Goal: Task Accomplishment & Management: Use online tool/utility

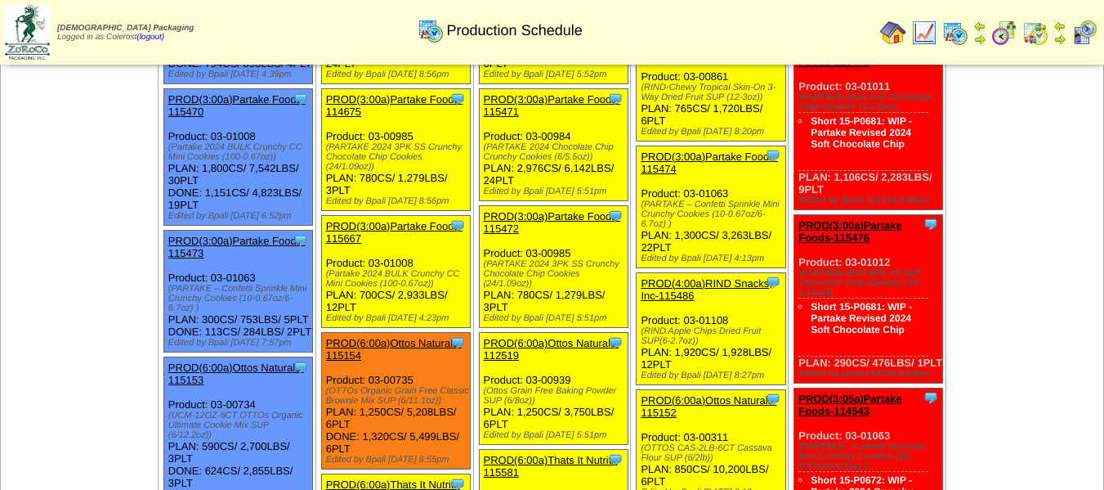
scroll to position [245, 0]
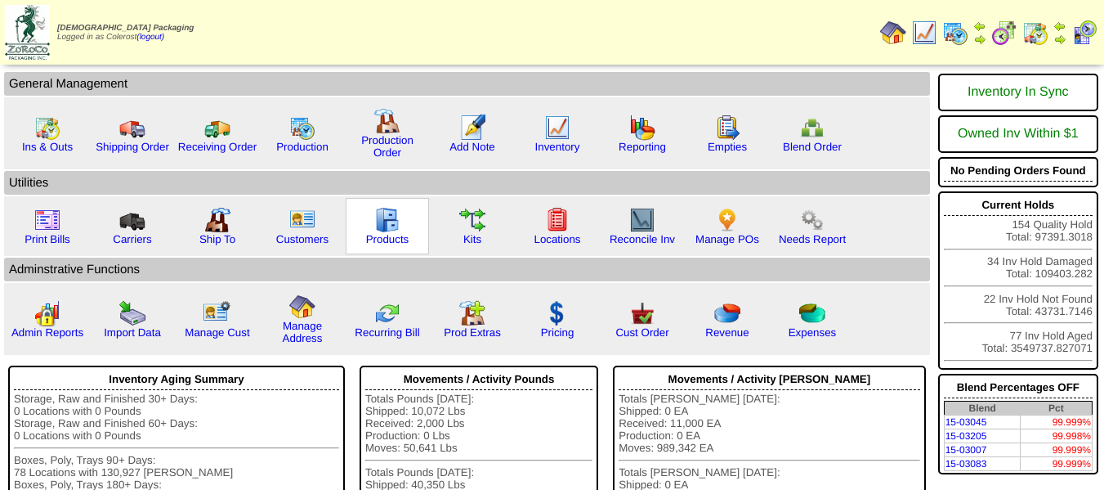
click at [392, 229] on img at bounding box center [387, 220] width 26 height 26
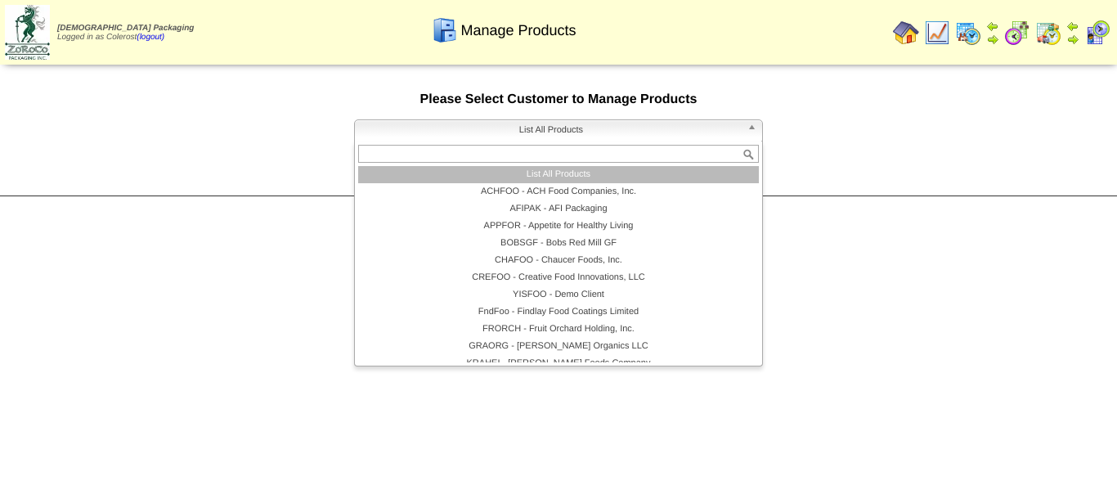
click at [426, 129] on span "List All Products" at bounding box center [550, 130] width 379 height 20
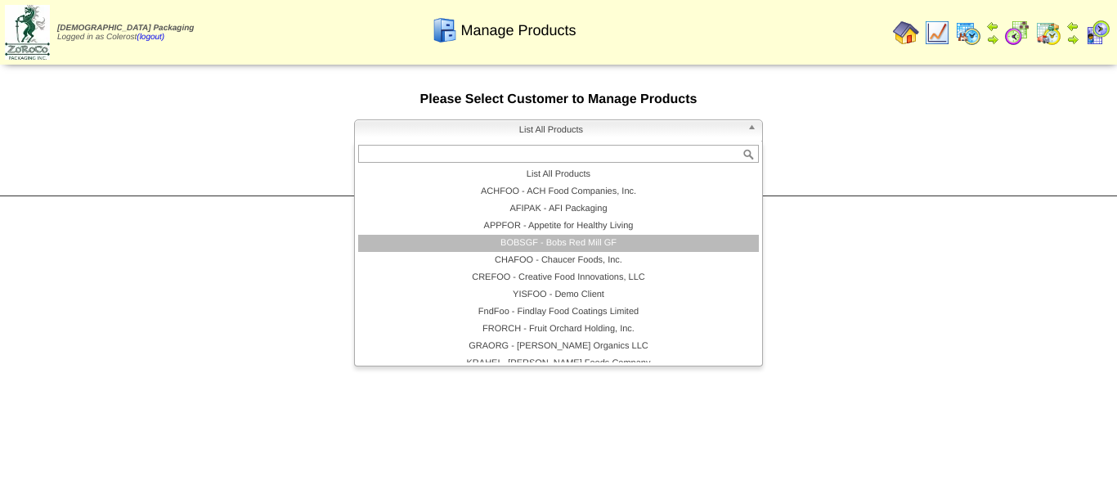
click at [491, 236] on li "BOBSGF - Bobs Red Mill GF" at bounding box center [558, 243] width 401 height 17
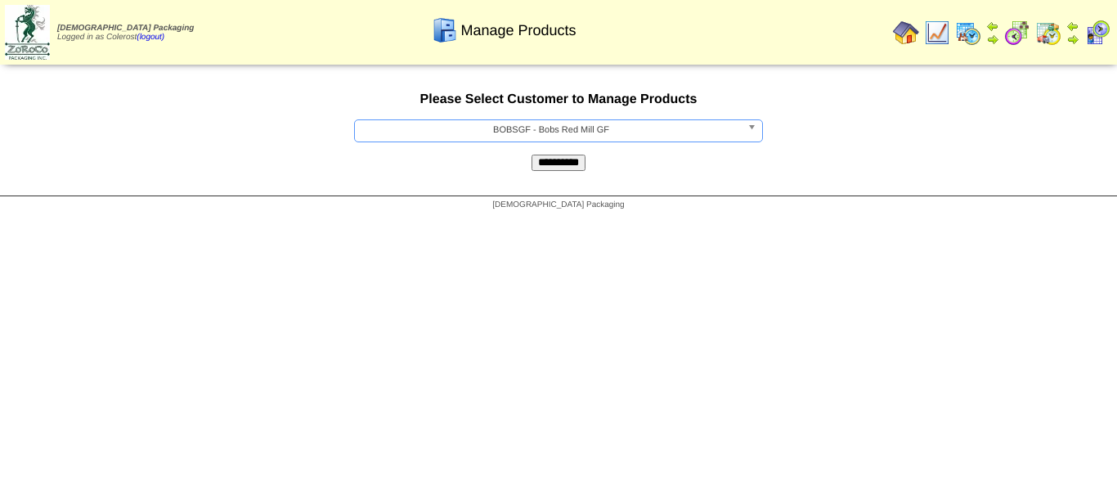
click at [570, 168] on input "**********" at bounding box center [558, 162] width 54 height 16
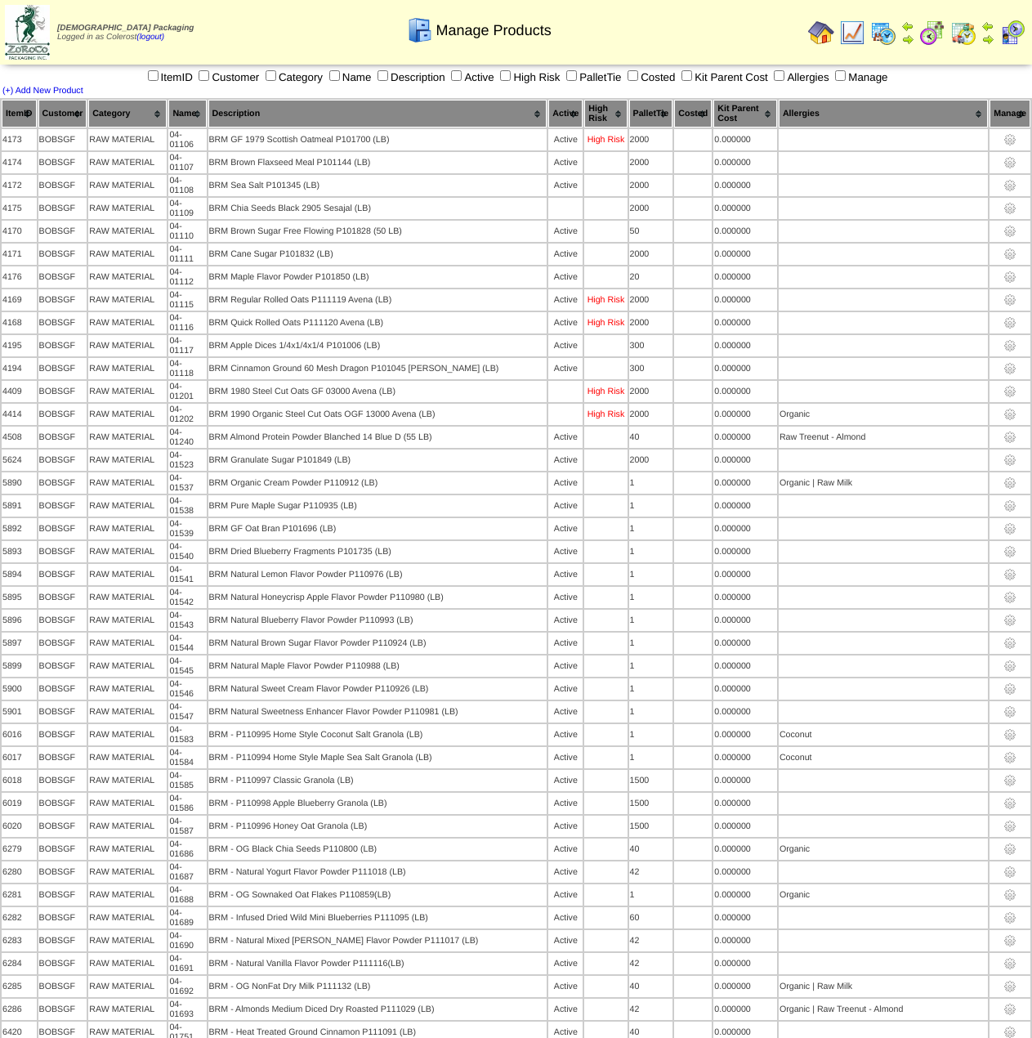
click at [141, 110] on th "Category" at bounding box center [127, 114] width 78 height 28
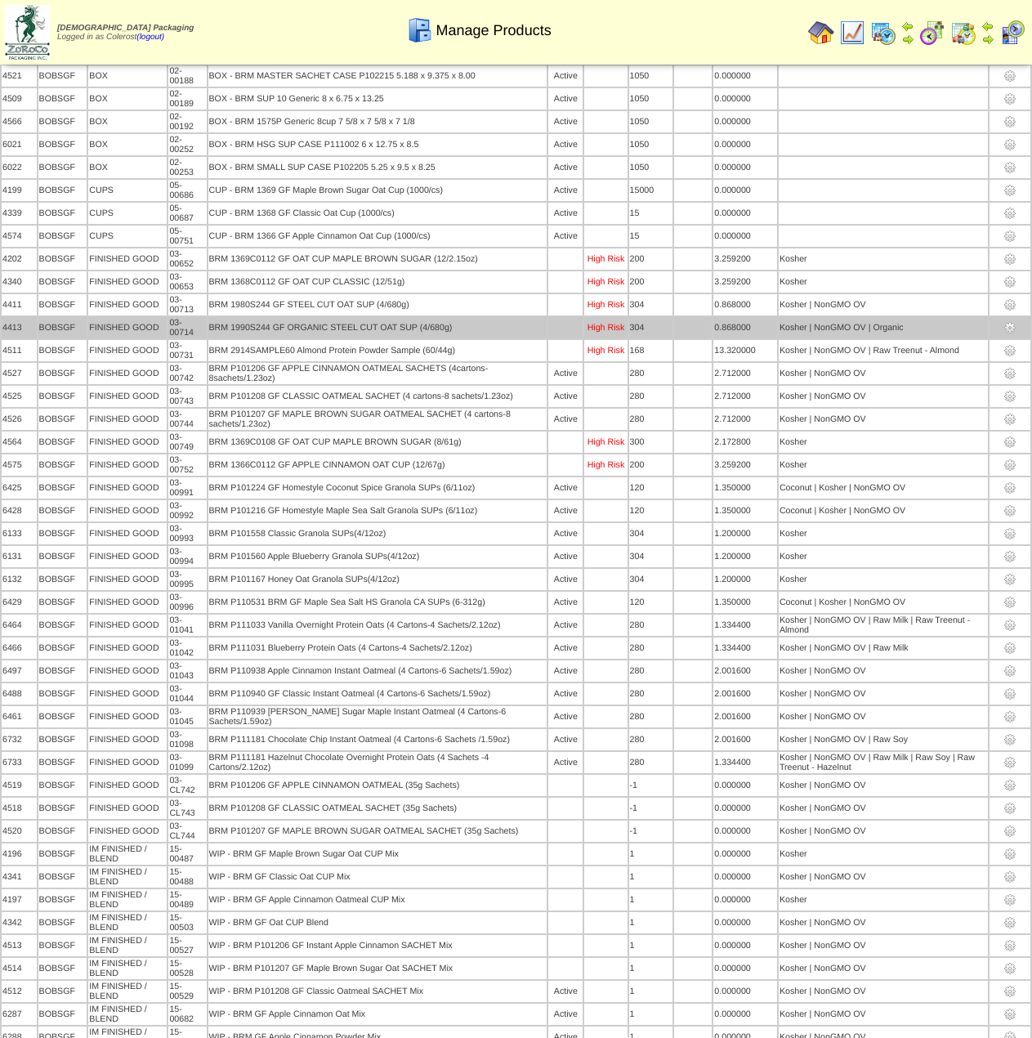
scroll to position [82, 0]
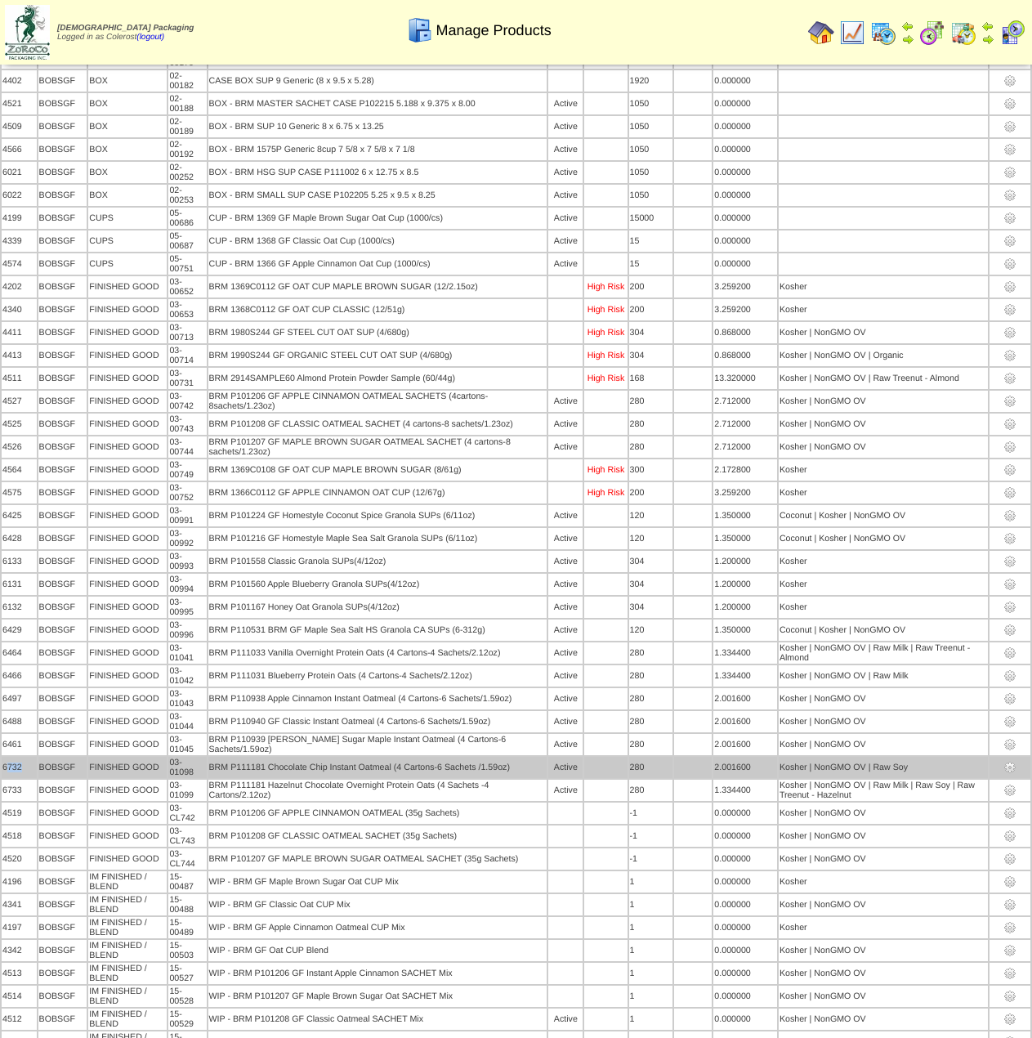
drag, startPoint x: 26, startPoint y: 768, endPoint x: 8, endPoint y: 770, distance: 18.1
click at [8, 489] on td "6732" at bounding box center [19, 767] width 35 height 21
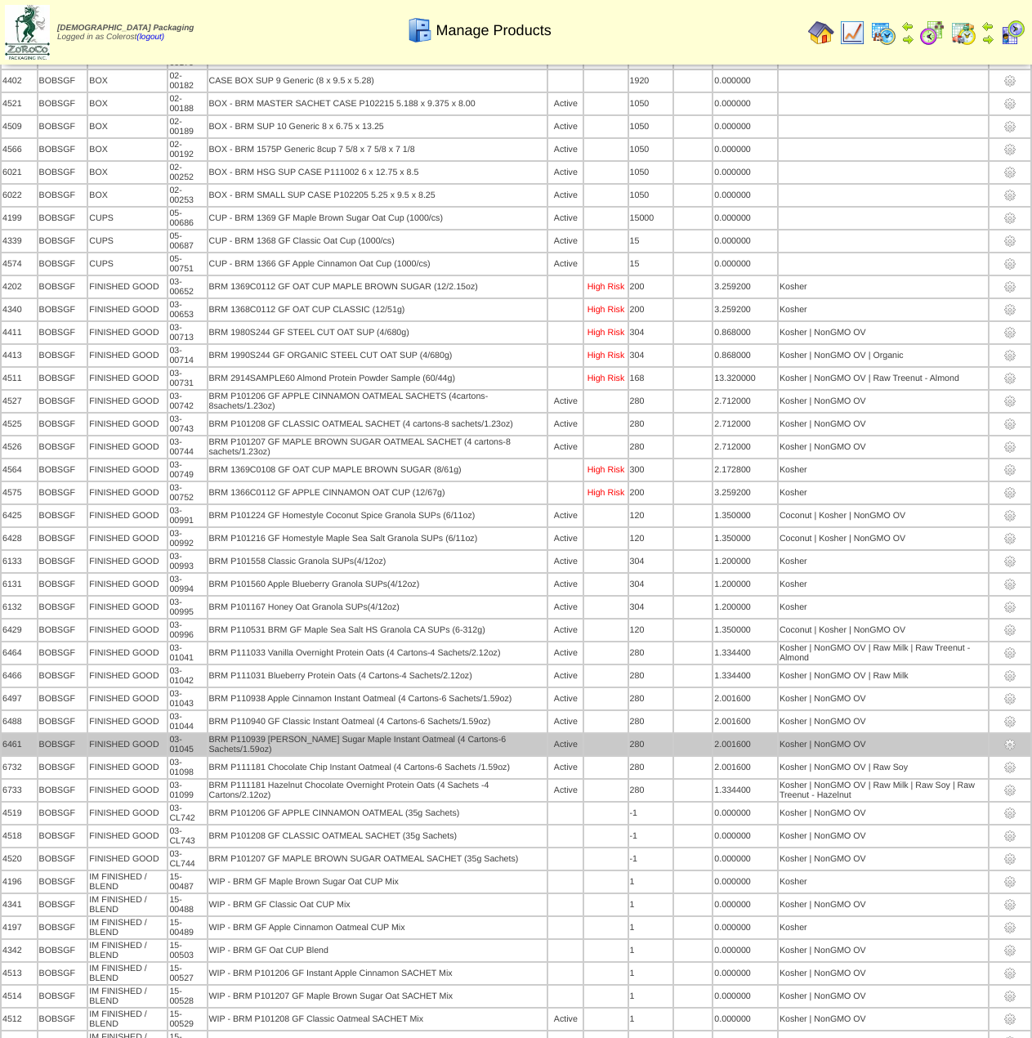
click at [271, 489] on td "BRM P110939 GF Brown Sugar Maple Instant Oatmeal (4 Cartons-6 Sachets/1.59oz)" at bounding box center [377, 744] width 339 height 21
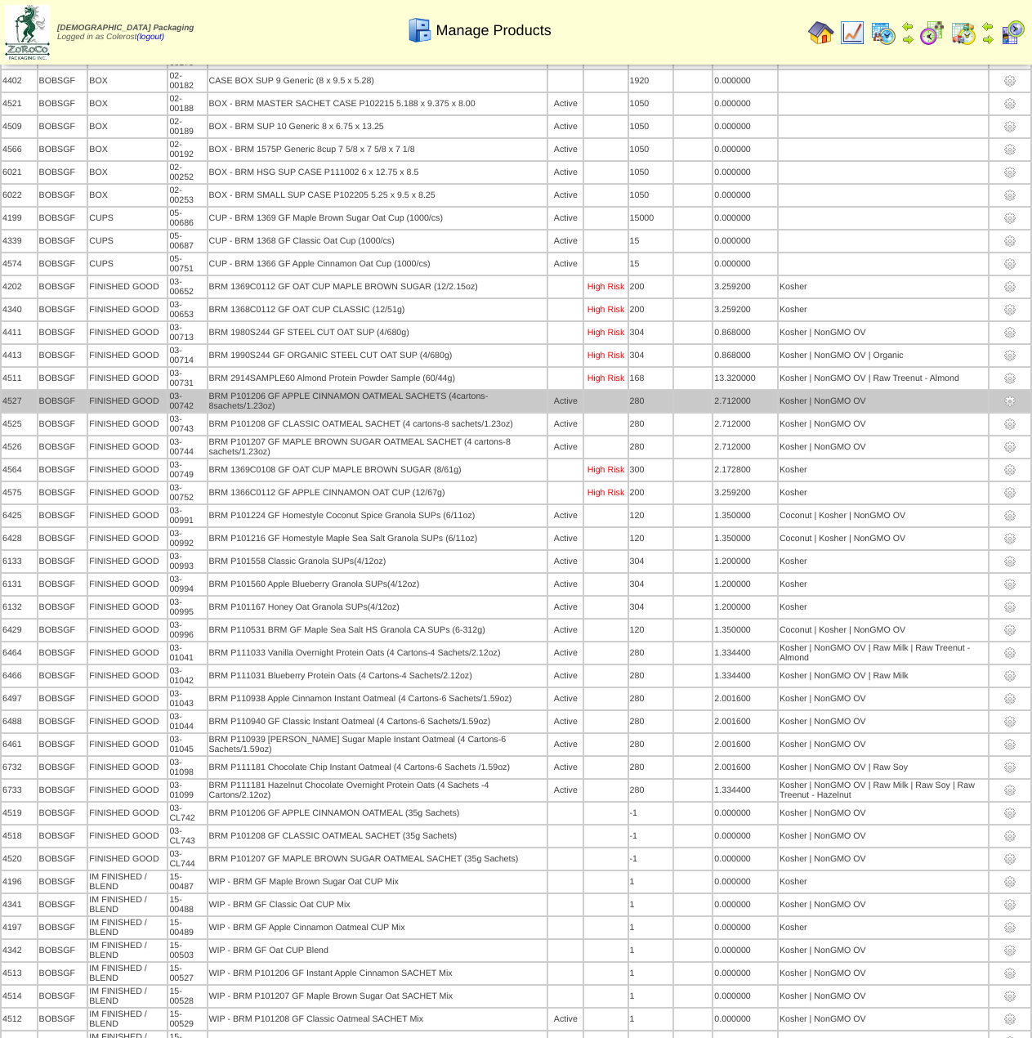
click at [1009, 397] on img at bounding box center [1010, 401] width 13 height 13
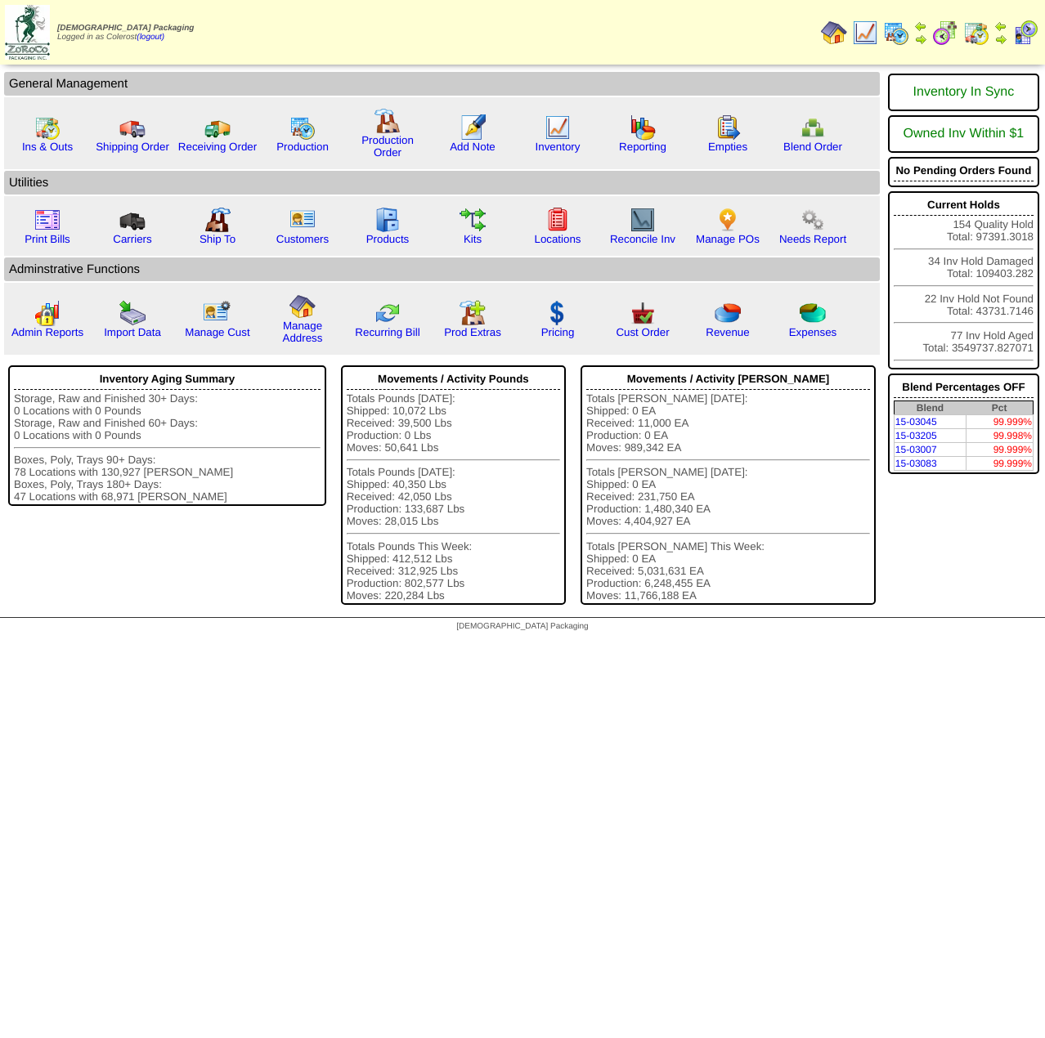
click at [895, 30] on img at bounding box center [896, 33] width 26 height 26
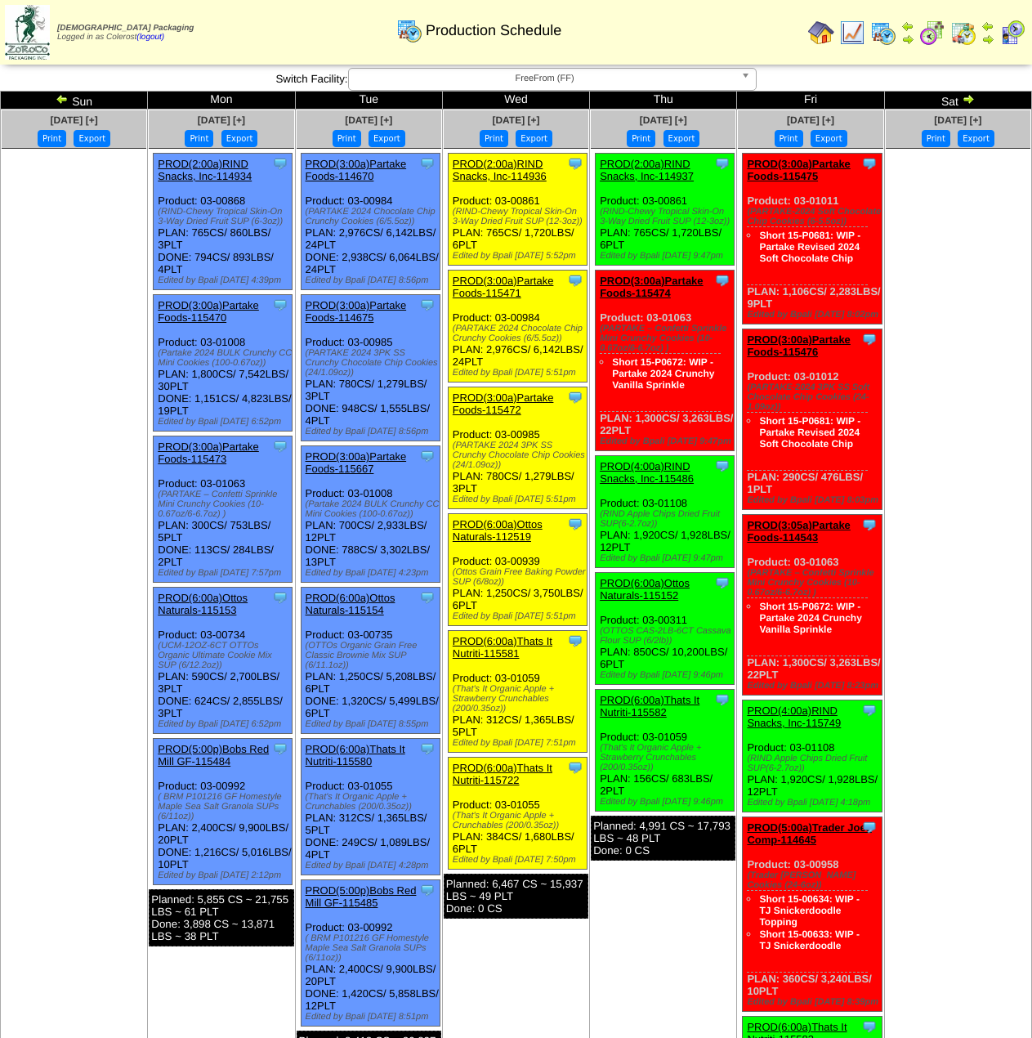
click at [87, 234] on ul at bounding box center [74, 271] width 145 height 245
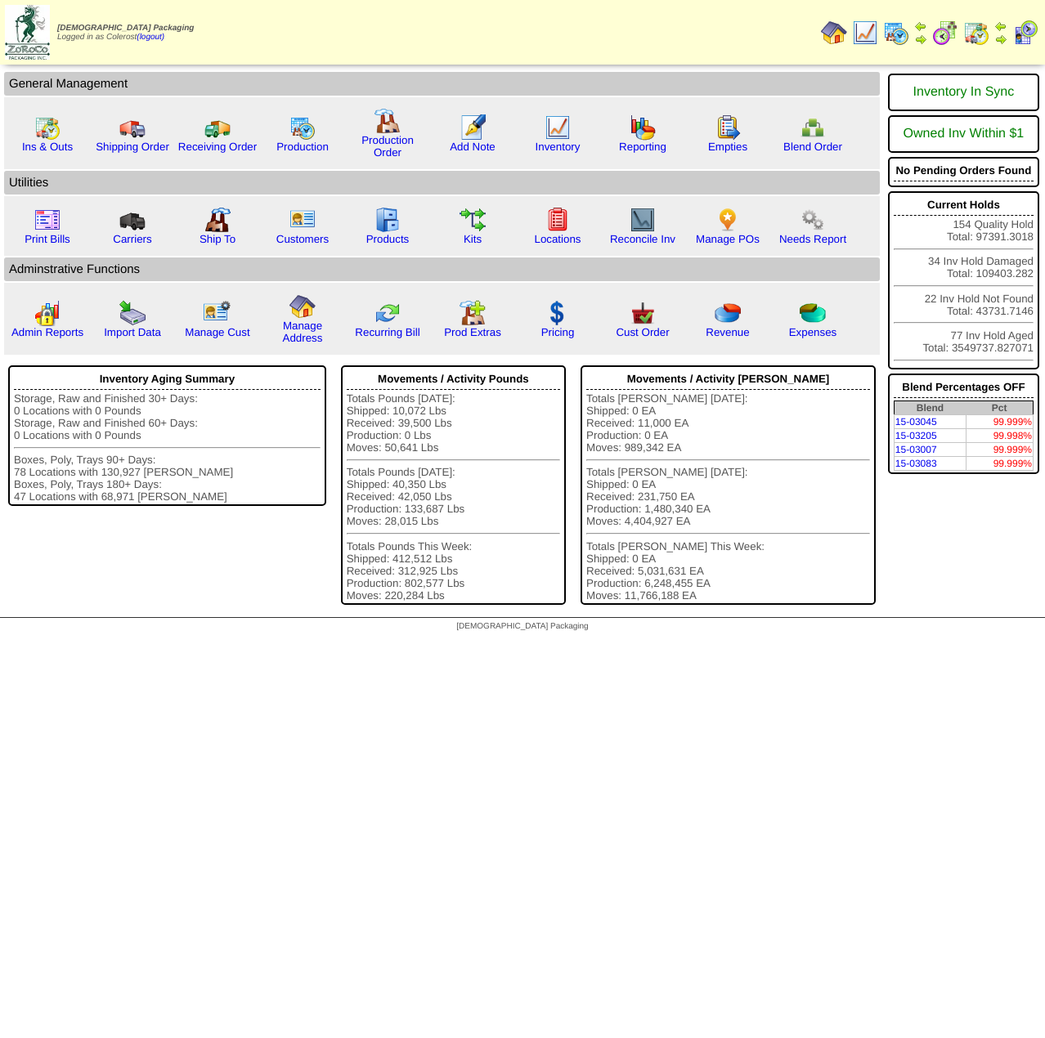
click at [944, 30] on img at bounding box center [945, 33] width 26 height 26
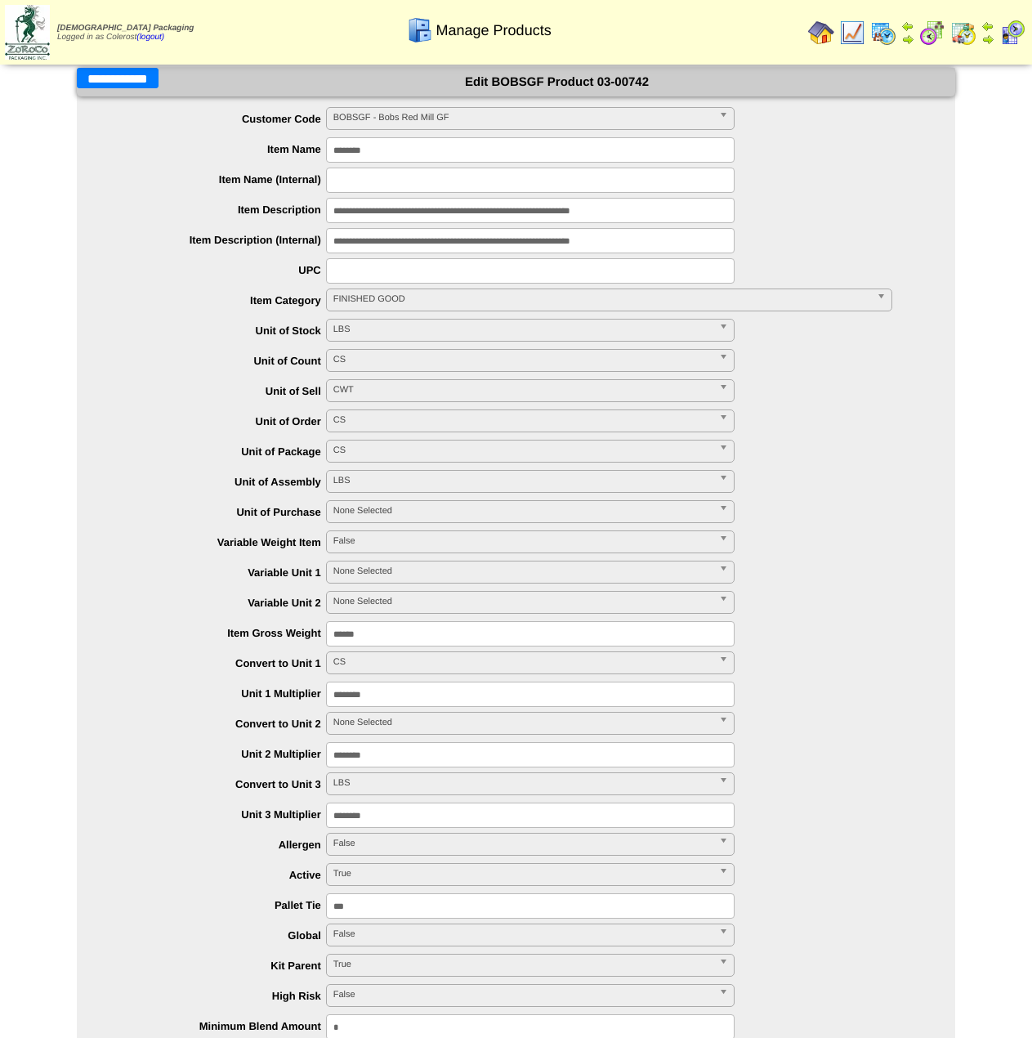
click at [128, 83] on input "**********" at bounding box center [118, 78] width 82 height 20
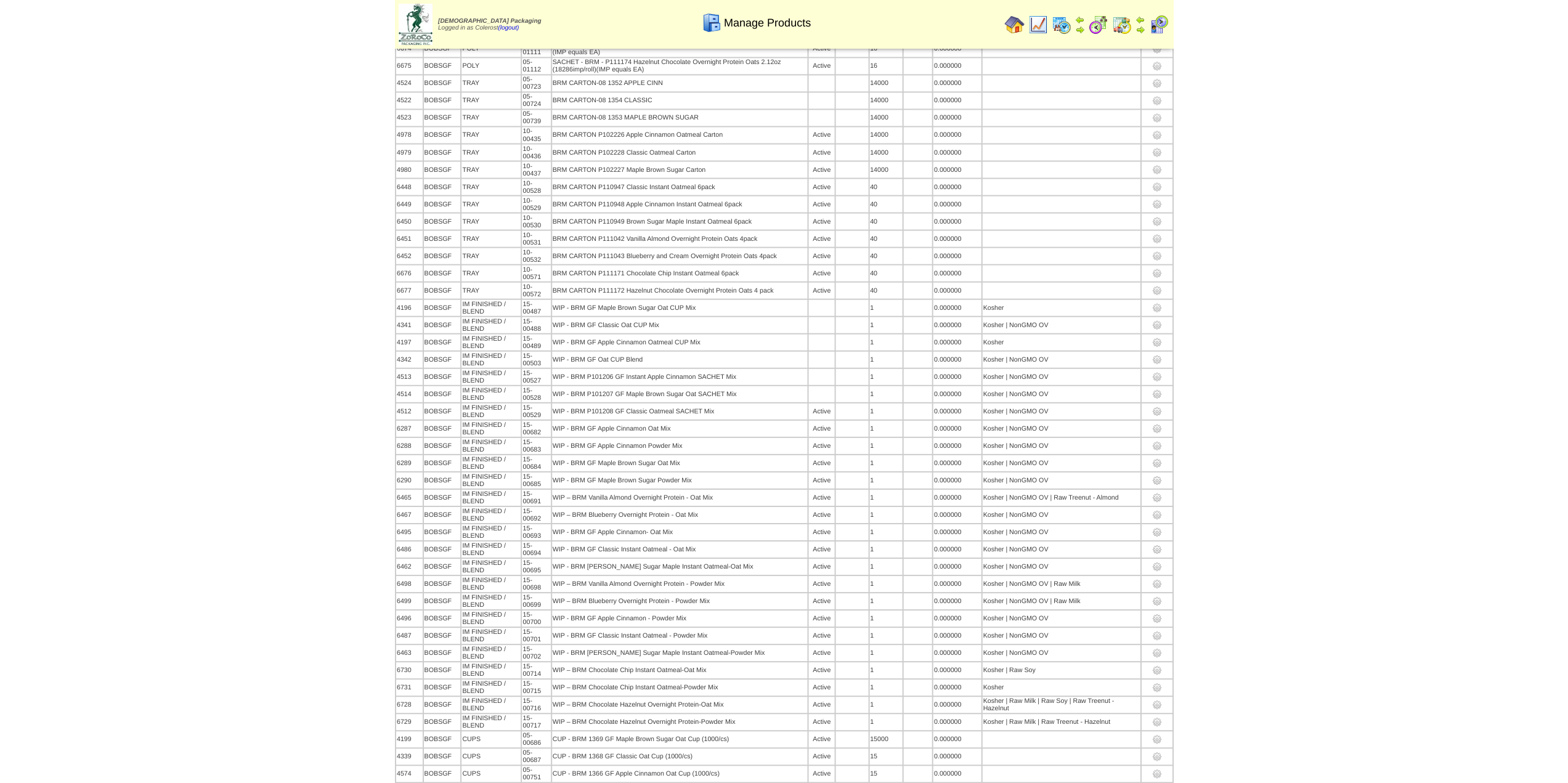
scroll to position [1123, 0]
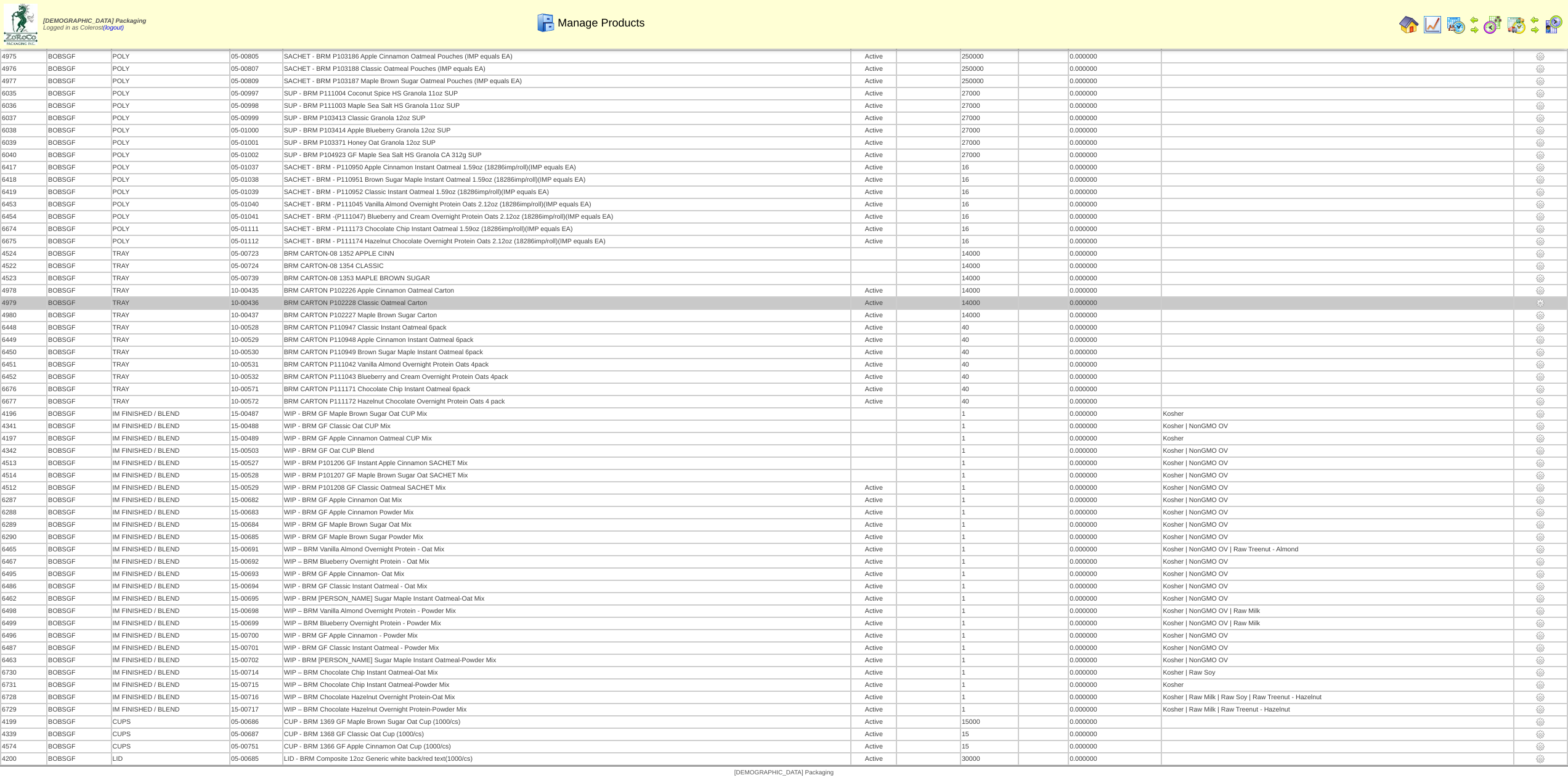
drag, startPoint x: 537, startPoint y: 406, endPoint x: 180, endPoint y: 307, distance: 370.5
click at [180, 307] on td "TRAY" at bounding box center [170, 303] width 117 height 11
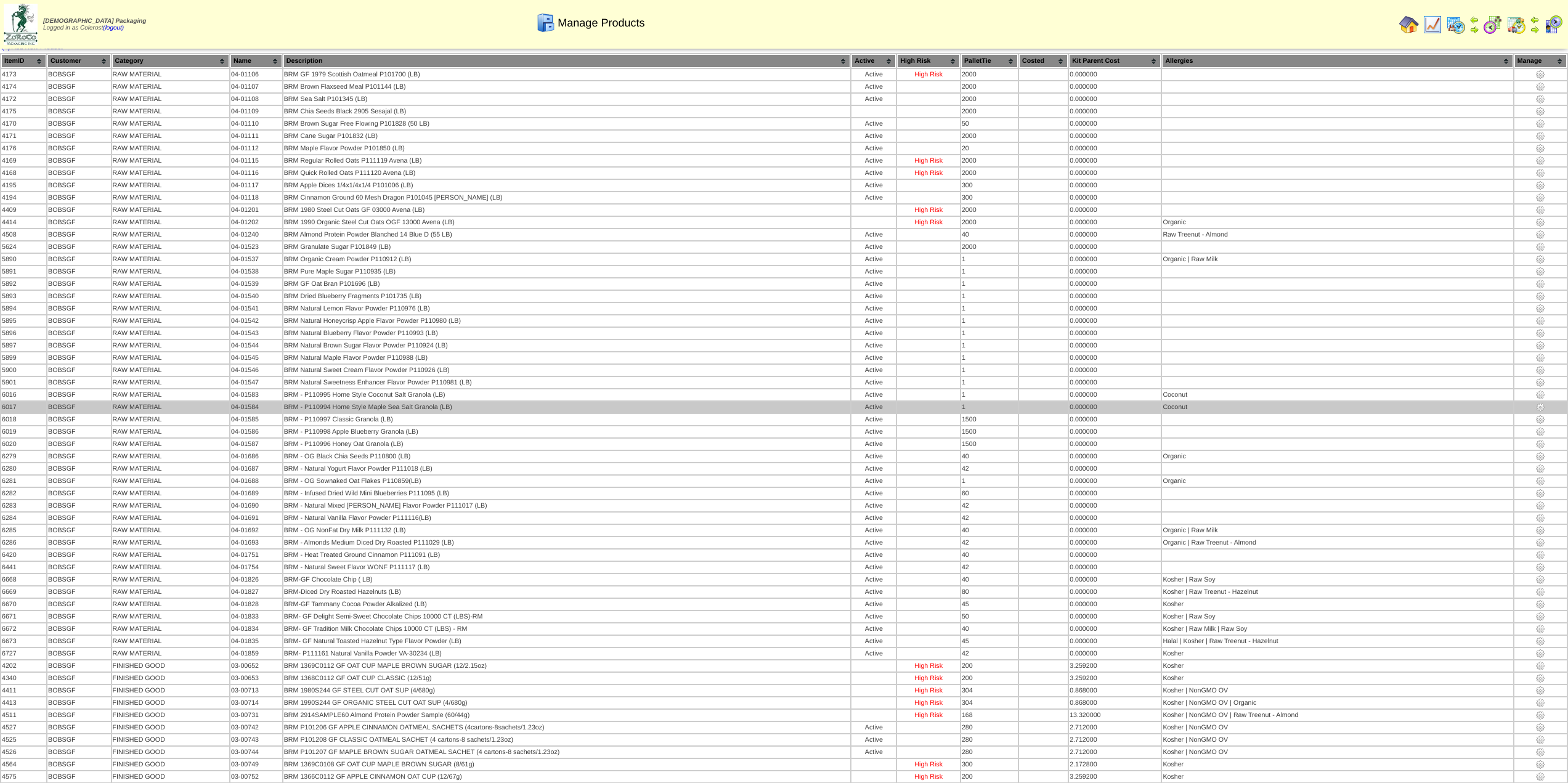
scroll to position [0, 0]
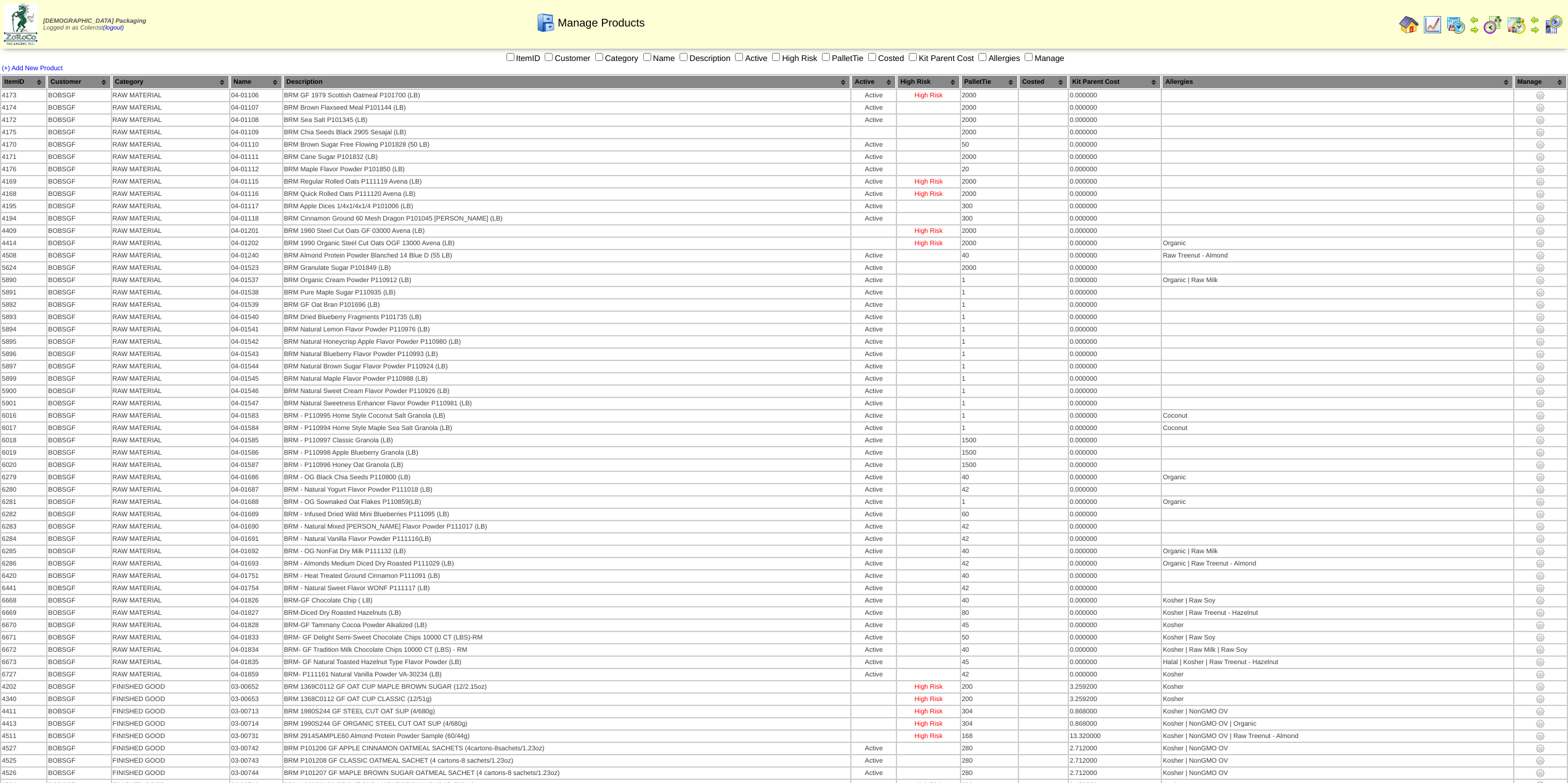
click at [778, 30] on img at bounding box center [1409, 25] width 20 height 20
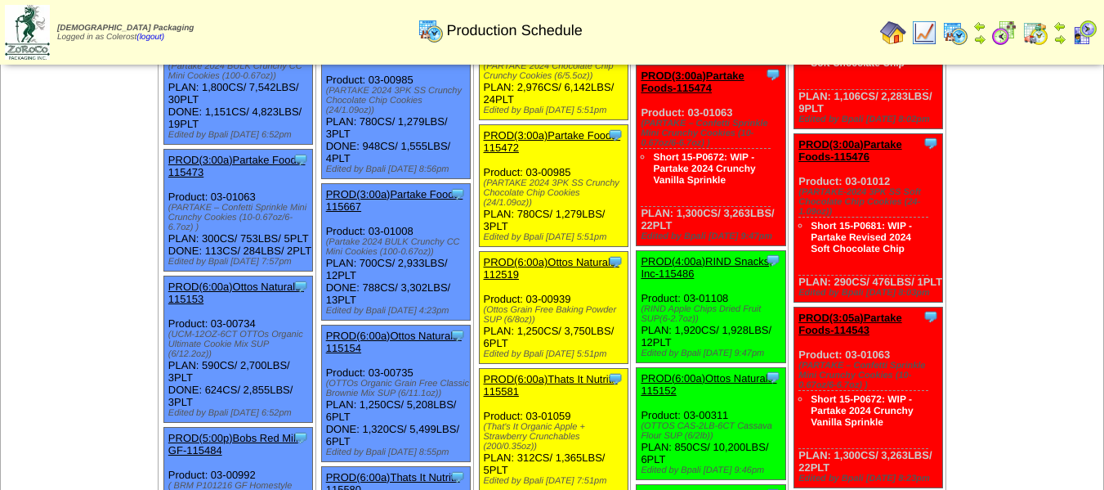
scroll to position [245, 0]
click at [414, 194] on link "PROD(3:00a)Partake Foods-115667" at bounding box center [394, 199] width 137 height 25
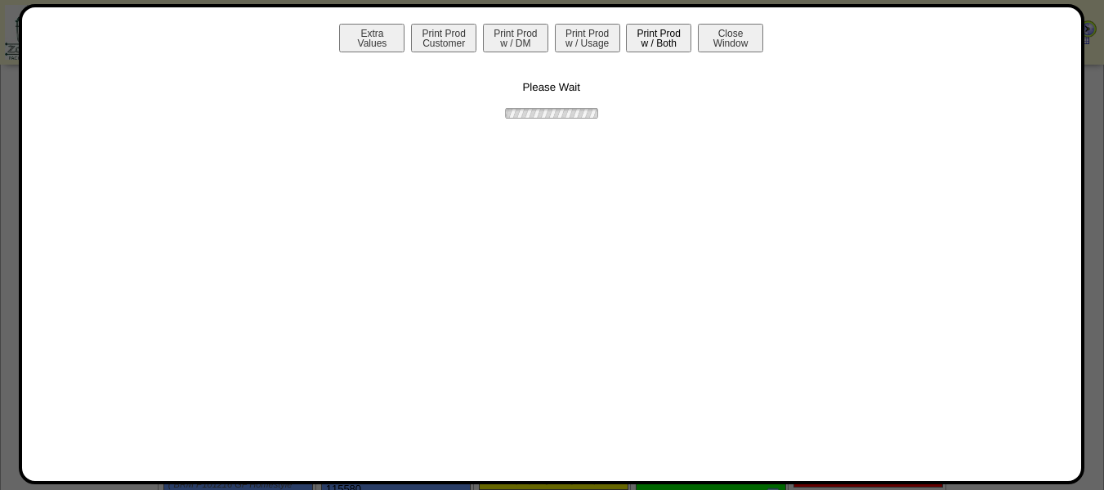
click at [664, 40] on button "Print Prod w / Both" at bounding box center [658, 38] width 65 height 29
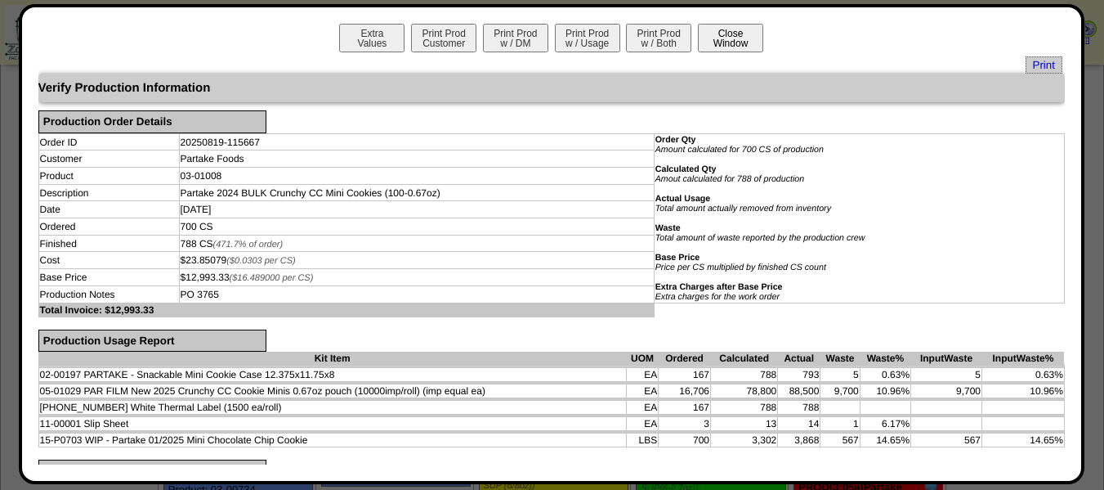
scroll to position [0, 0]
click at [718, 46] on button "Close Window" at bounding box center [730, 38] width 65 height 29
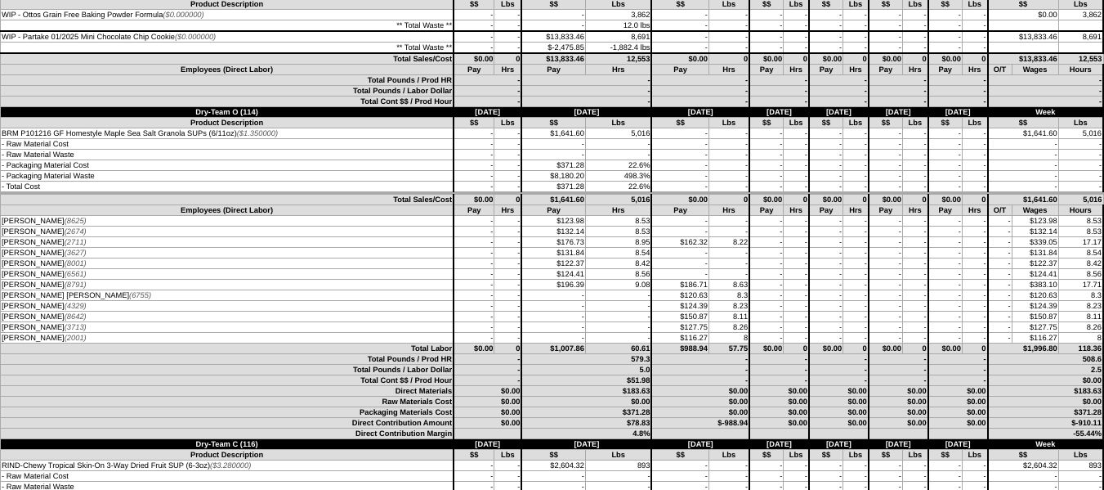
scroll to position [82, 0]
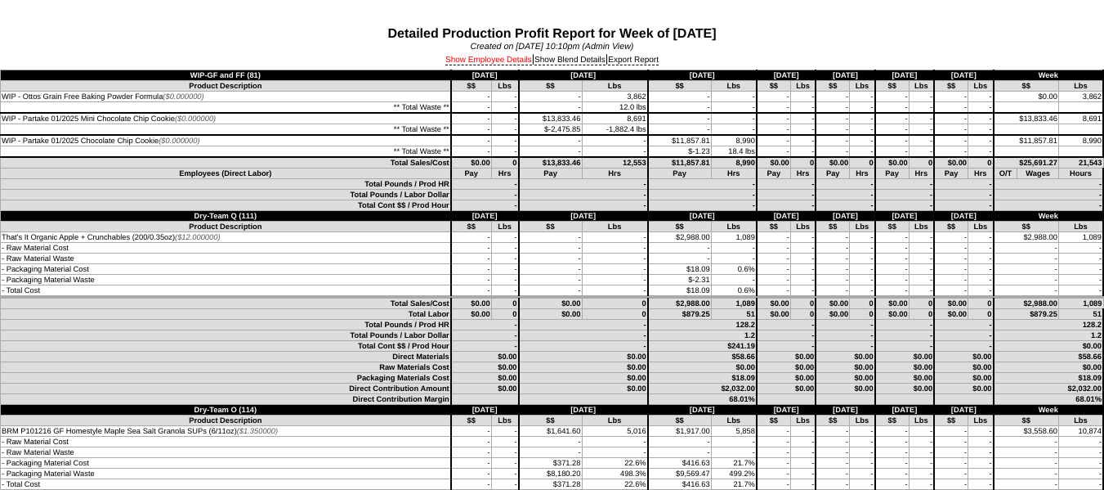
click at [499, 58] on link "Show Employee Details" at bounding box center [488, 61] width 87 height 10
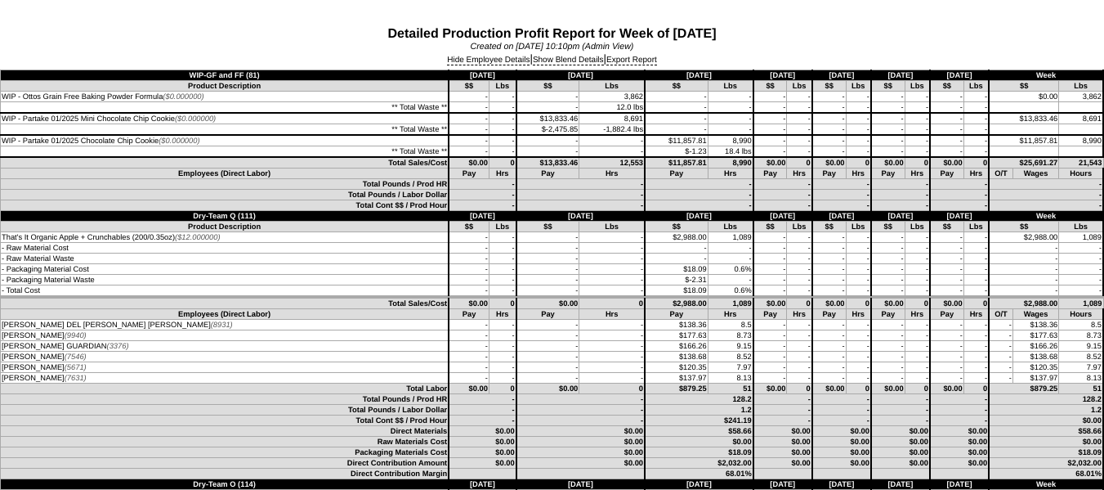
click at [642, 69] on div "Hide Employee Details | Show Blend Details | Export Report" at bounding box center [552, 60] width 1104 height 18
click at [636, 59] on link "Export Report" at bounding box center [632, 61] width 51 height 10
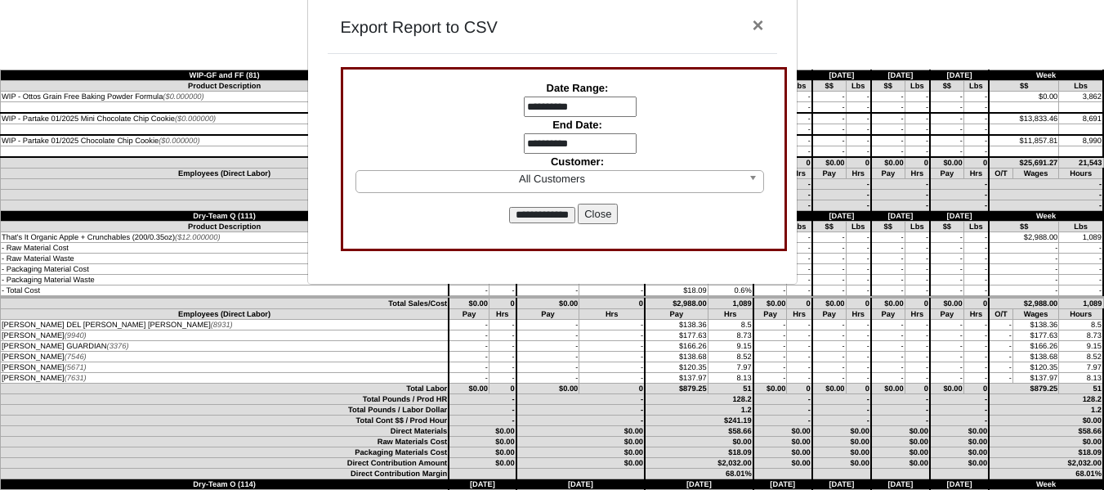
click at [555, 105] on input "**********" at bounding box center [580, 106] width 113 height 21
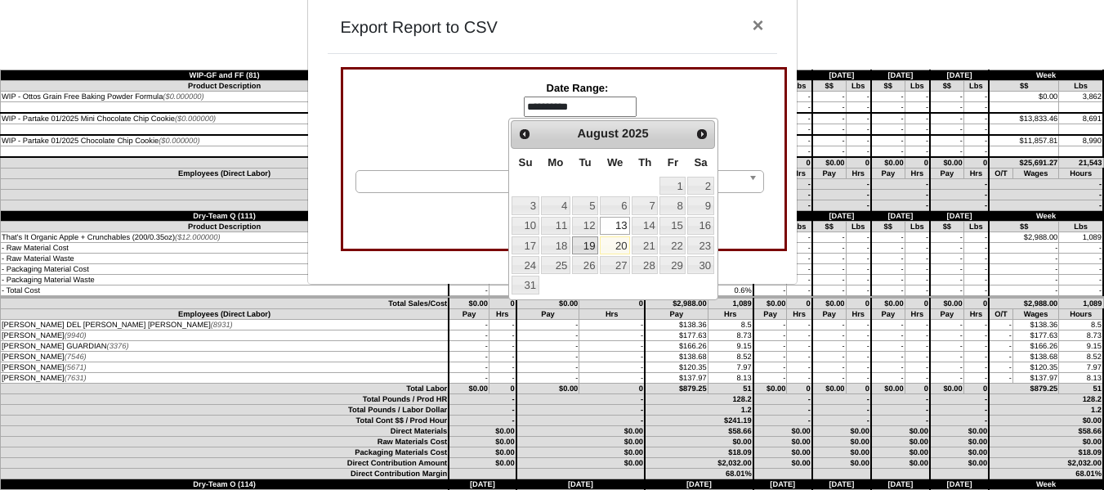
click at [580, 244] on link "19" at bounding box center [585, 245] width 26 height 18
type input "**********"
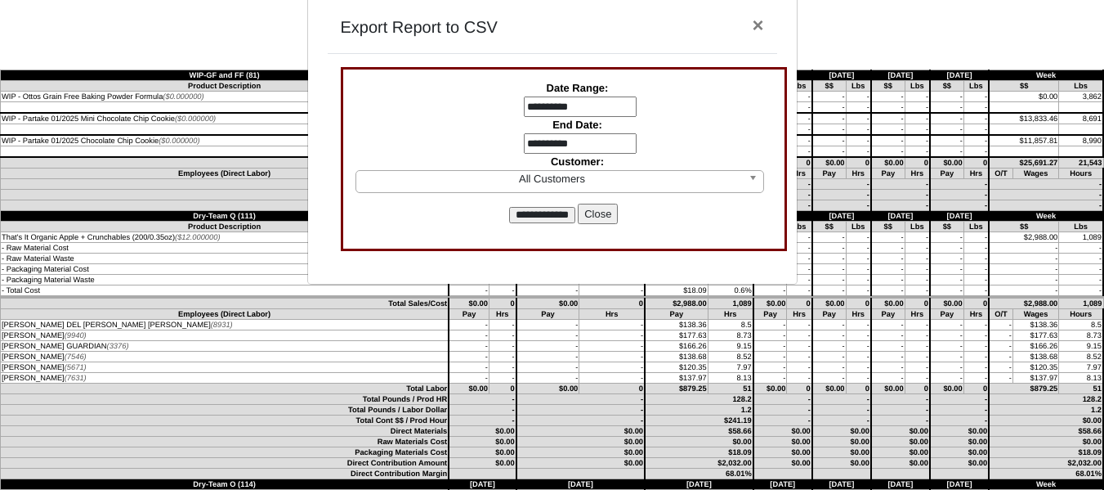
click at [524, 145] on input "**********" at bounding box center [580, 143] width 113 height 21
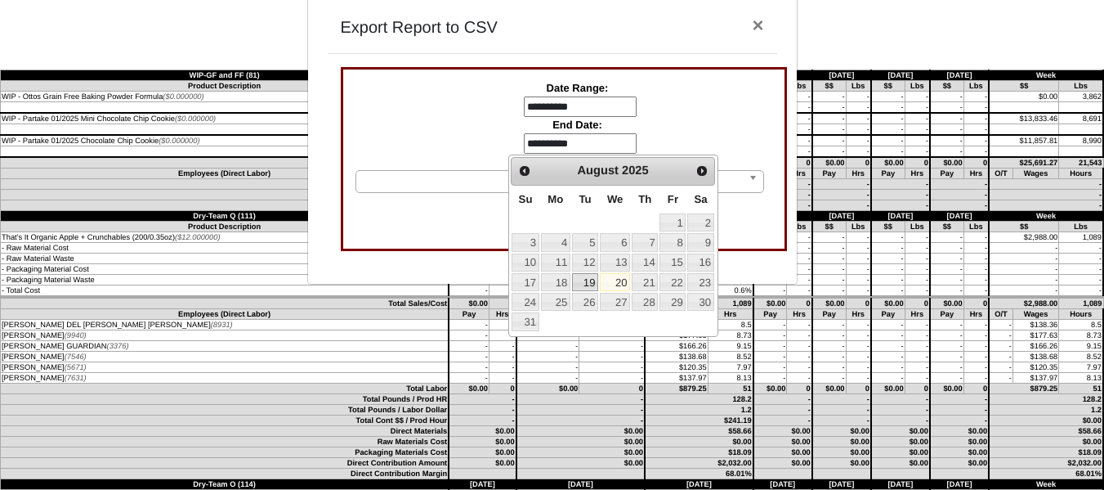
click at [586, 279] on link "19" at bounding box center [585, 282] width 26 height 18
type input "**********"
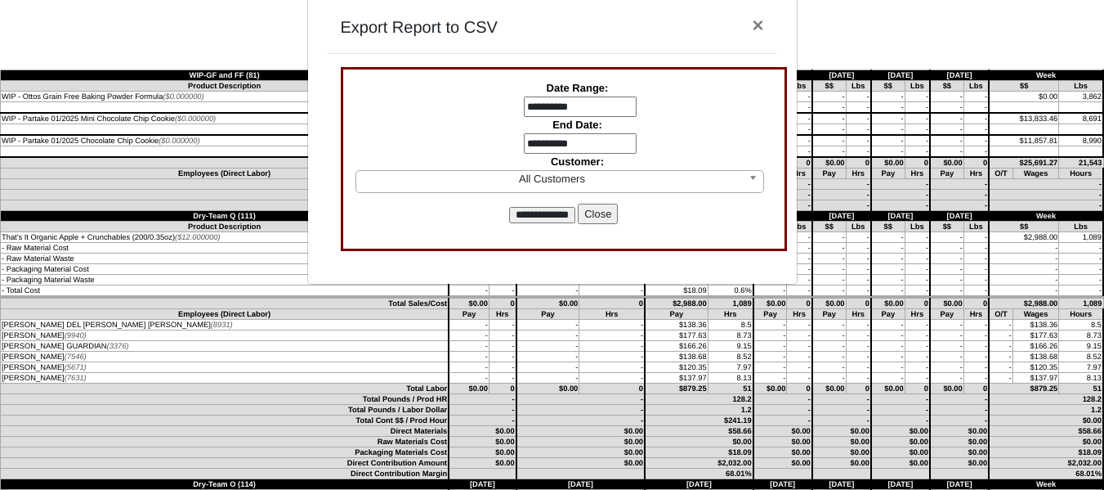
click at [552, 207] on input "**********" at bounding box center [542, 215] width 66 height 16
click at [607, 219] on button "Close" at bounding box center [598, 214] width 40 height 21
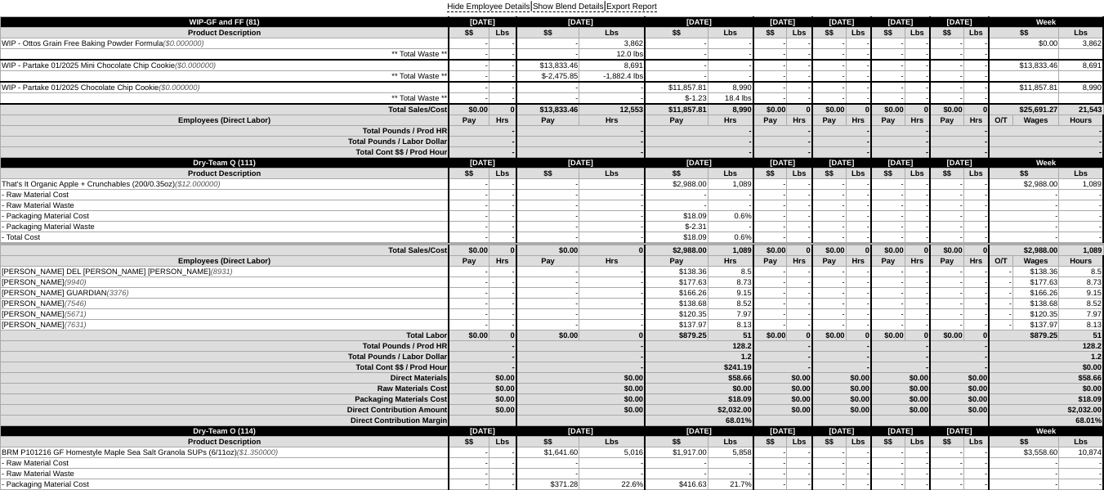
scroll to position [82, 0]
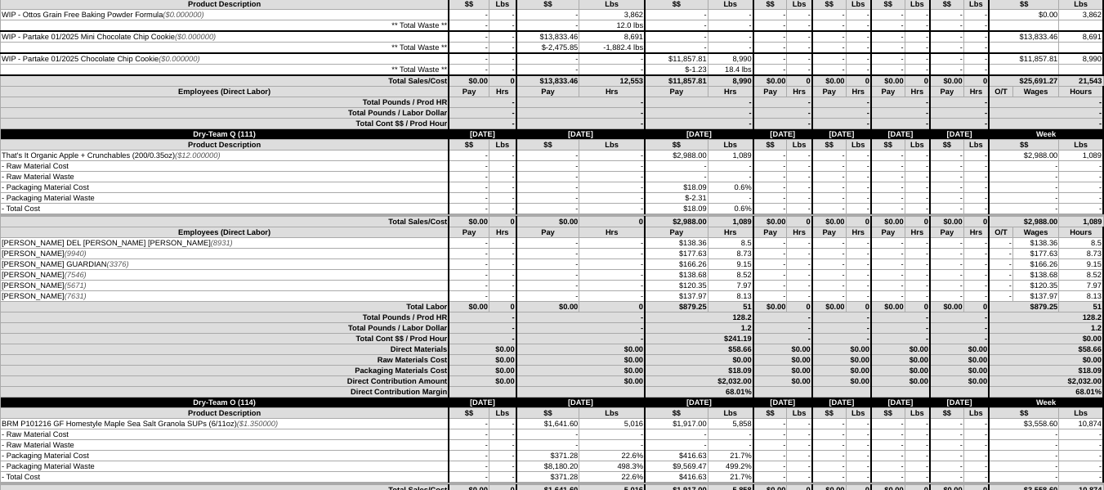
click at [452, 244] on td "-" at bounding box center [469, 243] width 40 height 11
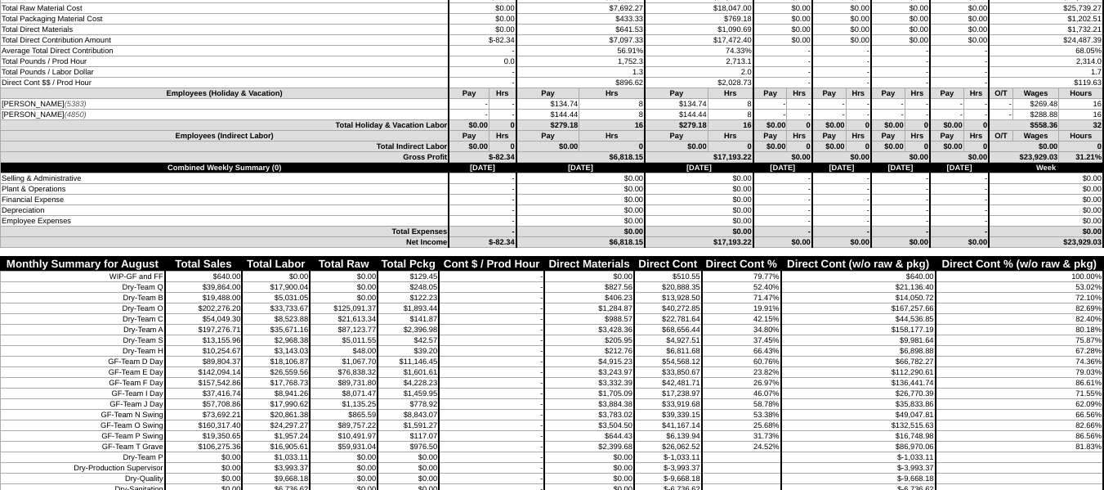
scroll to position [4108, 0]
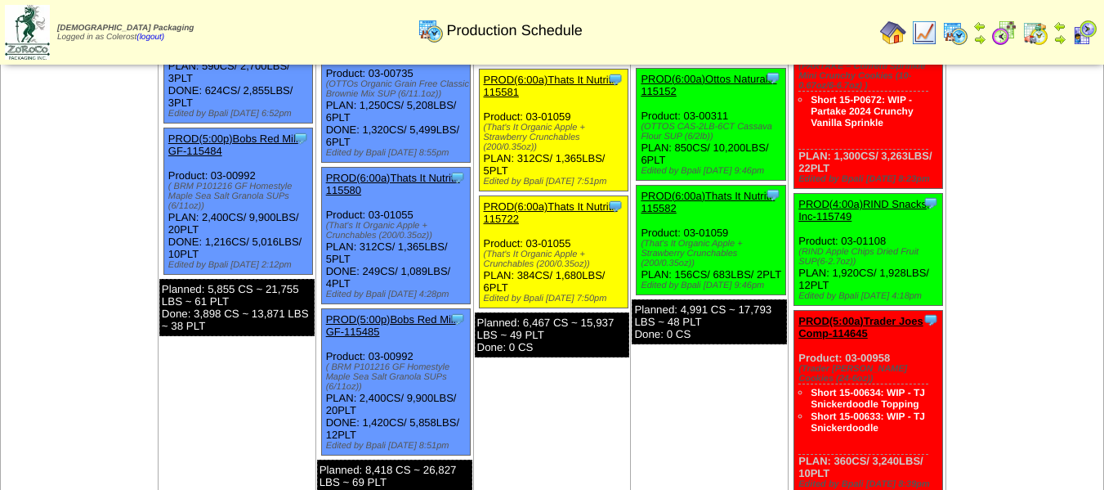
scroll to position [572, 0]
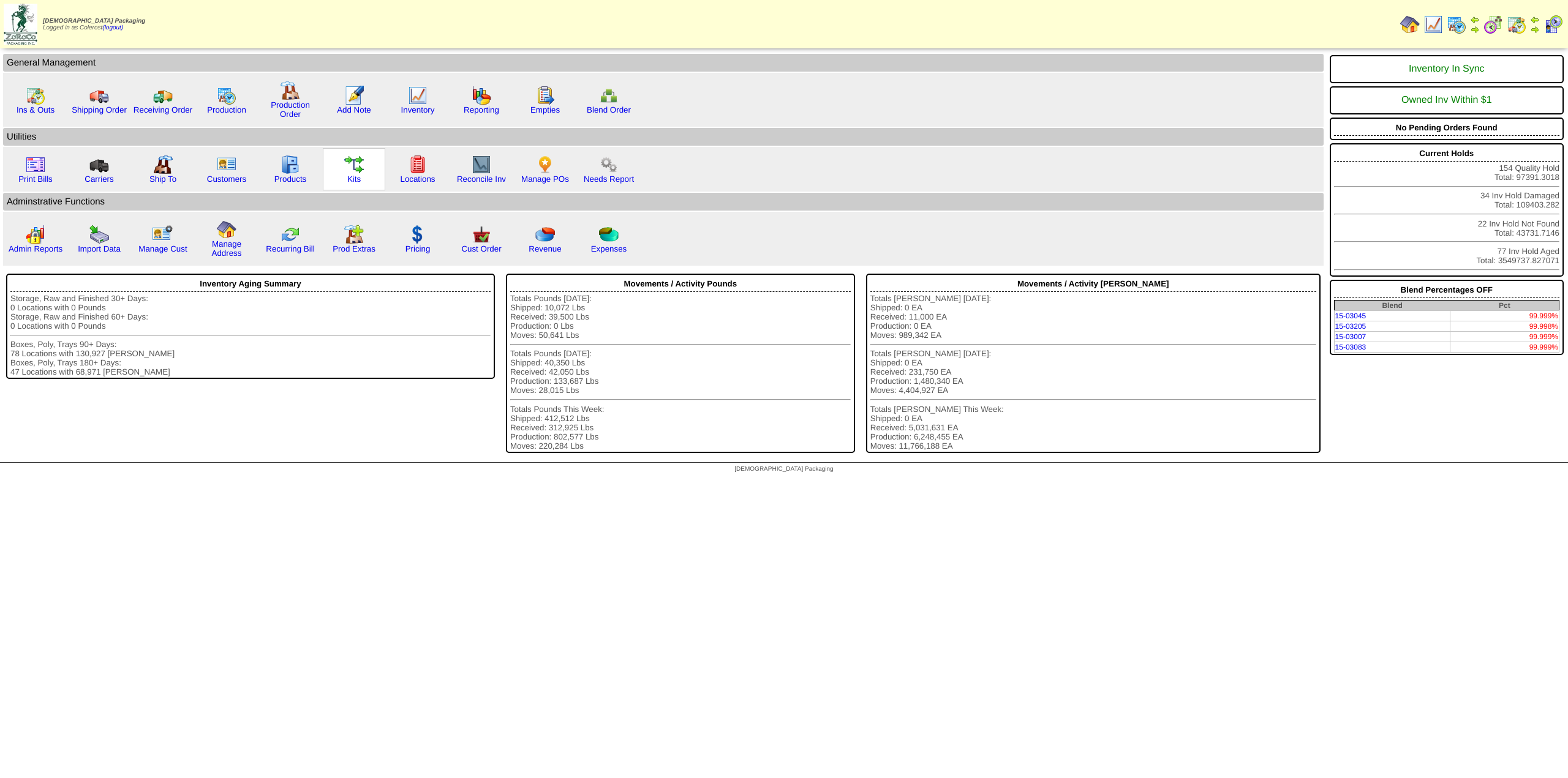
click at [349, 169] on img at bounding box center [354, 165] width 19 height 19
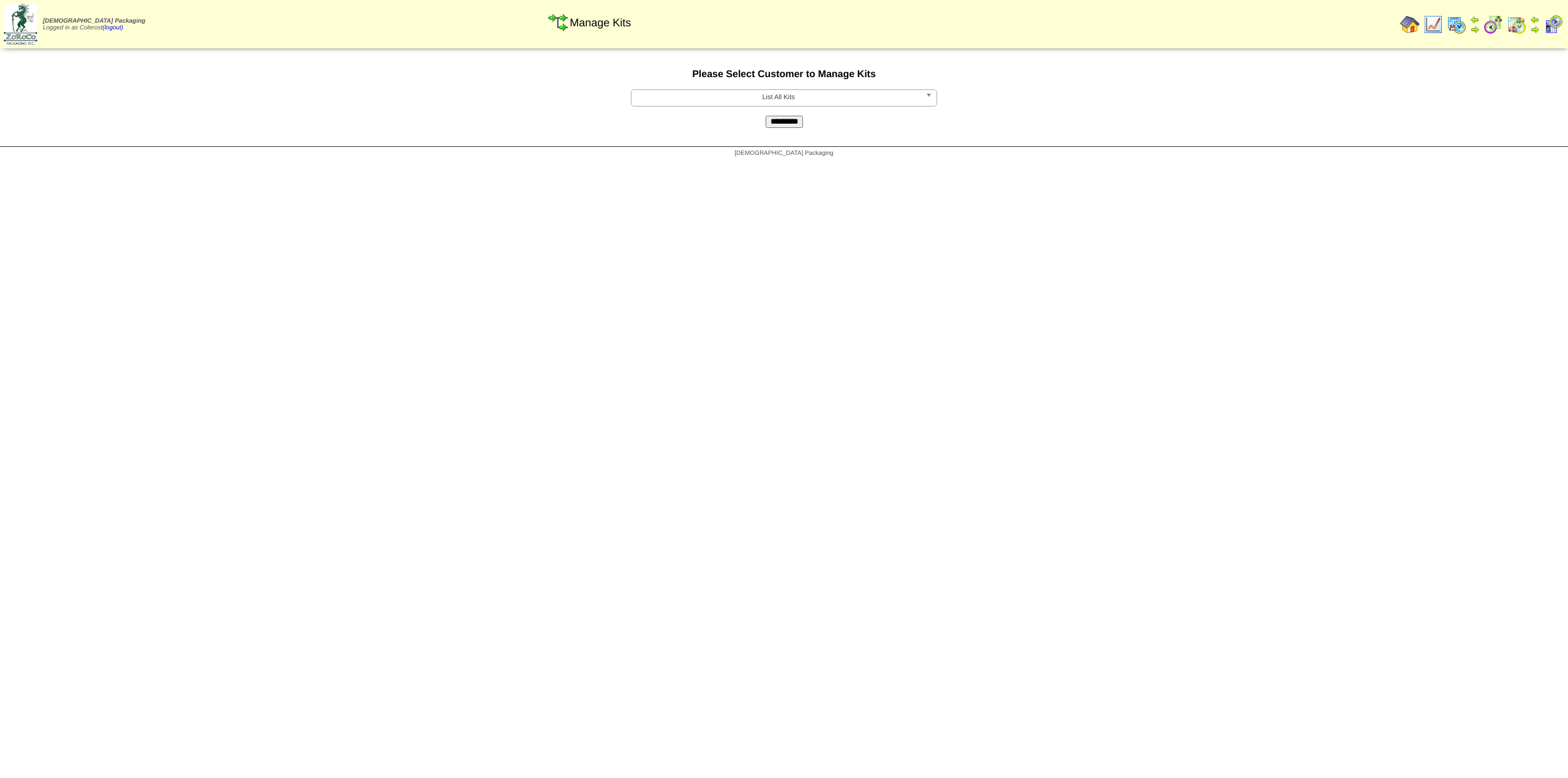
click at [740, 94] on span "List All Kits" at bounding box center [778, 97] width 284 height 15
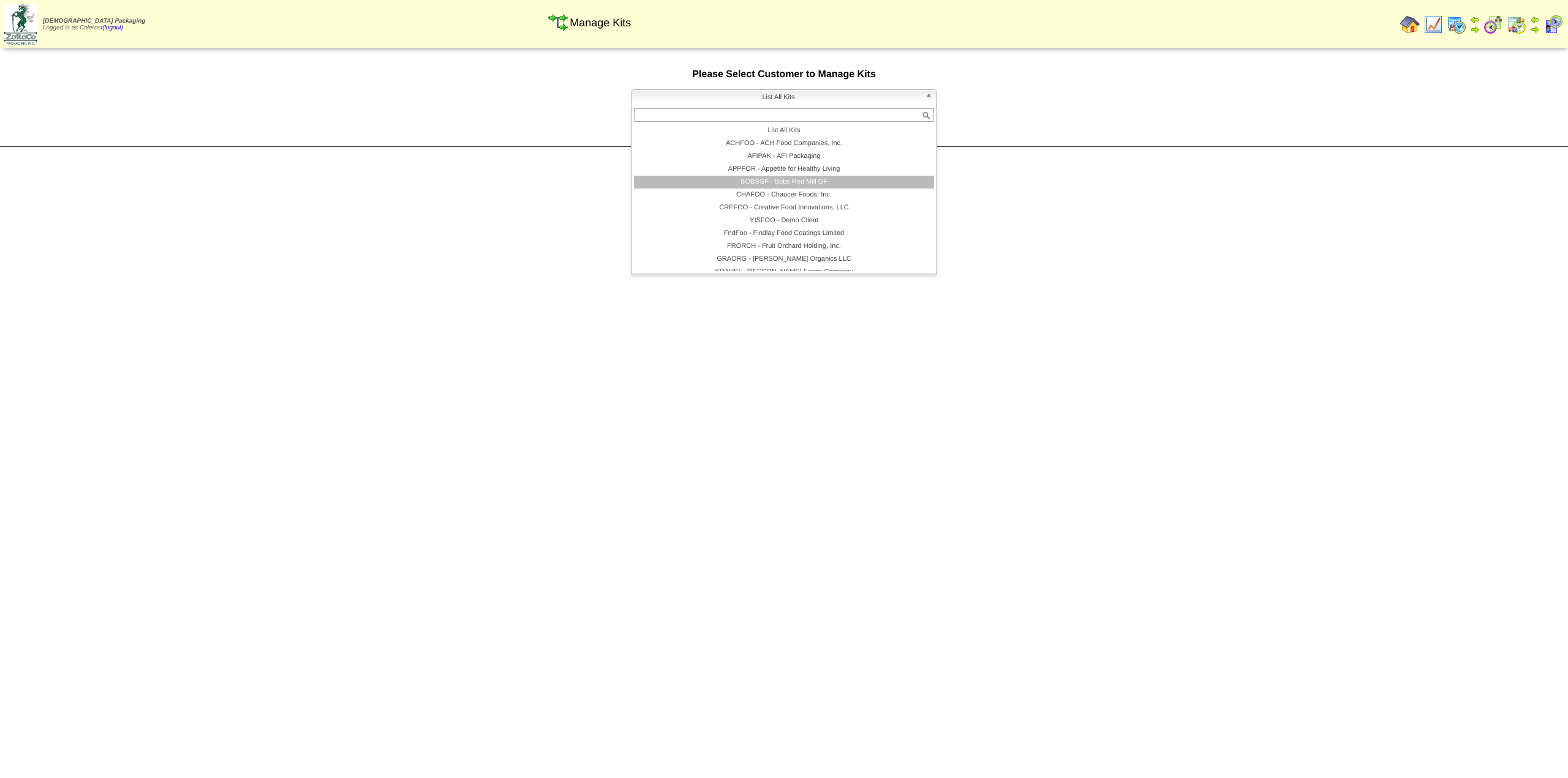
click at [854, 181] on li "BOBSGF - Bobs Red Mill GF" at bounding box center [784, 182] width 300 height 13
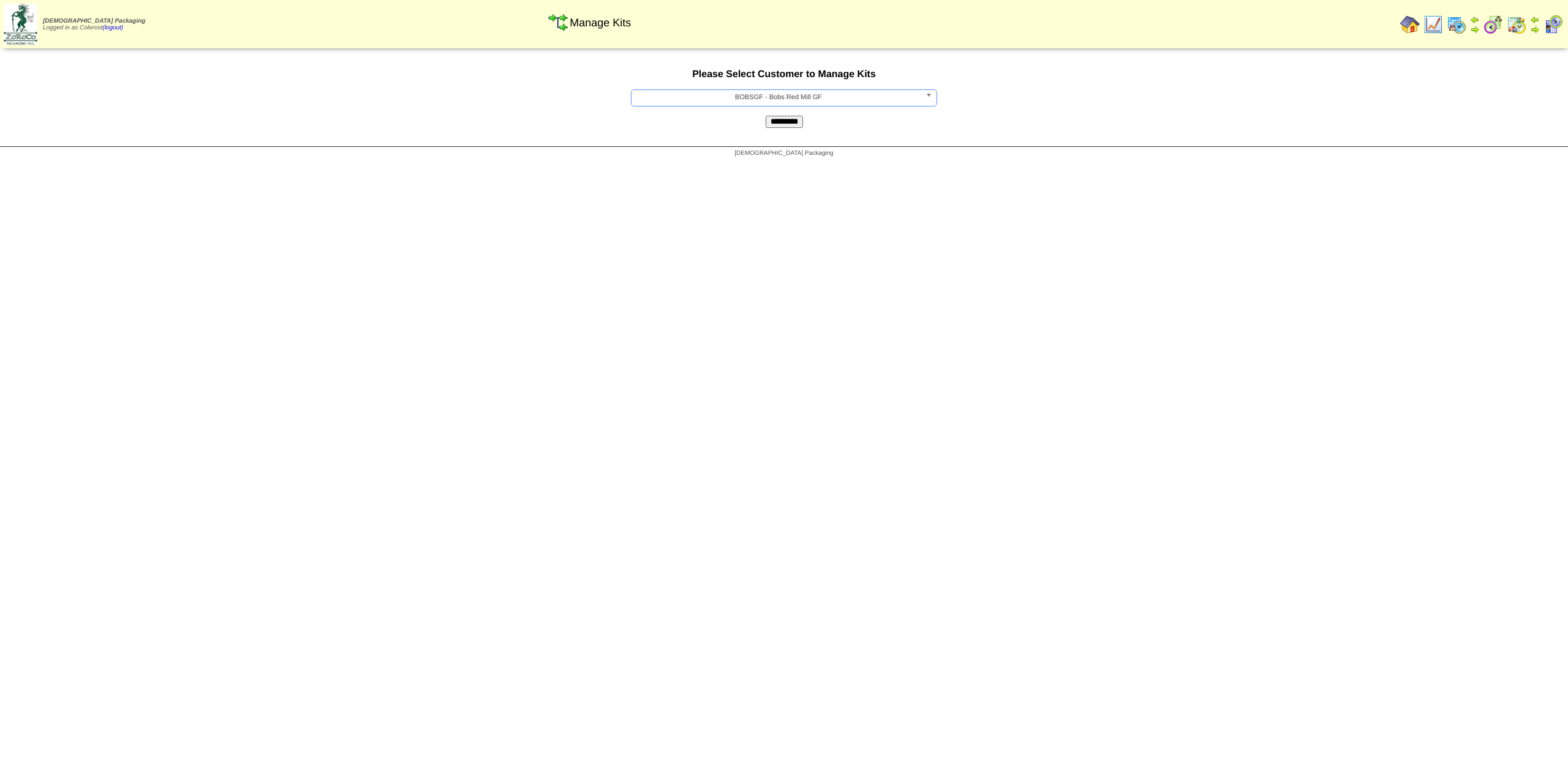
click at [787, 127] on input "*********" at bounding box center [784, 121] width 37 height 12
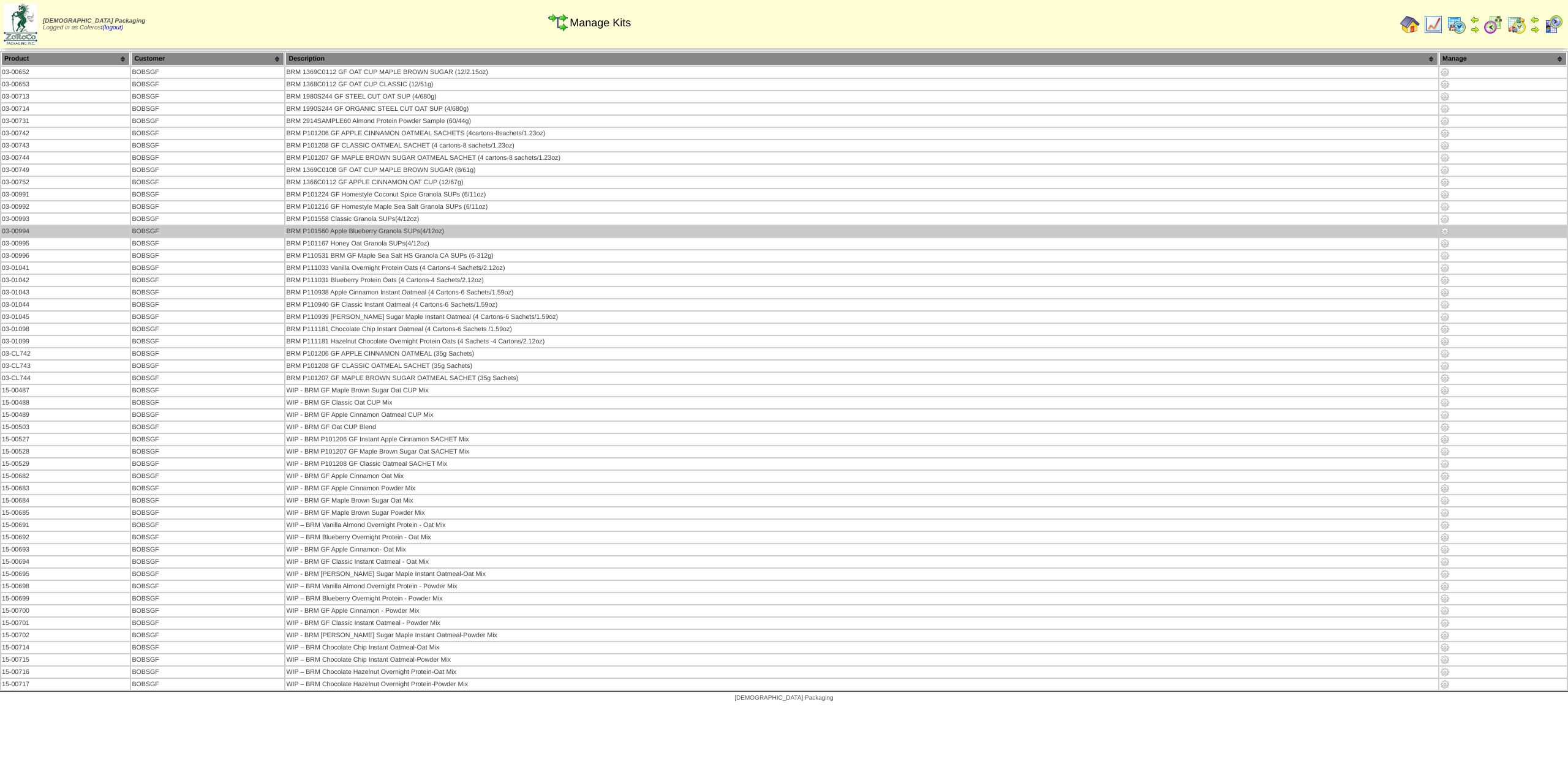
click at [1447, 233] on img at bounding box center [1444, 231] width 10 height 10
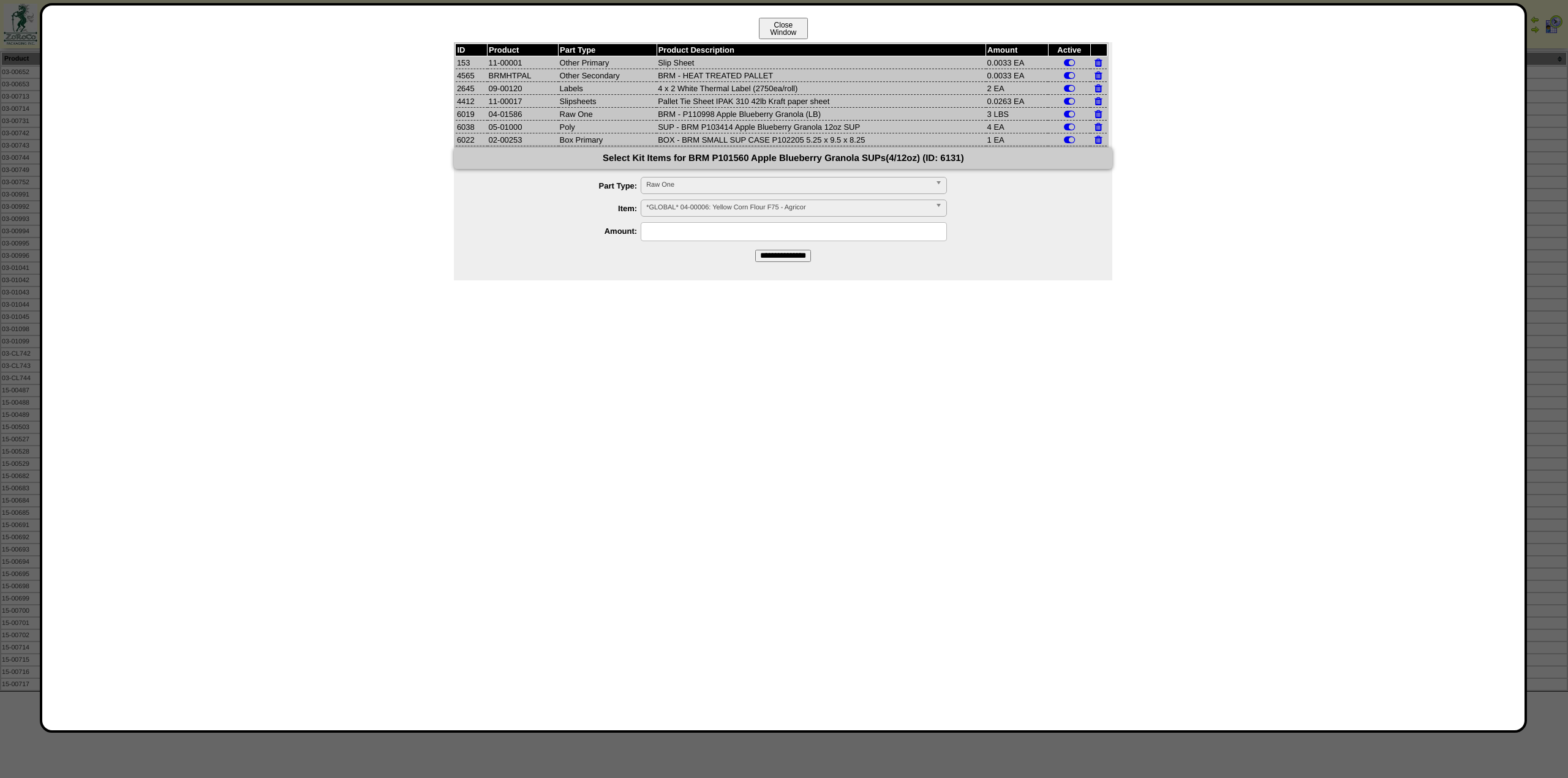
click at [774, 29] on button "Close Window" at bounding box center [783, 28] width 49 height 22
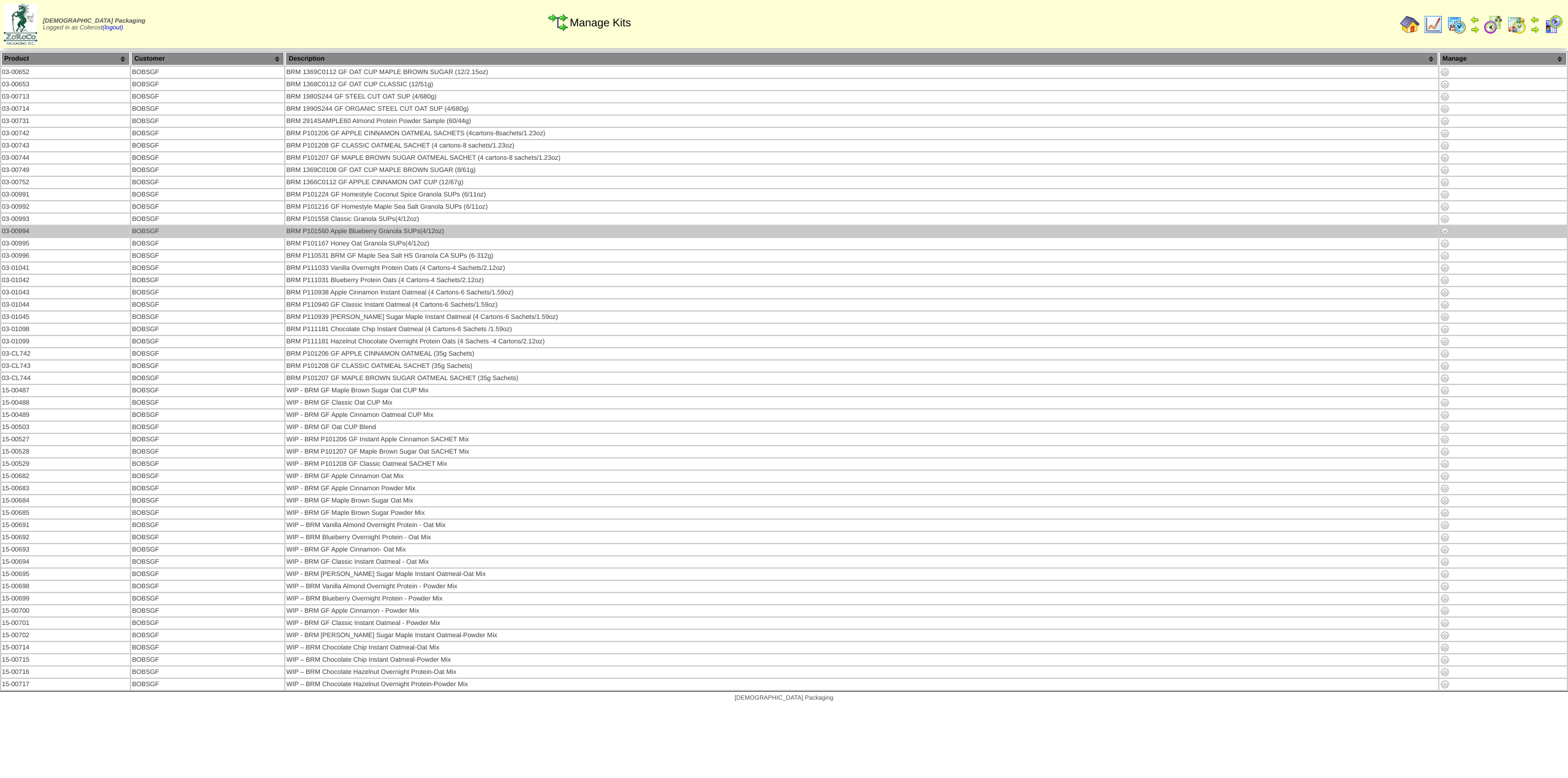
click at [1444, 233] on img at bounding box center [1444, 231] width 10 height 10
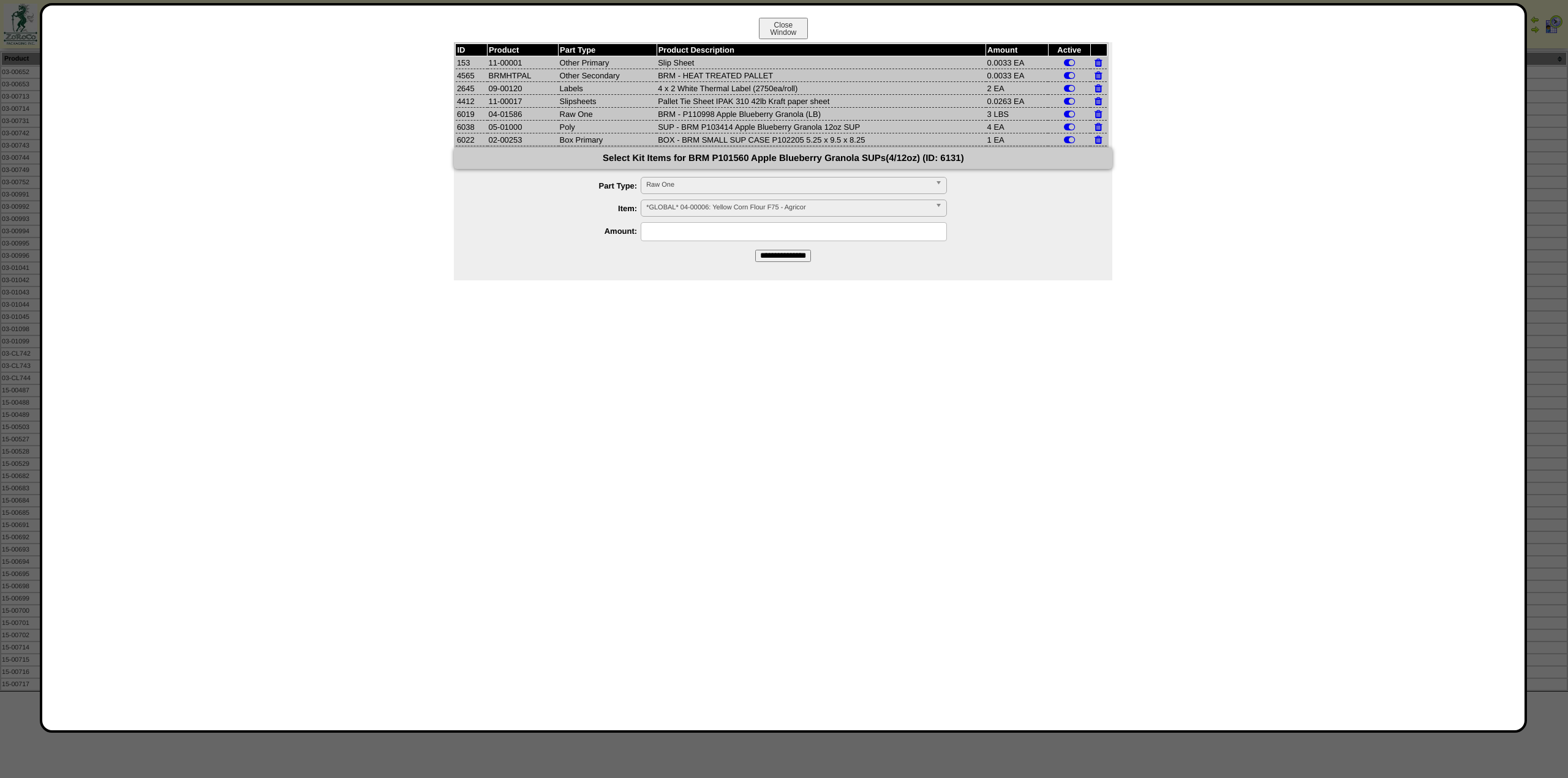
drag, startPoint x: 837, startPoint y: 113, endPoint x: 455, endPoint y: 115, distance: 382.0
click at [455, 115] on tr "6019 04-01586 Raw One BRM - P110998 Apple Blueberry Granola (LB) 3 LBS" at bounding box center [781, 114] width 651 height 13
click at [519, 236] on label "Amount:" at bounding box center [559, 231] width 163 height 9
click at [782, 27] on button "Close Window" at bounding box center [783, 28] width 49 height 22
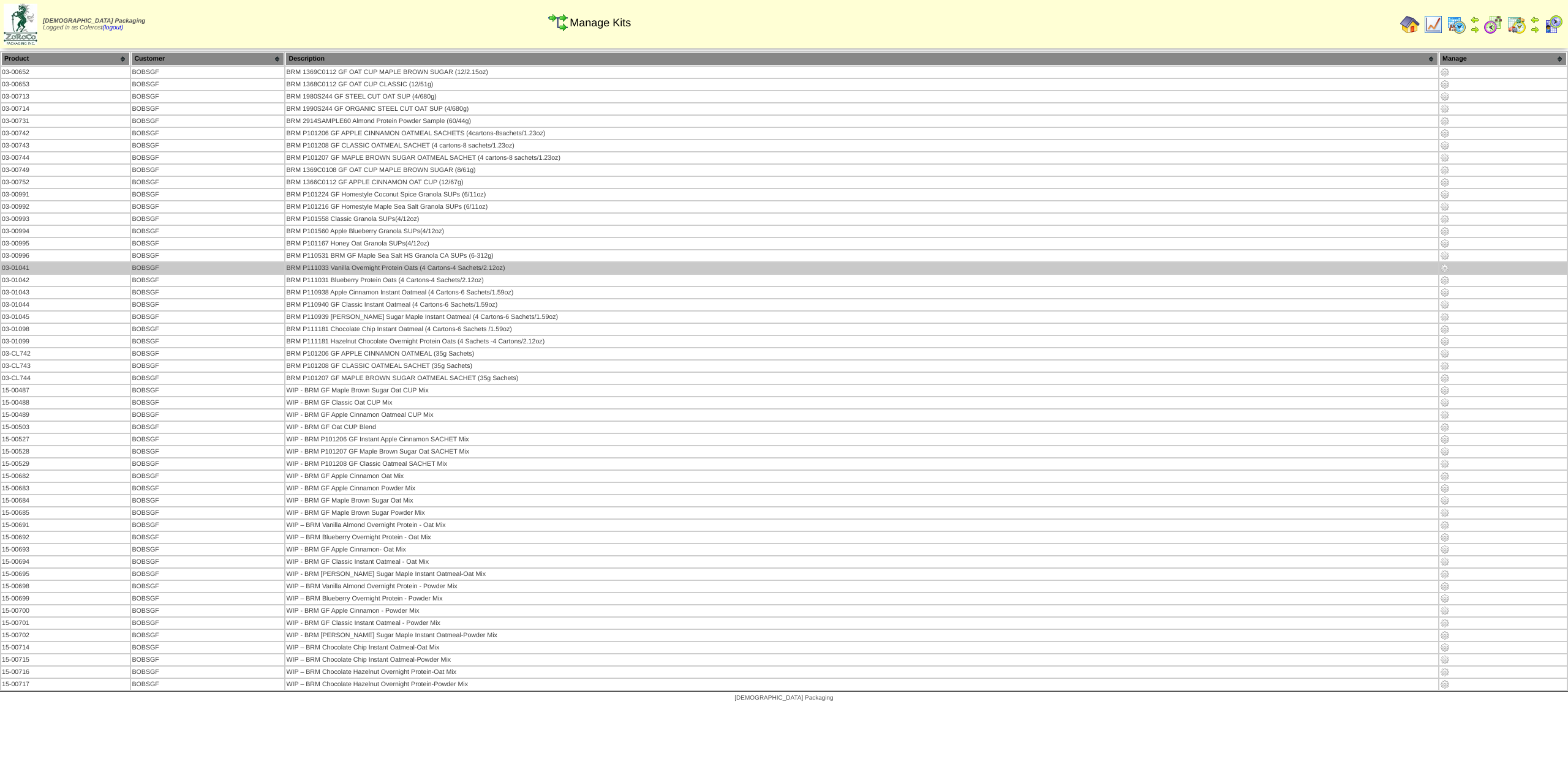
click at [1444, 272] on img at bounding box center [1444, 267] width 10 height 10
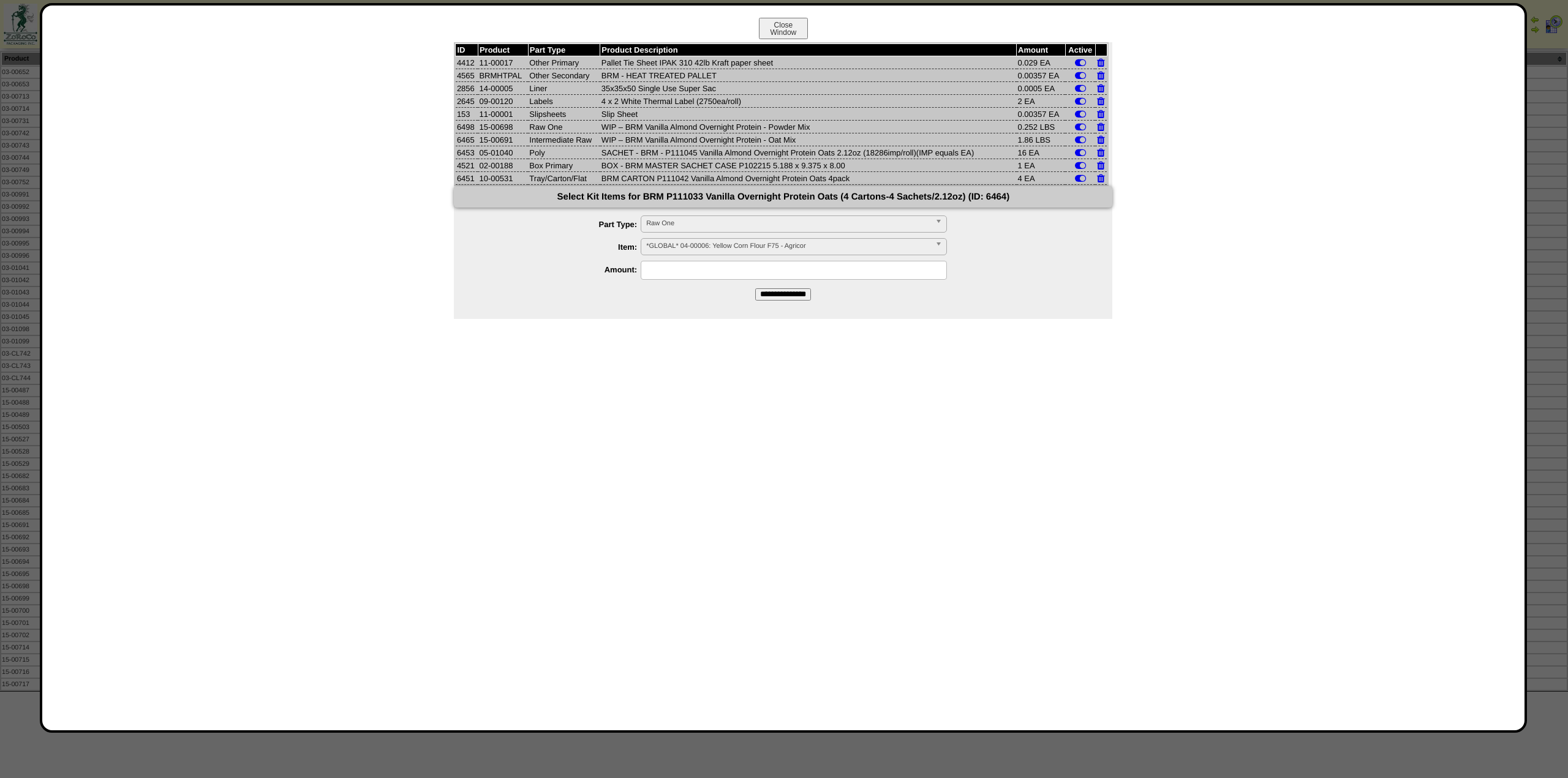
drag, startPoint x: 480, startPoint y: 128, endPoint x: 527, endPoint y: 138, distance: 48.1
click at [527, 138] on tbody "ID Product Part Type Product Description Amount Active 4412 11-00017 Other Prim…" at bounding box center [781, 115] width 651 height 141
click at [371, 303] on div "ID Product Part Type Product Description Amount Active 4412 11-00017 Other Prim…" at bounding box center [784, 392] width 1458 height 700
click at [805, 28] on button "Close Window" at bounding box center [783, 28] width 49 height 22
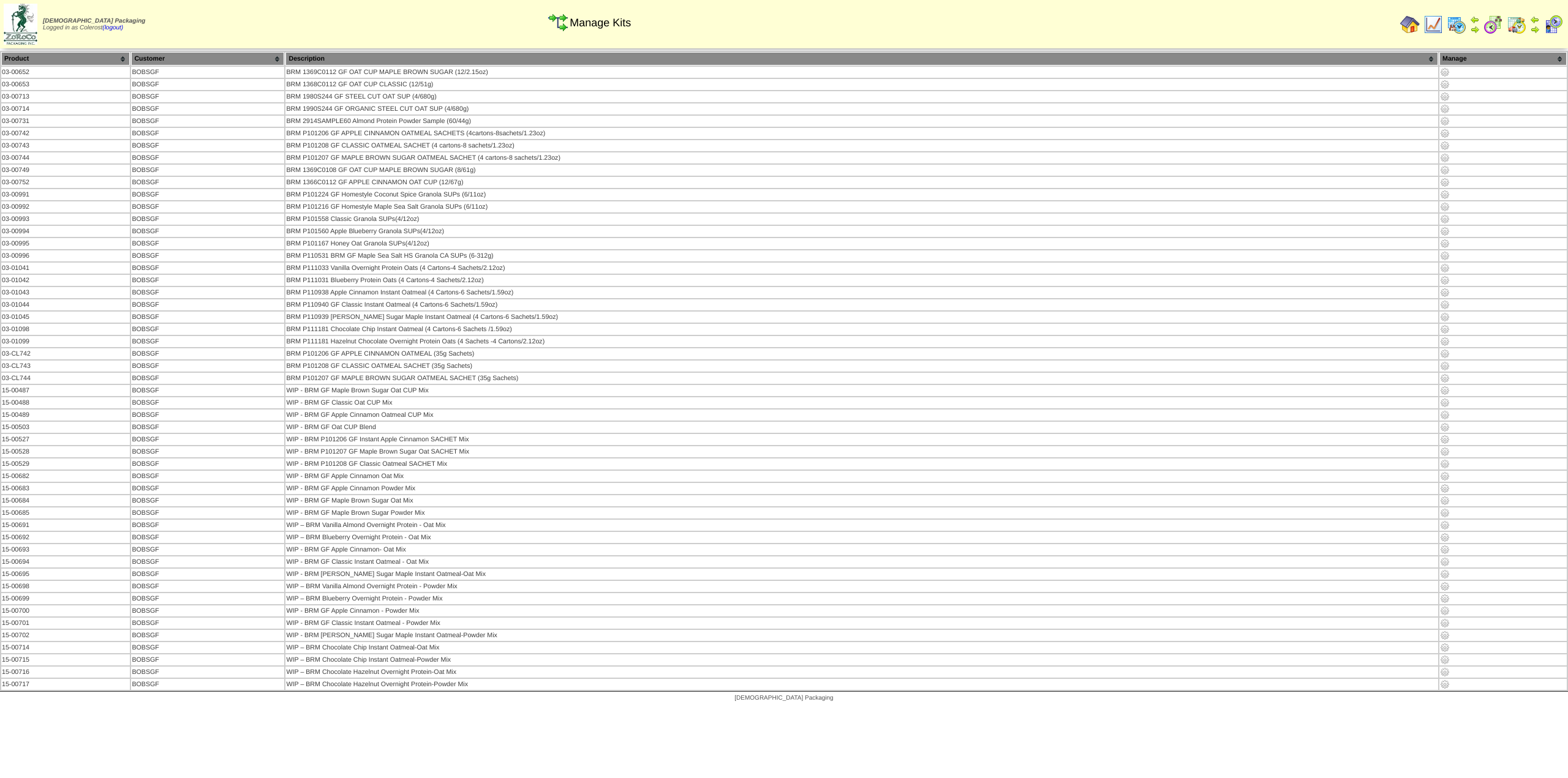
click at [1400, 25] on img at bounding box center [1410, 25] width 19 height 19
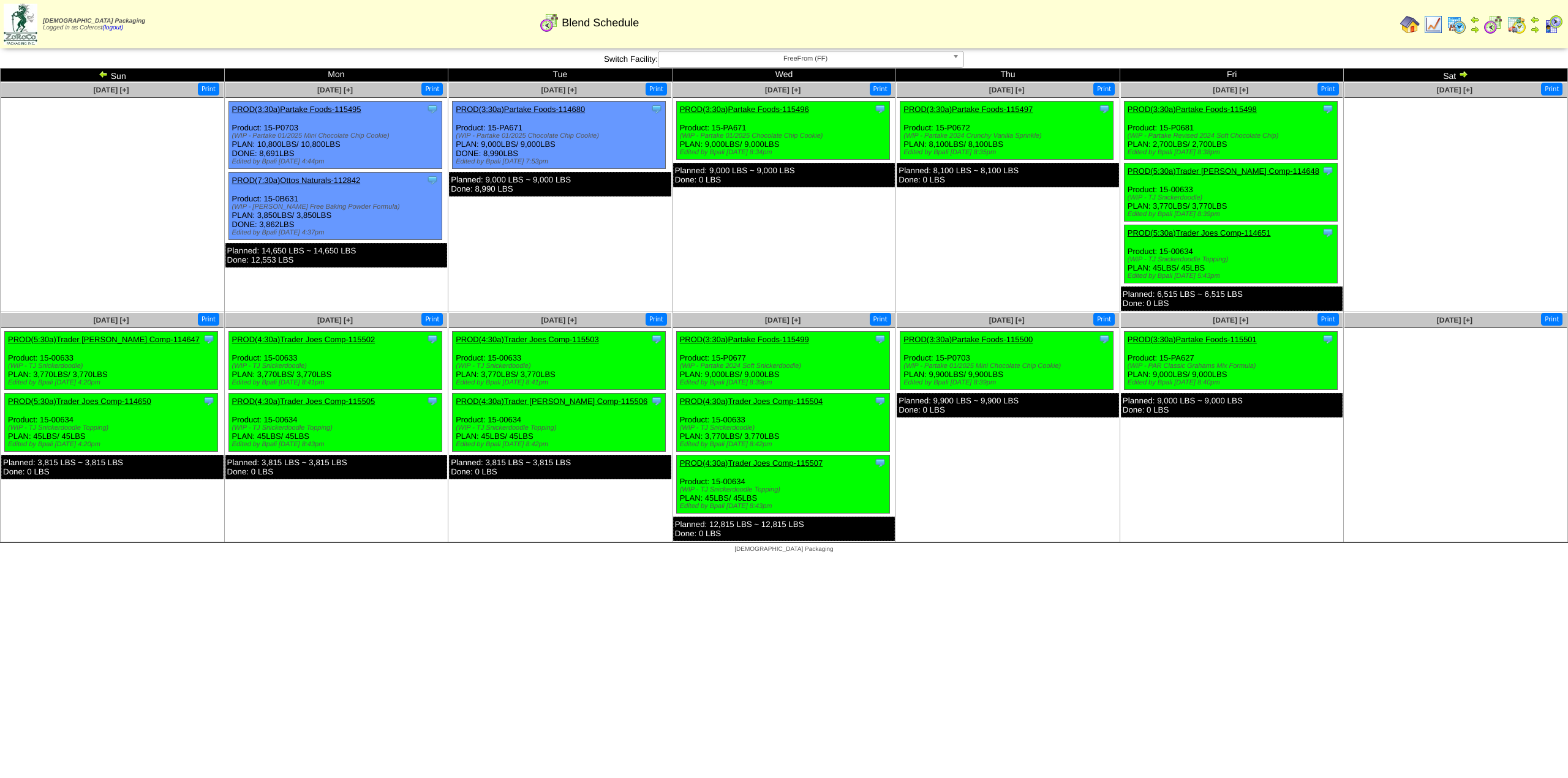
click at [844, 57] on span "FreeFrom (FF)" at bounding box center [805, 59] width 284 height 15
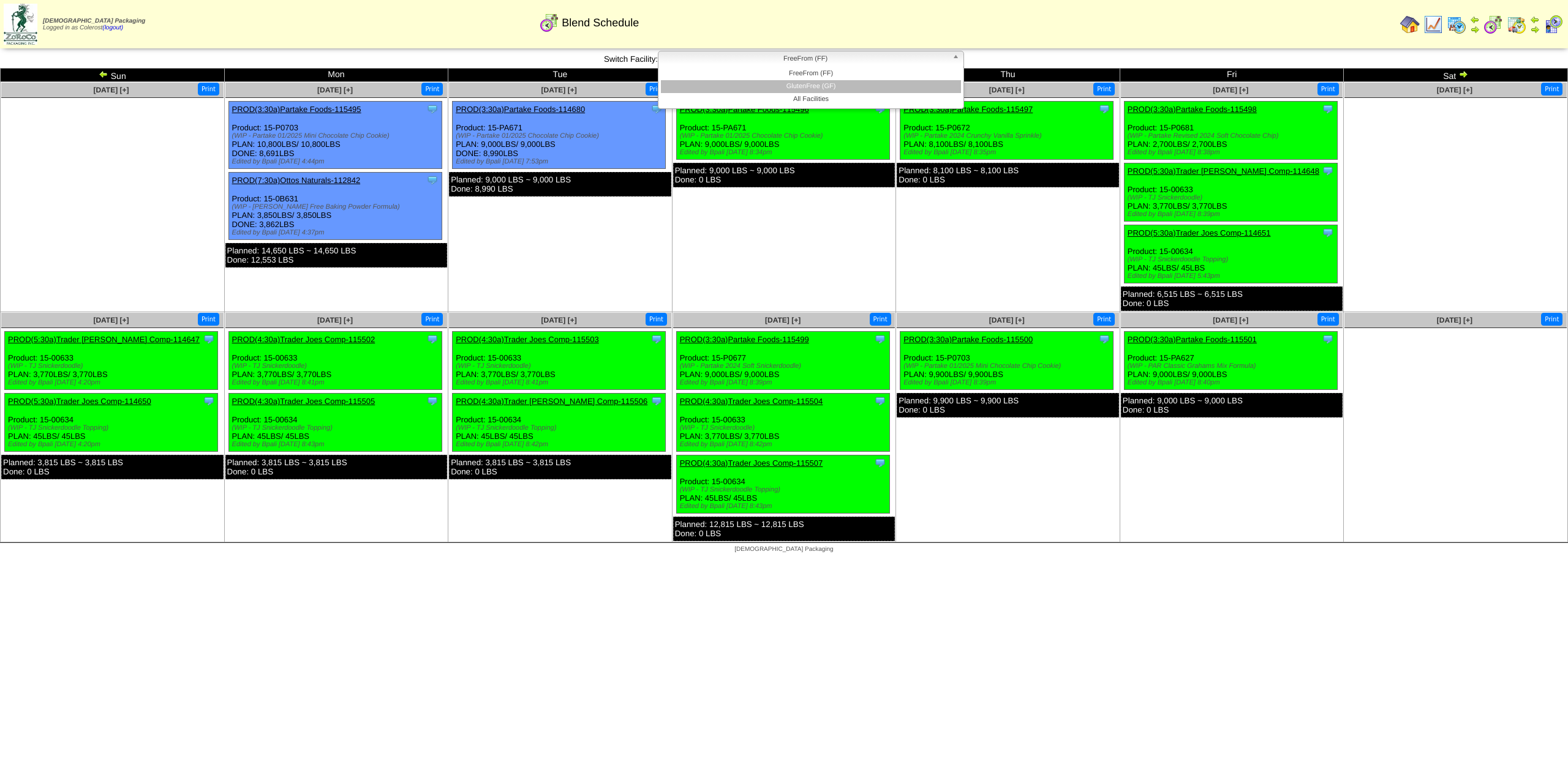
click at [830, 82] on li "GlutenFree (GF)" at bounding box center [811, 86] width 300 height 13
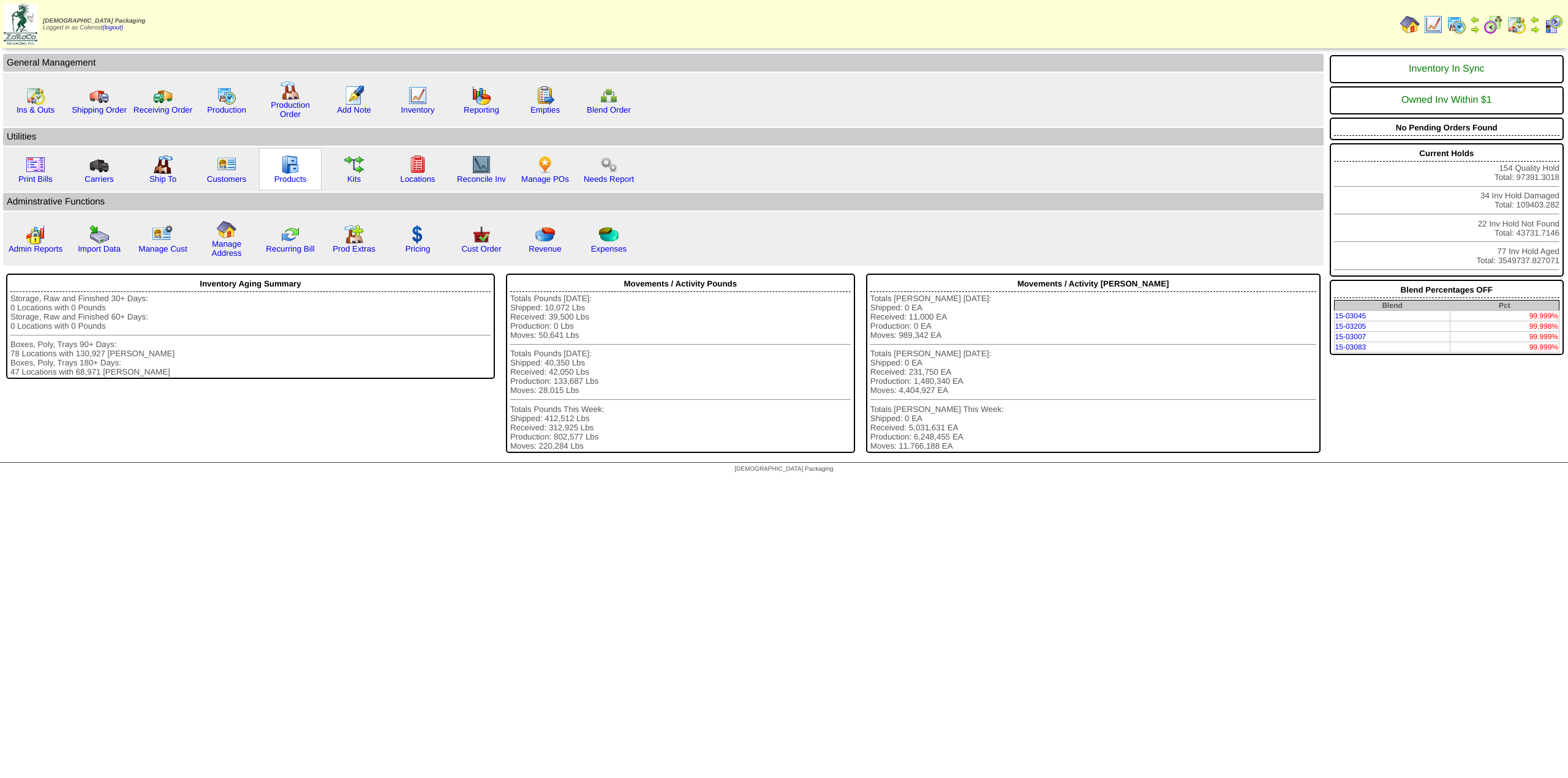
click at [287, 168] on img at bounding box center [290, 165] width 19 height 19
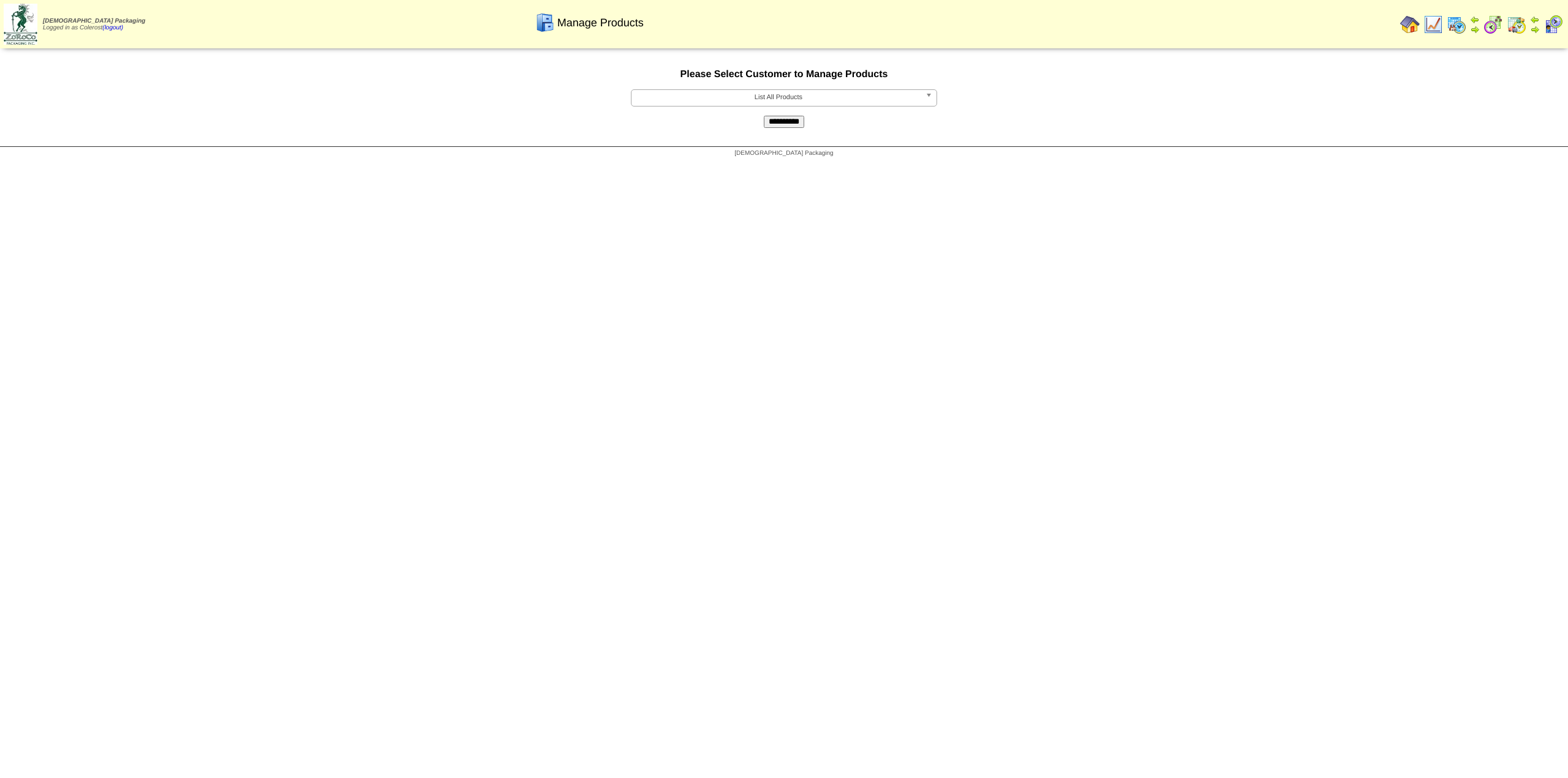
click at [658, 99] on span "List All Products" at bounding box center [778, 97] width 284 height 15
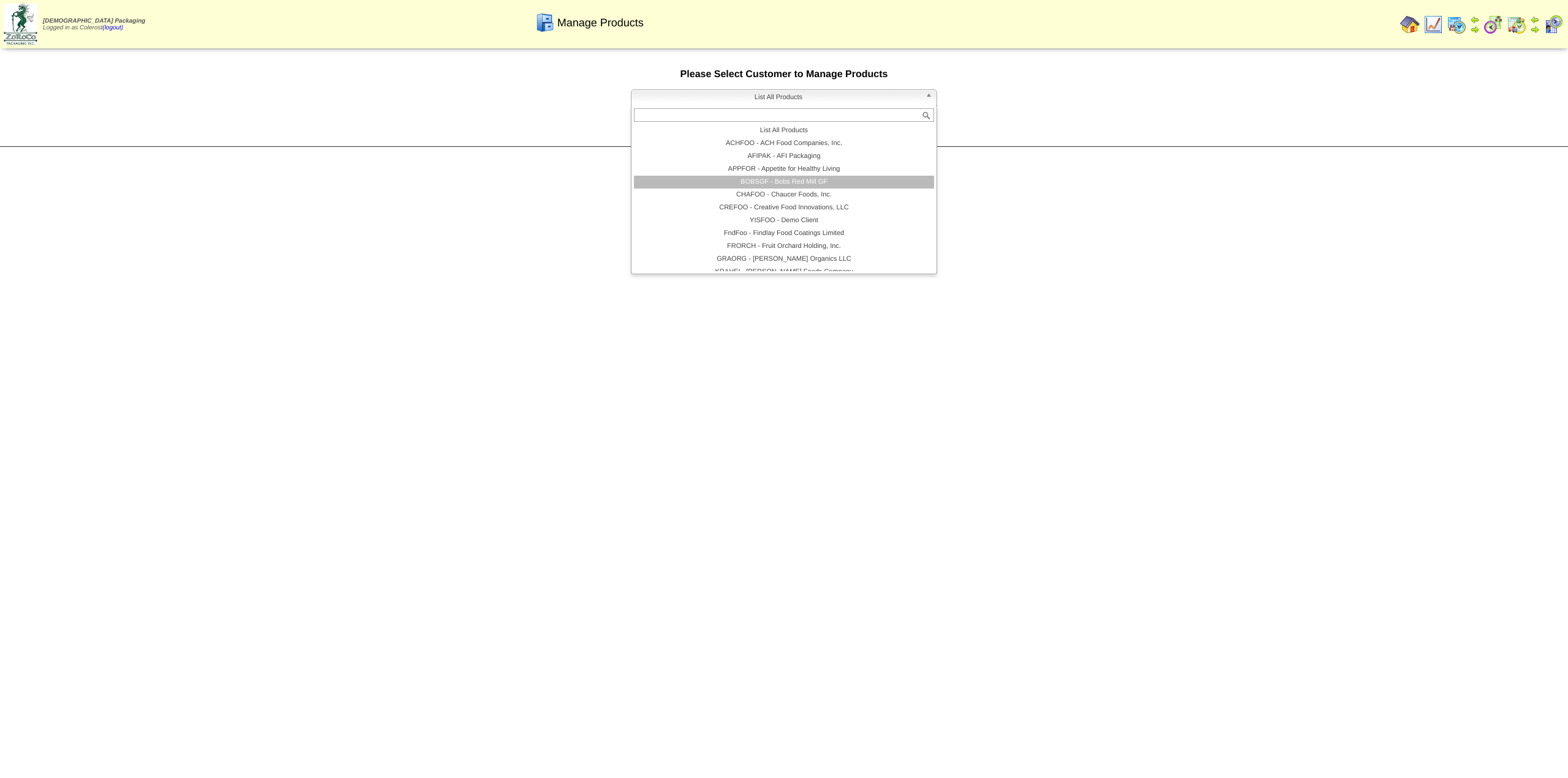
click at [679, 179] on li "BOBSGF - Bobs Red Mill GF" at bounding box center [784, 182] width 300 height 13
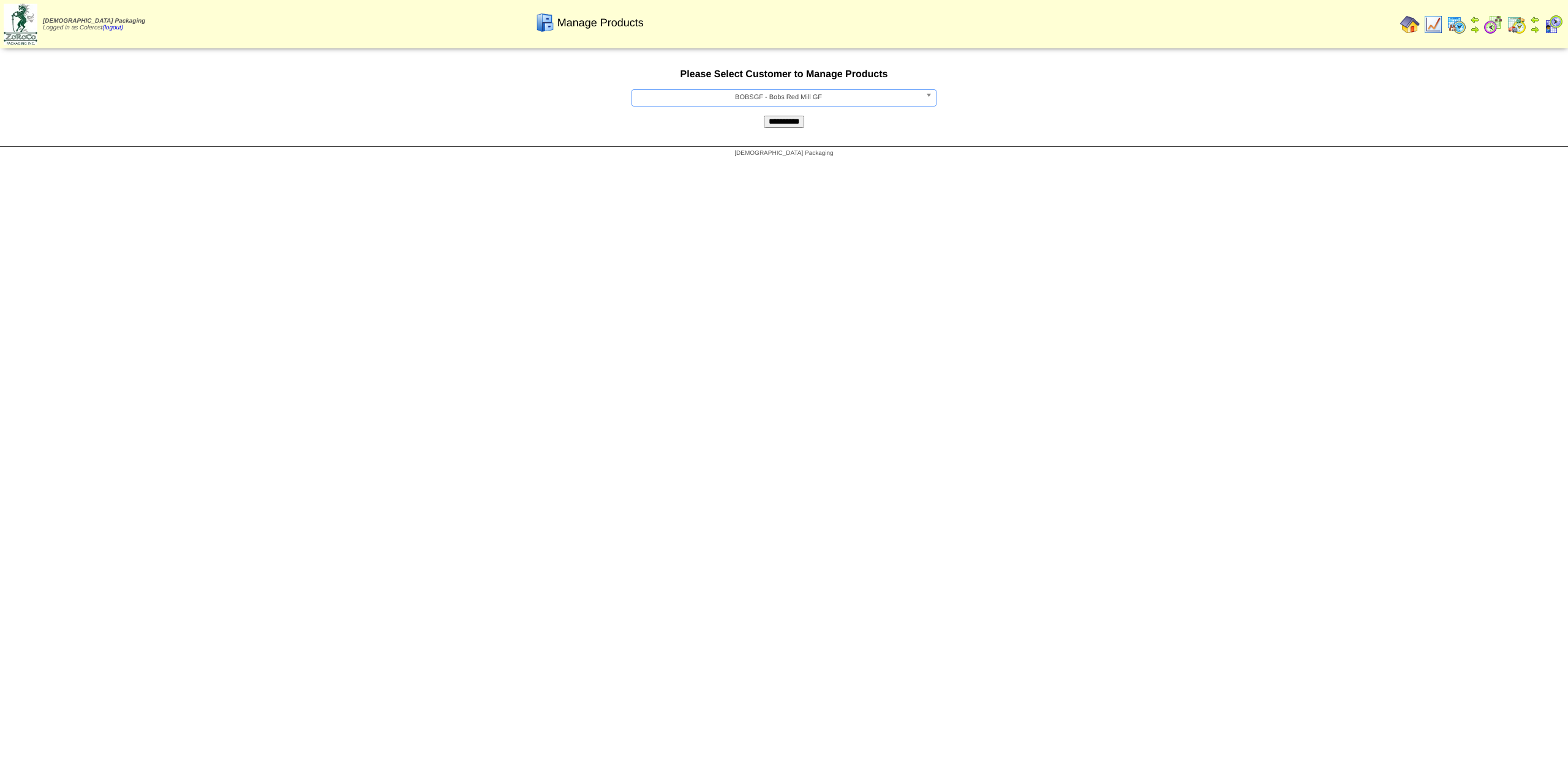
click at [802, 122] on input "**********" at bounding box center [784, 121] width 40 height 12
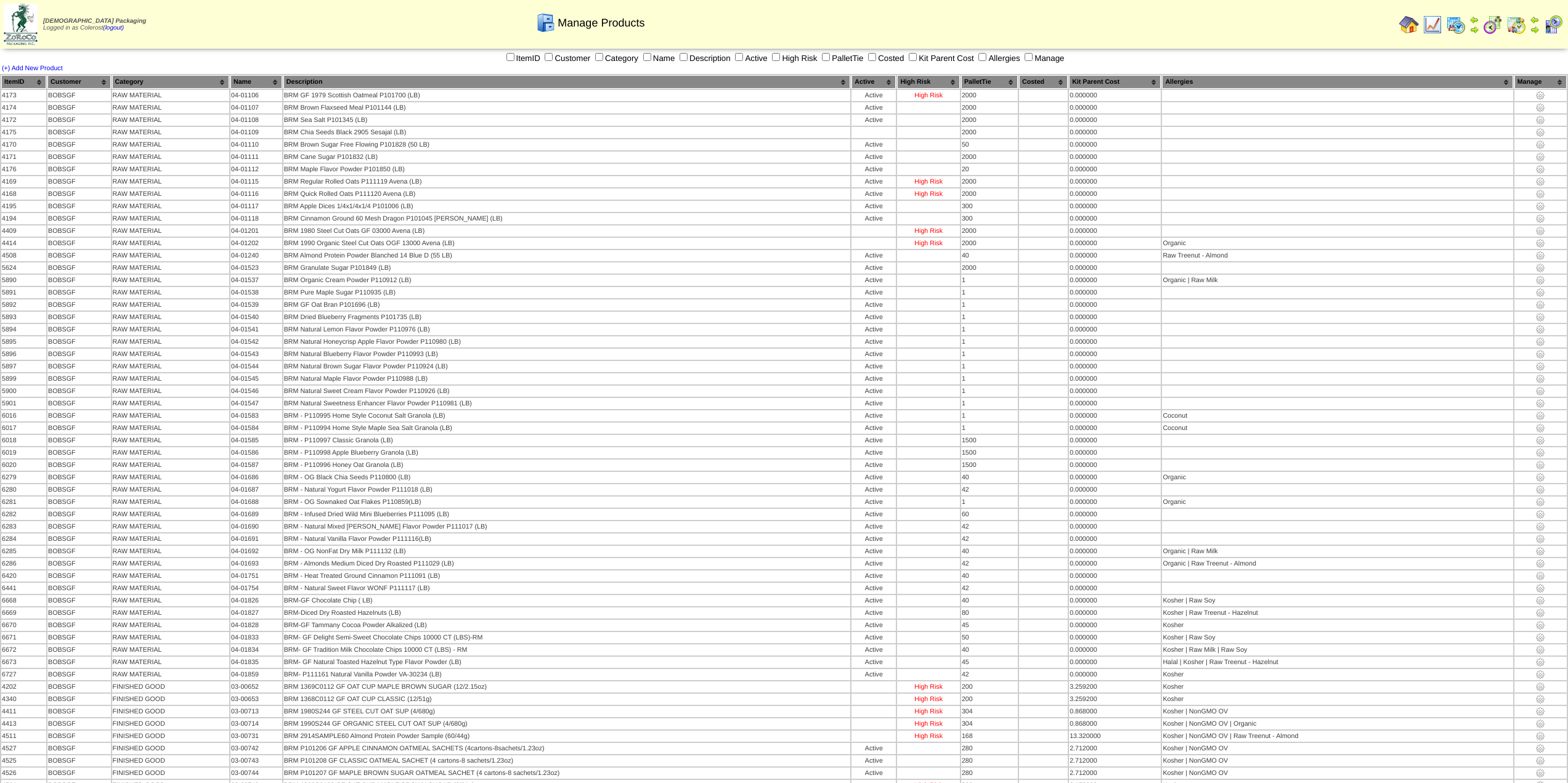
click at [92, 80] on th "Customer" at bounding box center [79, 82] width 63 height 14
click at [145, 79] on th "Category" at bounding box center [170, 82] width 117 height 14
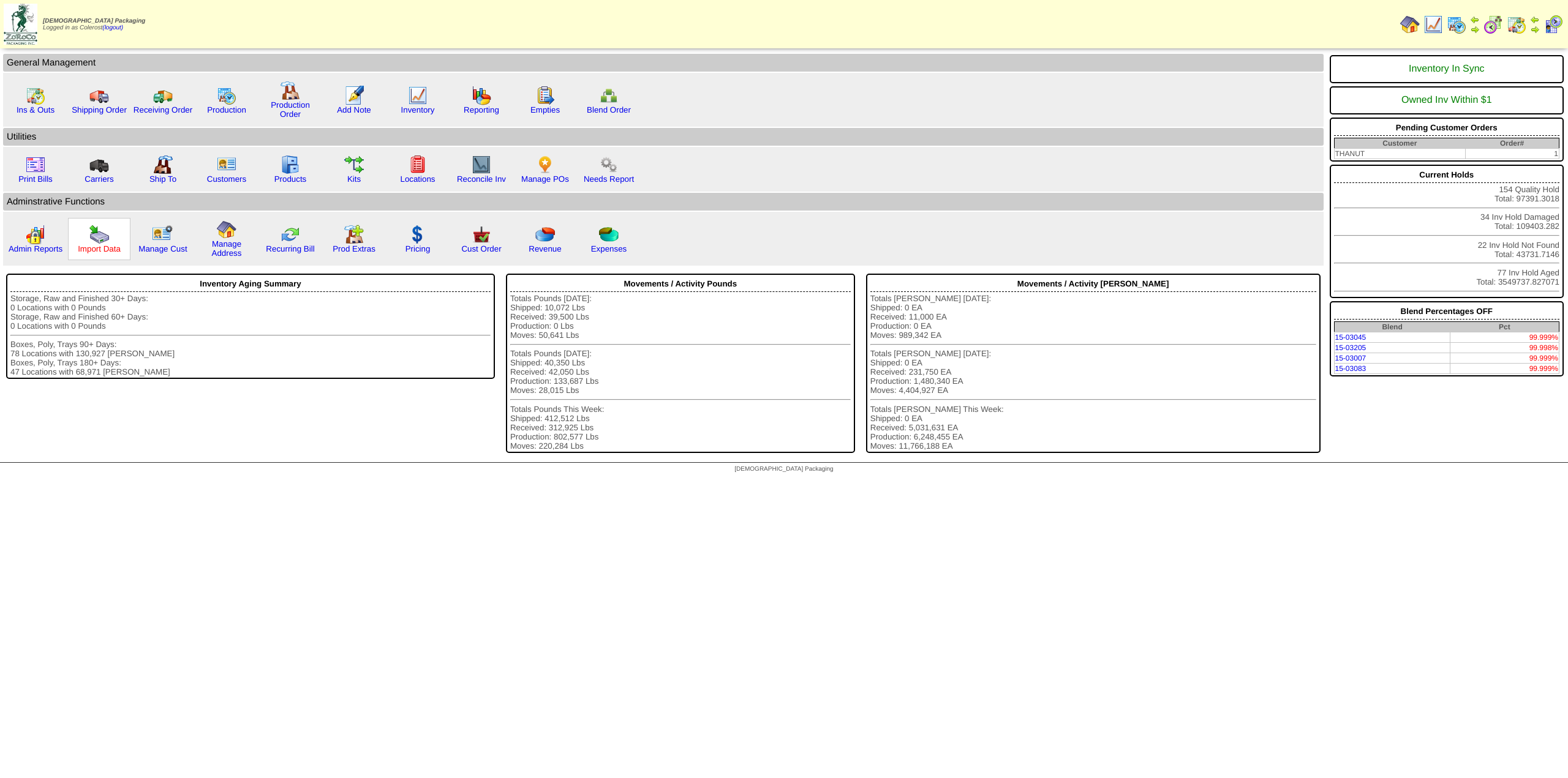
click at [103, 249] on link "Import Data" at bounding box center [99, 249] width 43 height 9
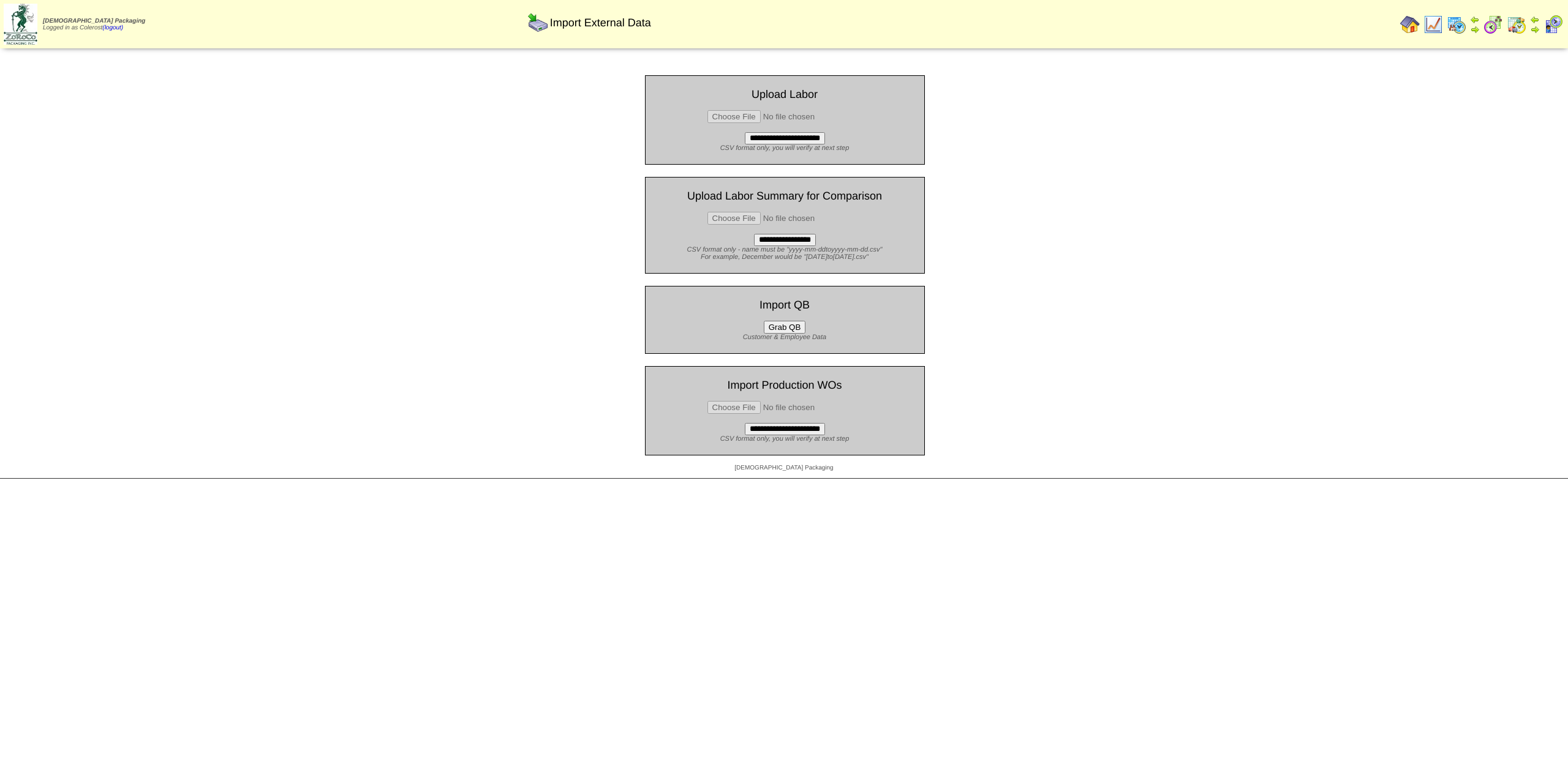
click at [742, 410] on input "file" at bounding box center [784, 407] width 155 height 13
type input "**********"
click at [813, 432] on input "**********" at bounding box center [784, 429] width 80 height 12
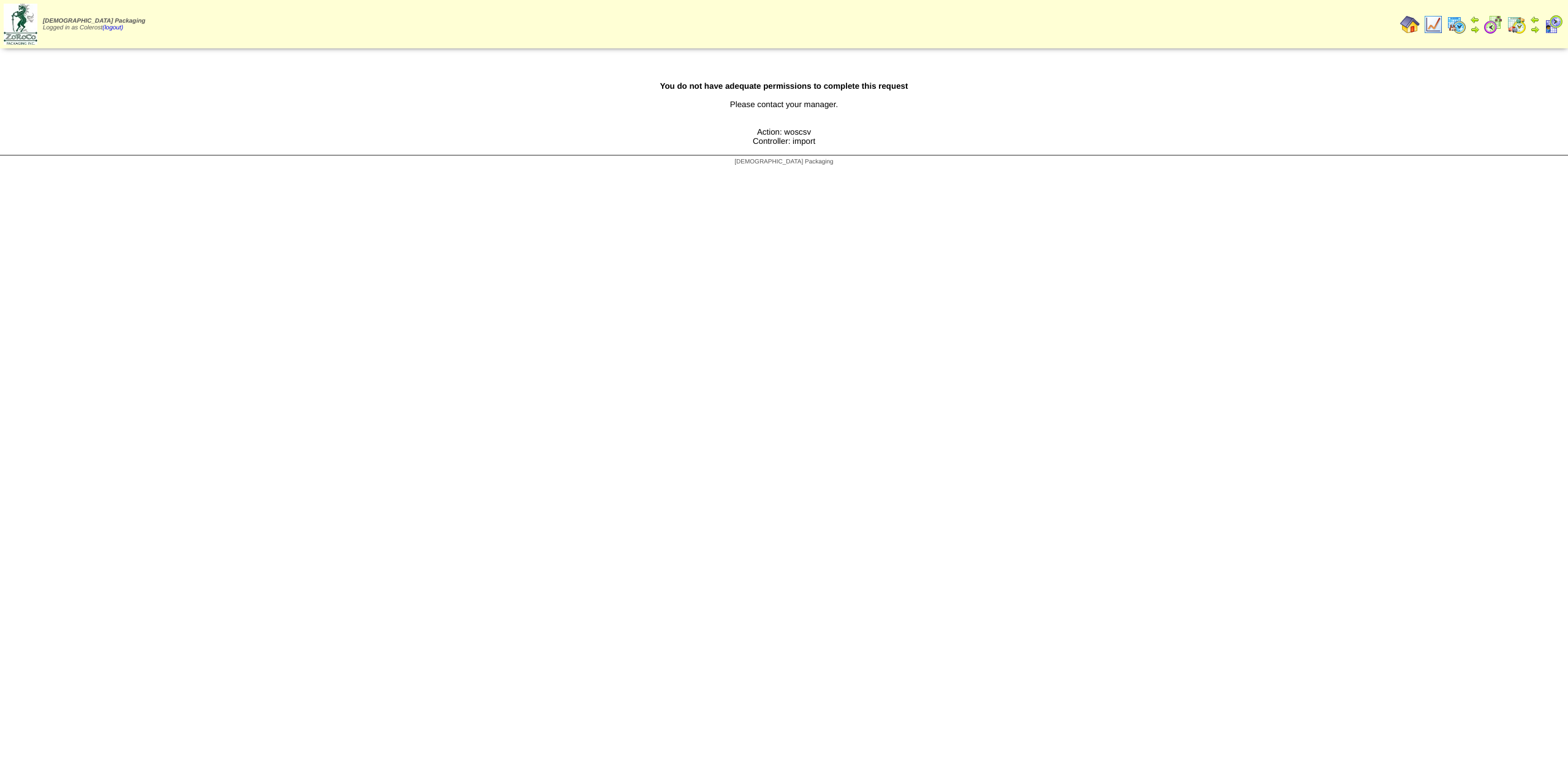
click at [1410, 28] on img at bounding box center [1410, 25] width 19 height 19
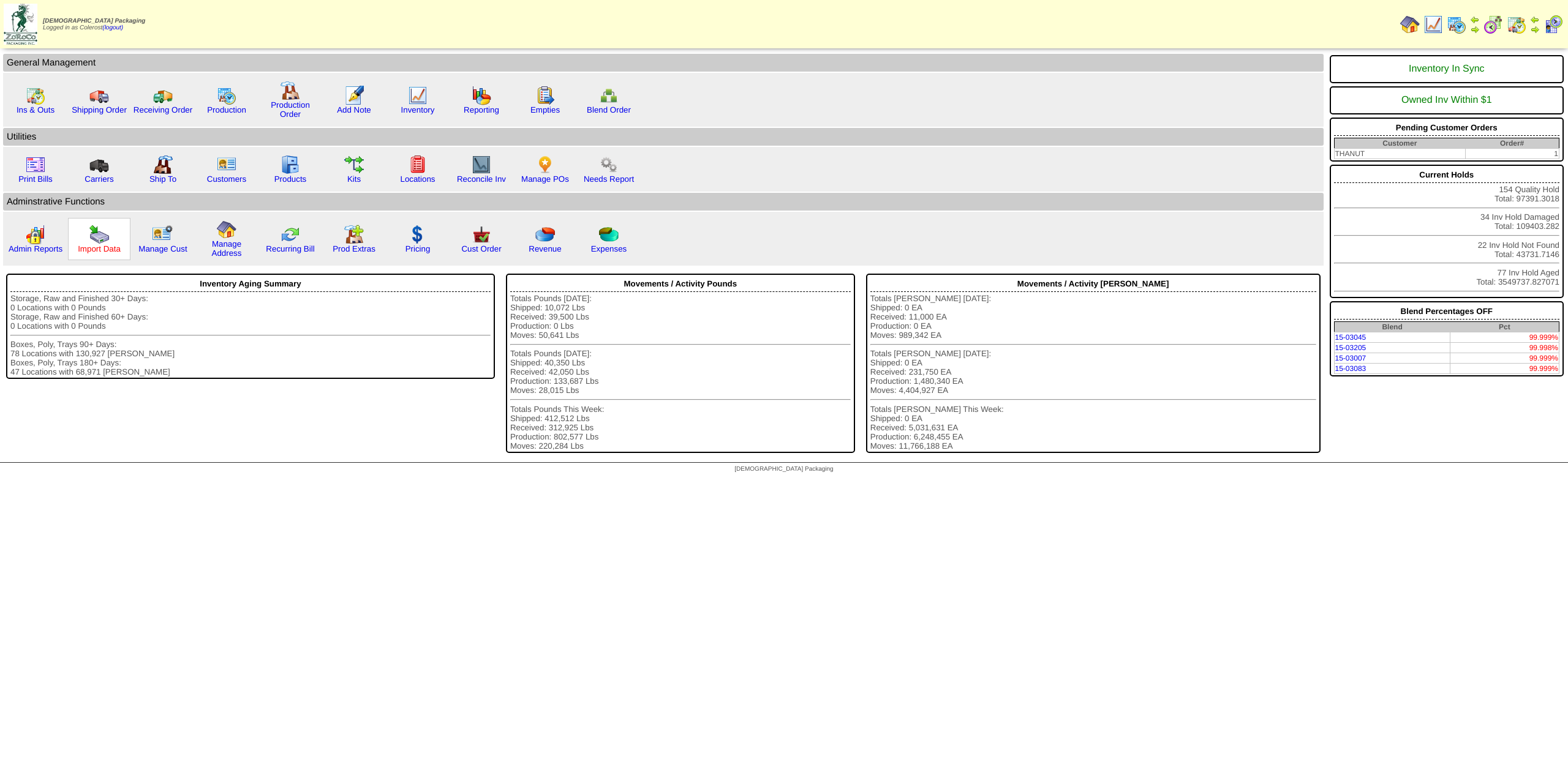
click at [94, 249] on link "Import Data" at bounding box center [99, 249] width 43 height 9
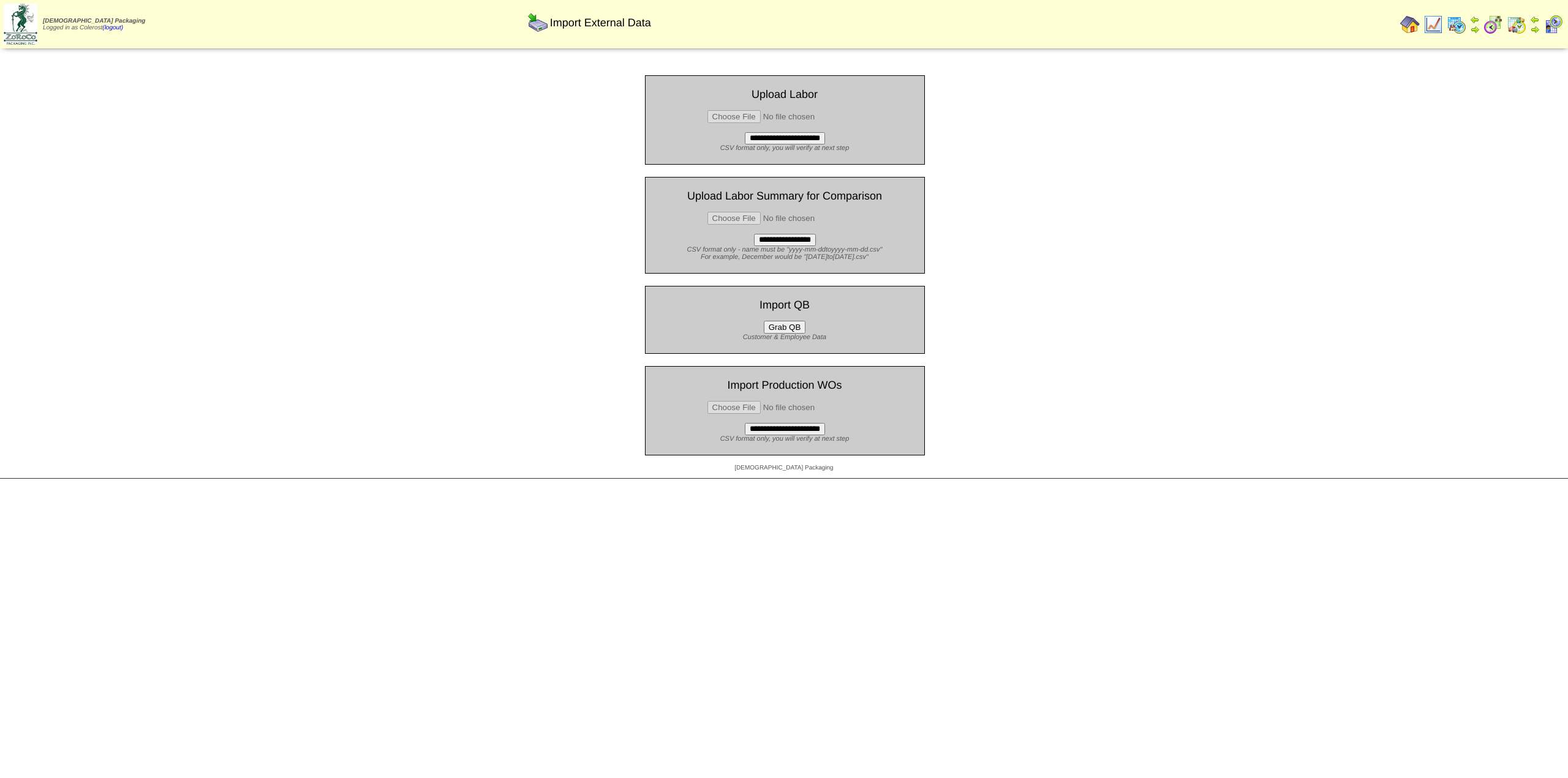
click at [733, 117] on input "file" at bounding box center [784, 116] width 155 height 13
type input "**********"
click at [776, 136] on input "**********" at bounding box center [784, 139] width 80 height 12
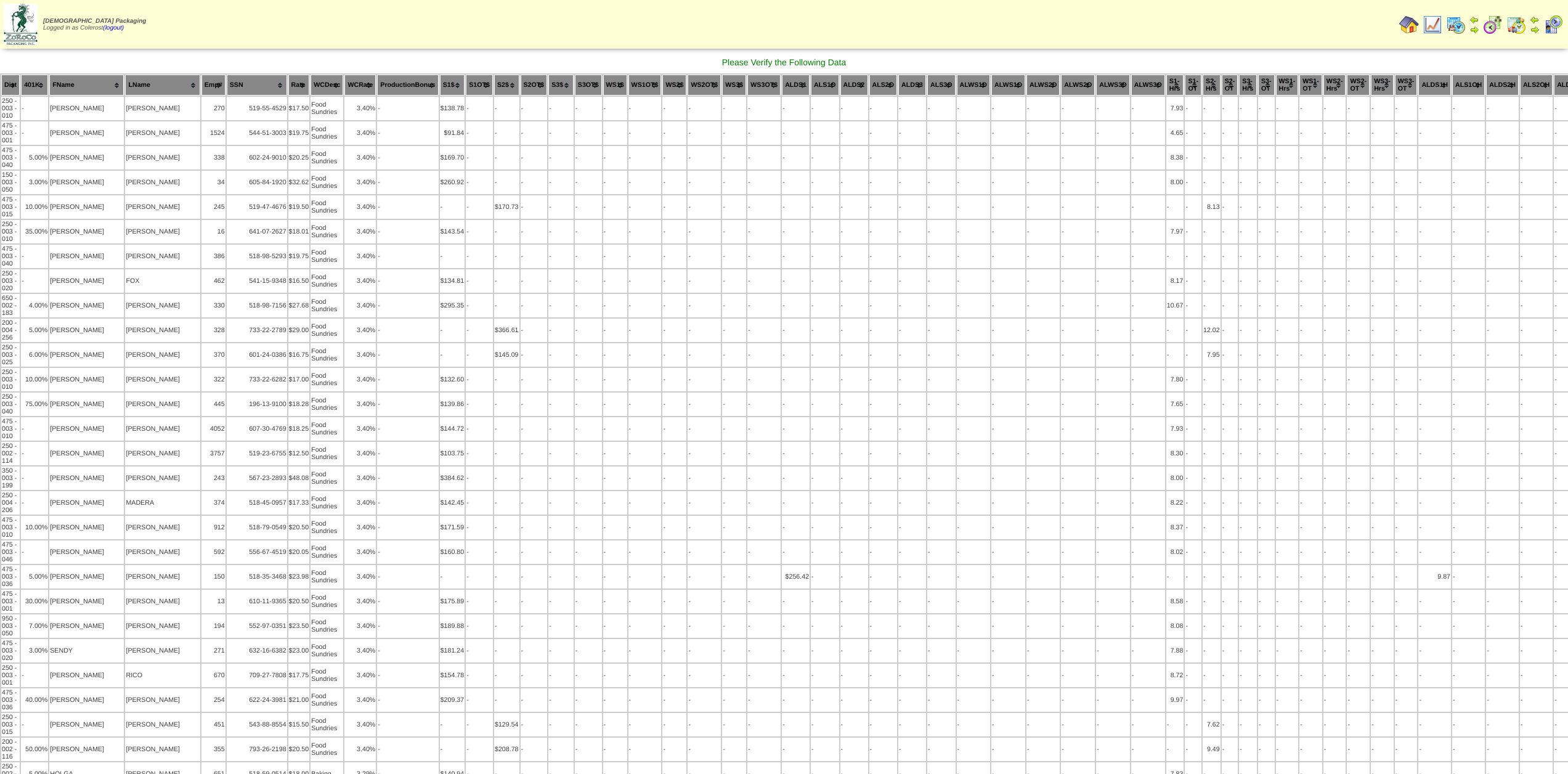
click at [1399, 26] on img at bounding box center [1409, 25] width 20 height 20
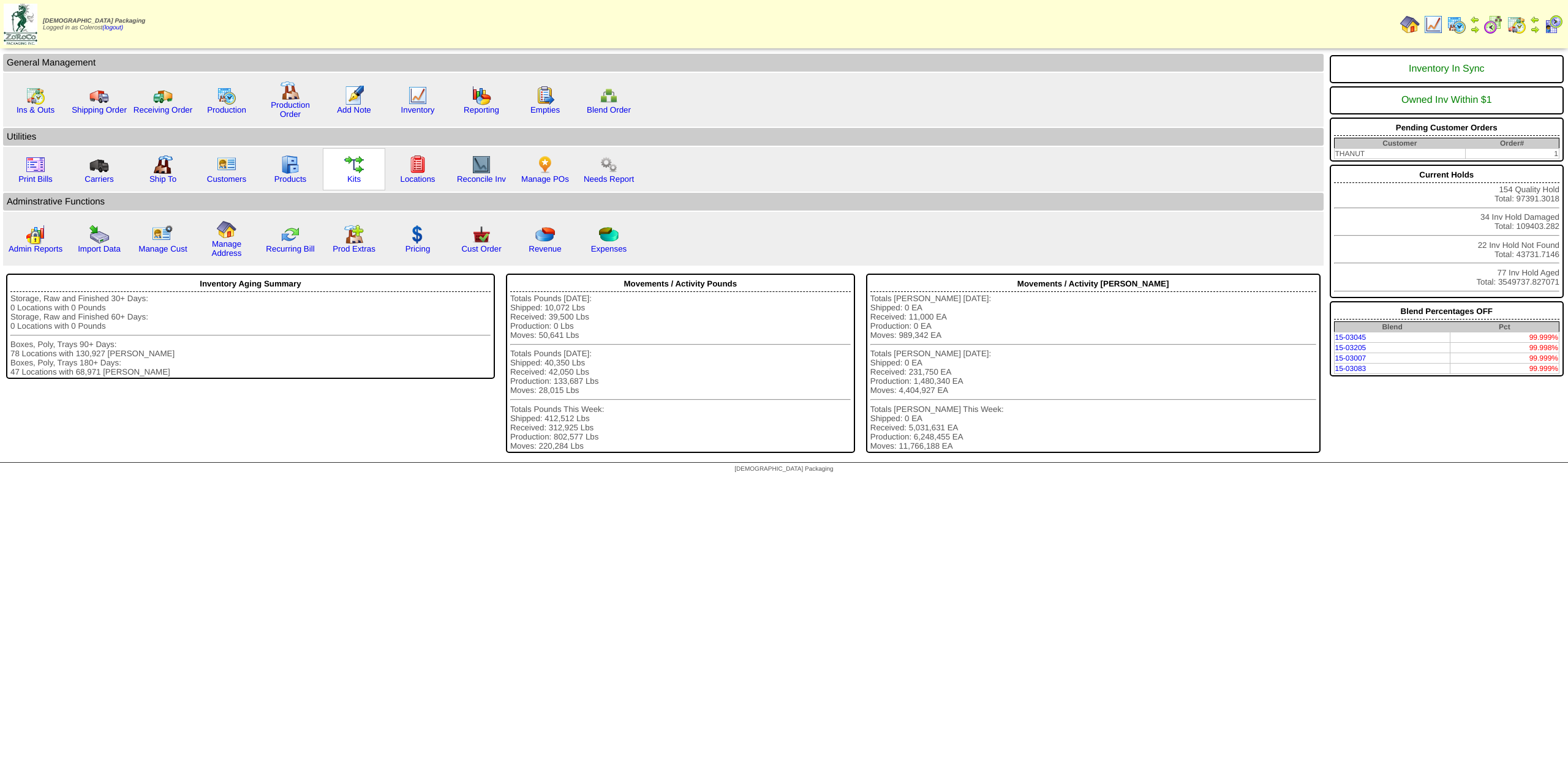
click at [360, 173] on img at bounding box center [354, 165] width 19 height 19
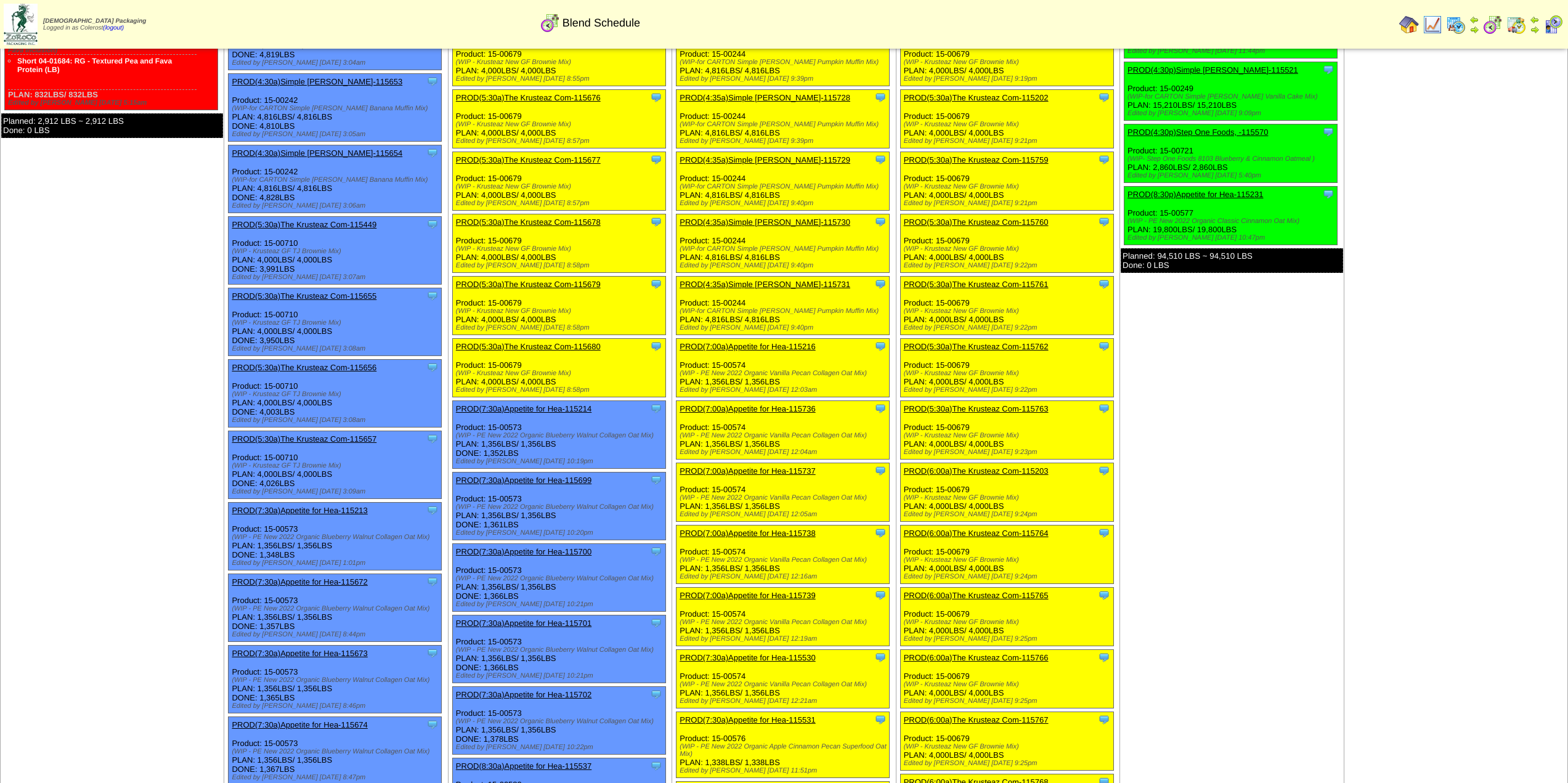
scroll to position [271, 0]
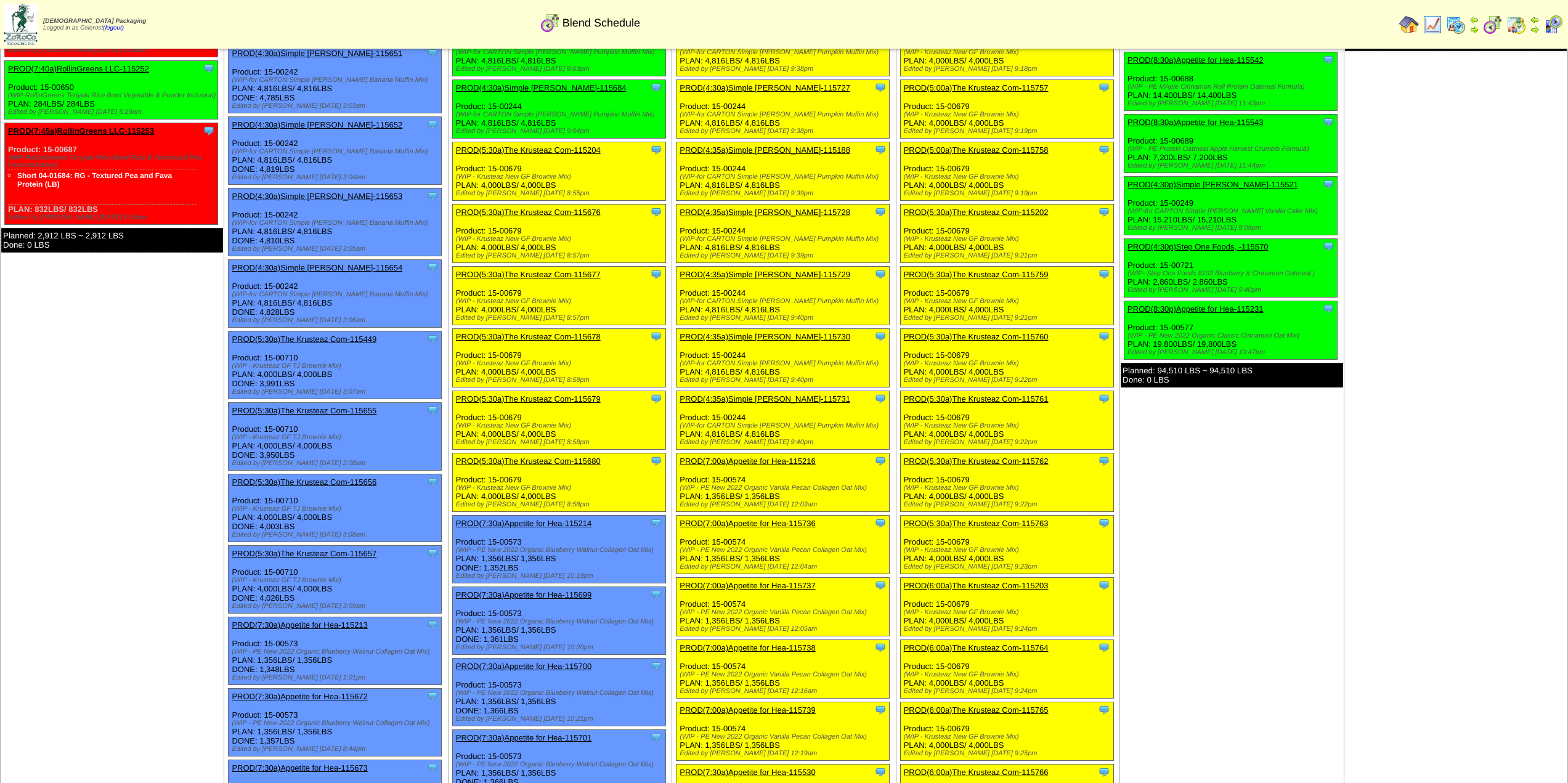
click at [1454, 21] on img at bounding box center [1456, 25] width 20 height 20
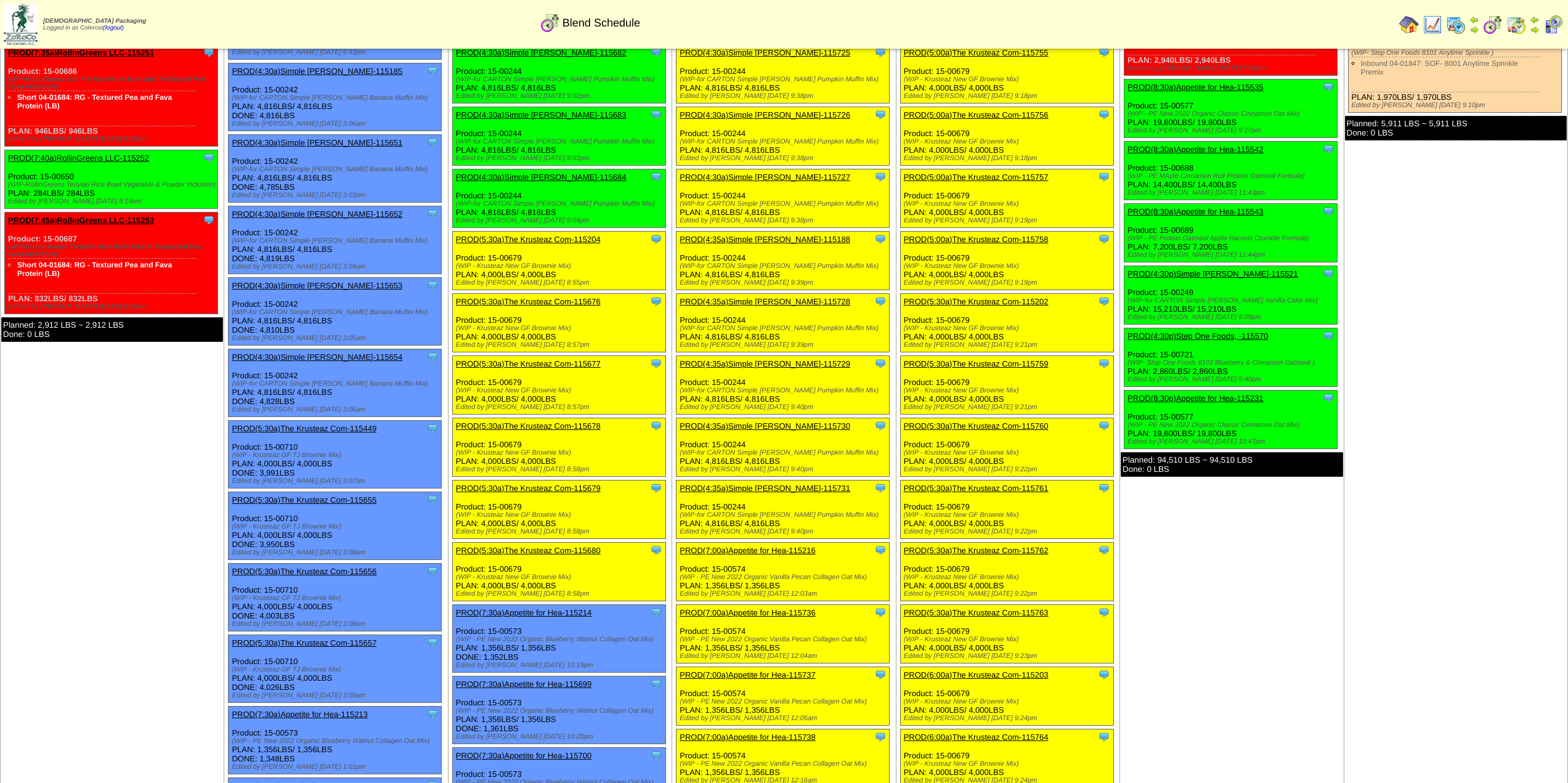
scroll to position [0, 0]
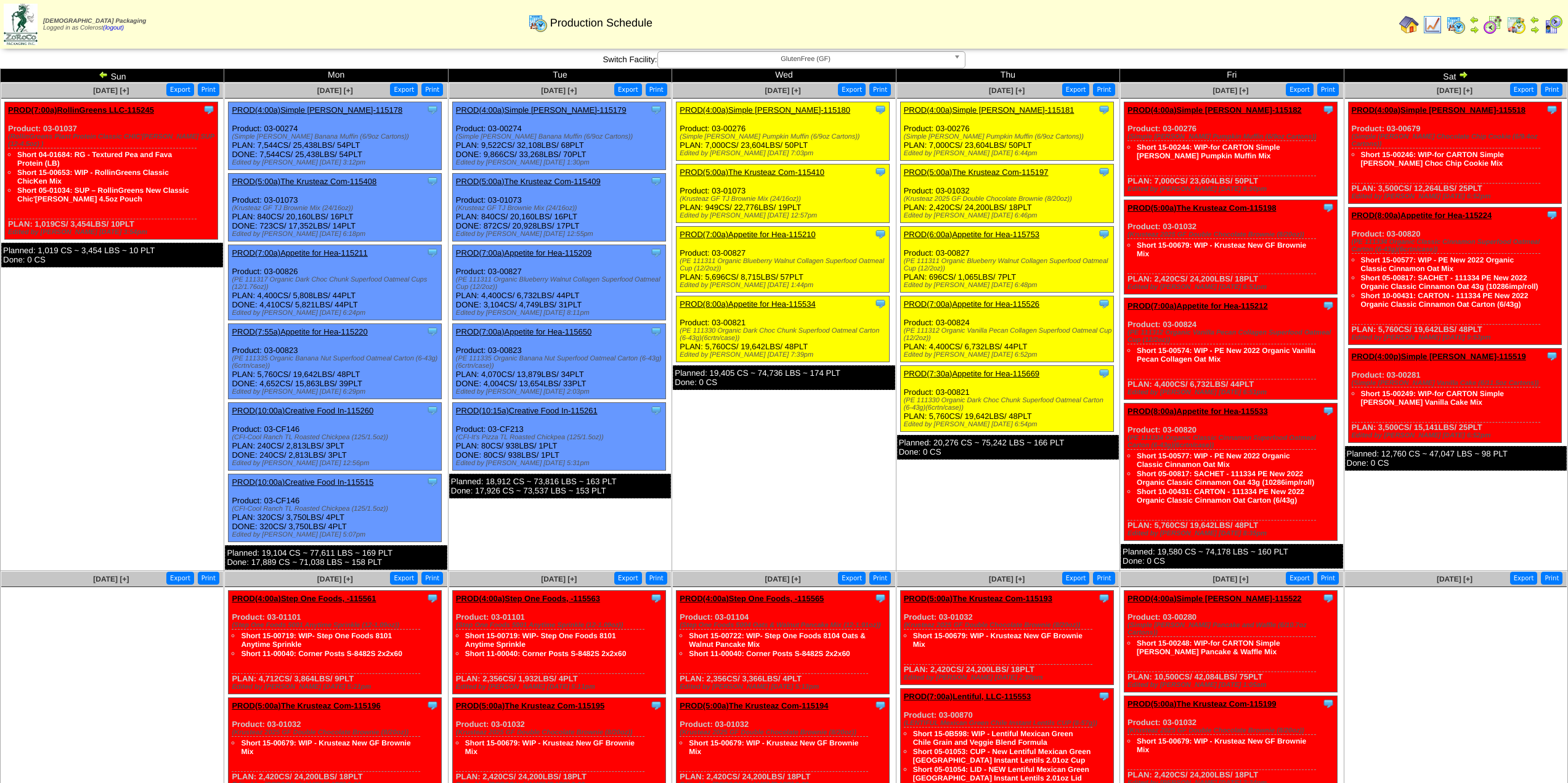
click at [1494, 22] on img at bounding box center [1493, 25] width 20 height 20
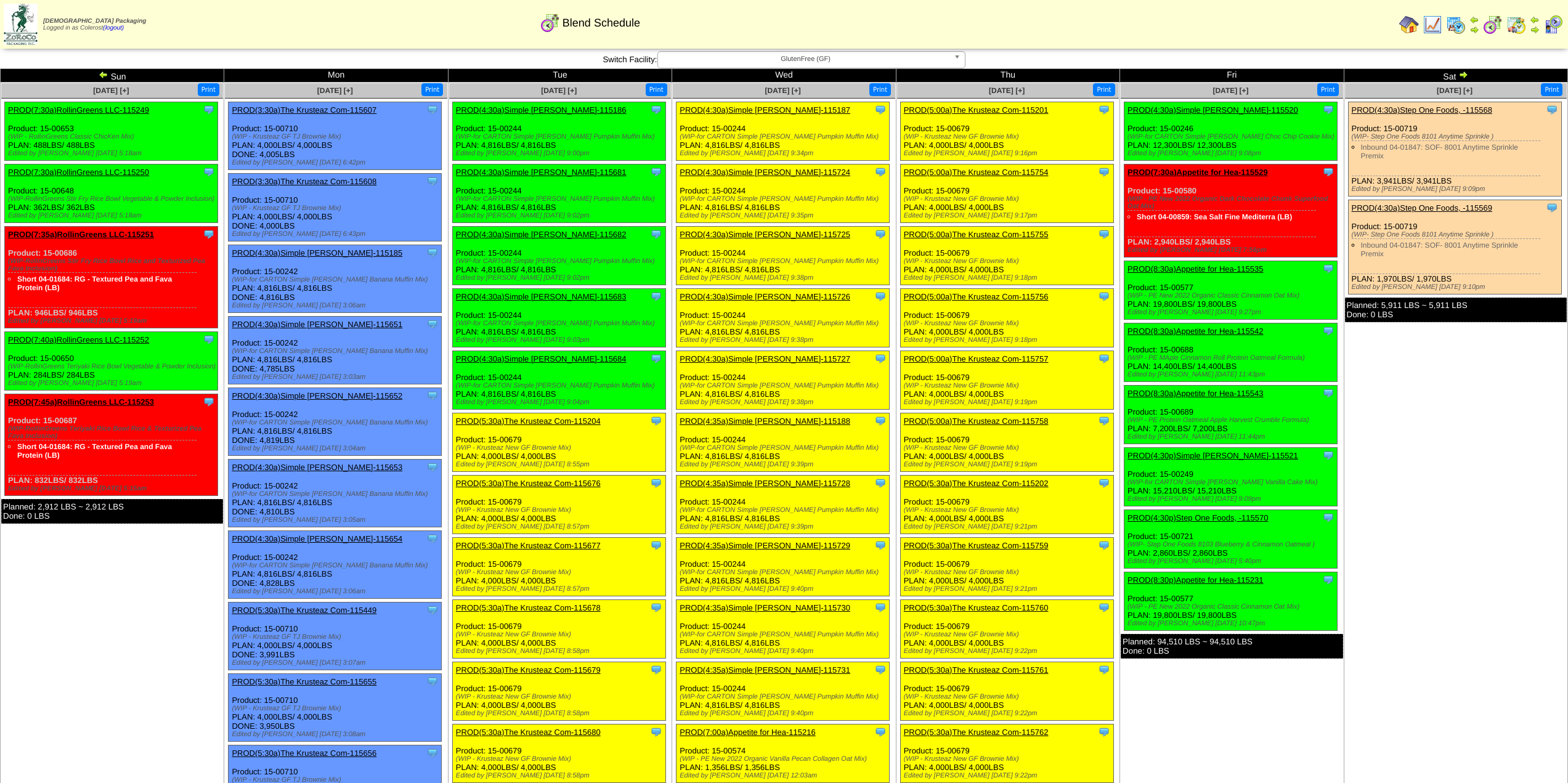
click at [1450, 27] on img at bounding box center [1456, 25] width 20 height 20
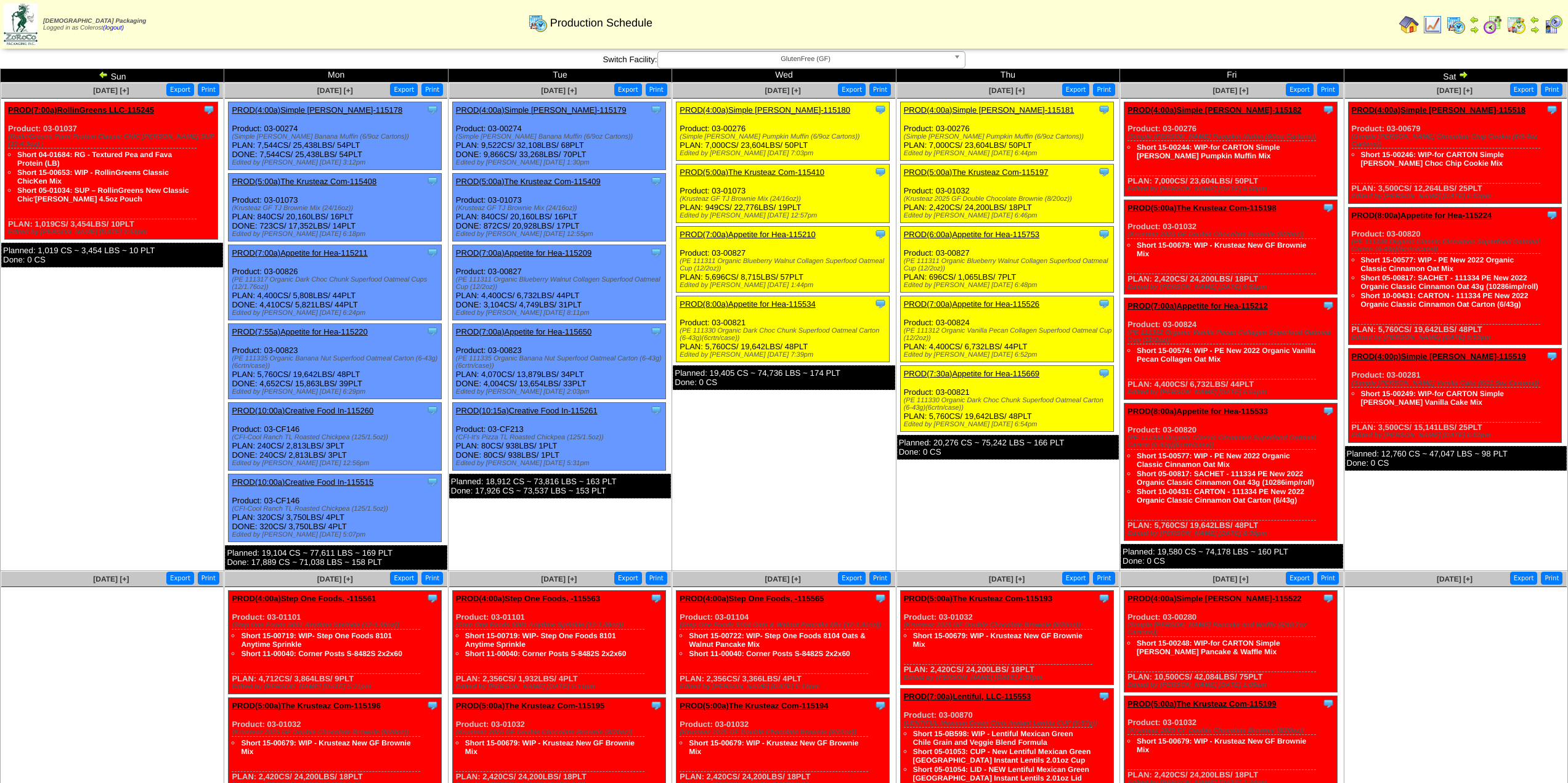
click at [1462, 74] on img at bounding box center [1463, 74] width 10 height 10
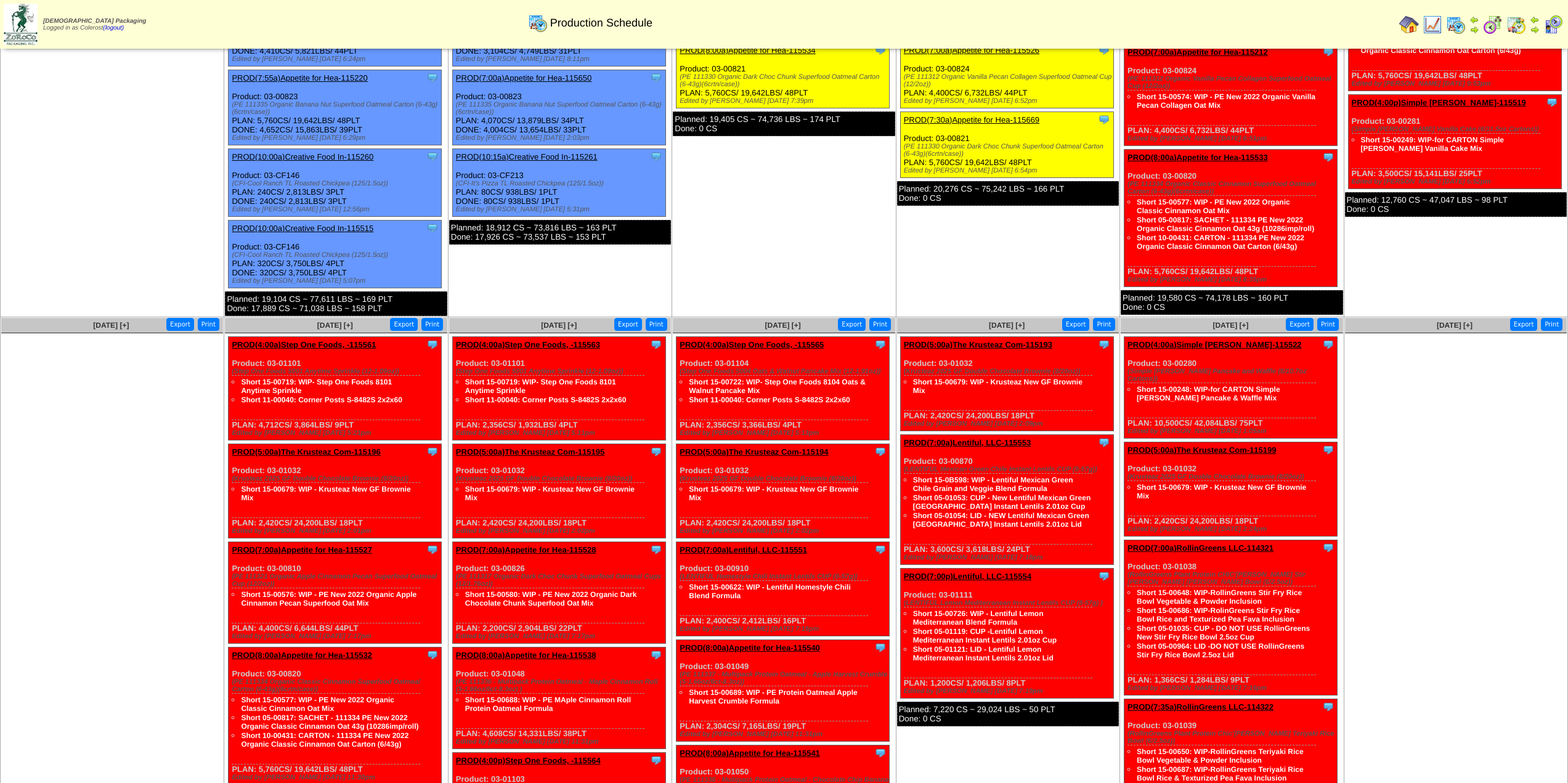
scroll to position [431, 0]
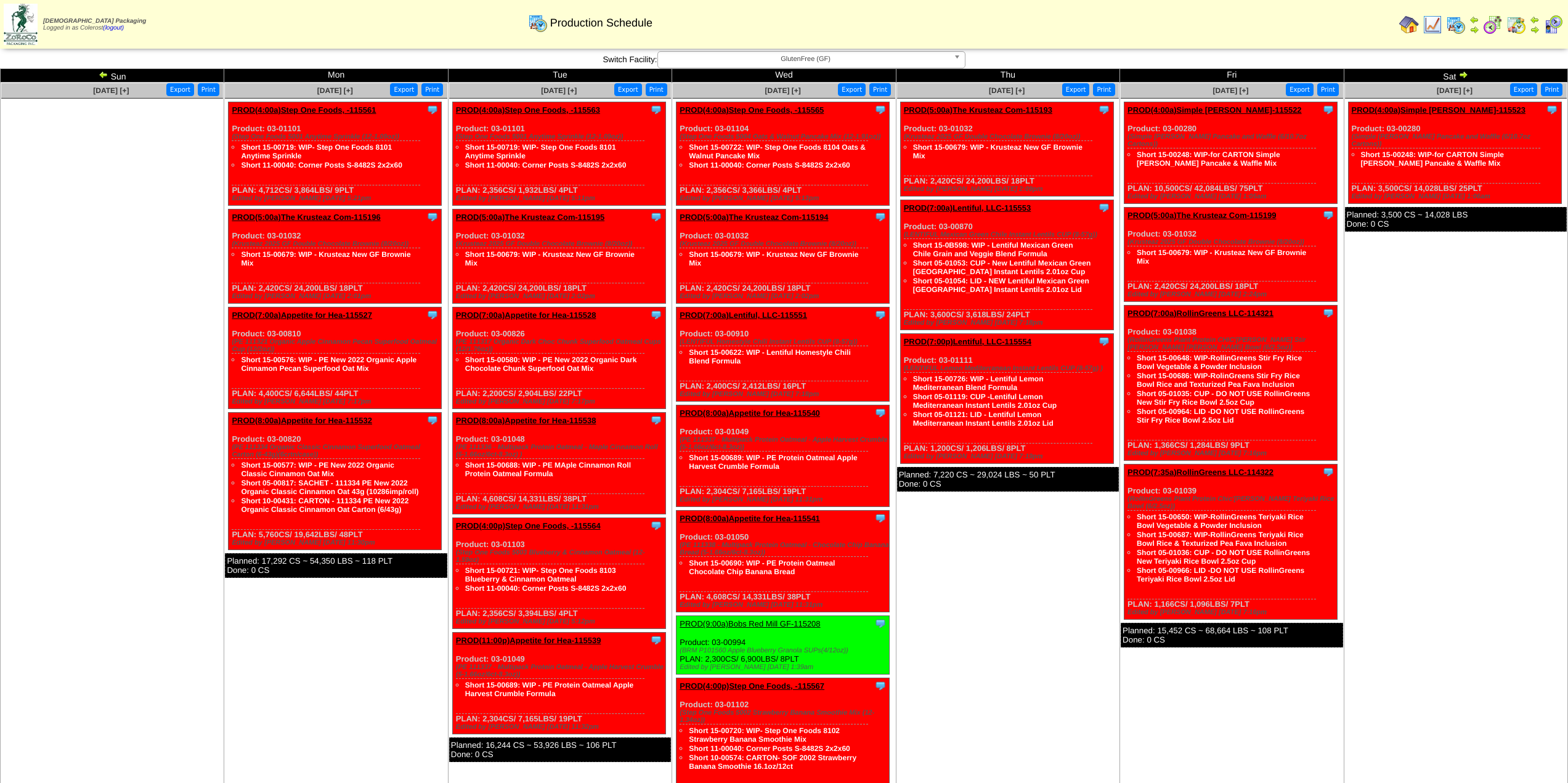
click at [103, 78] on img at bounding box center [103, 74] width 10 height 10
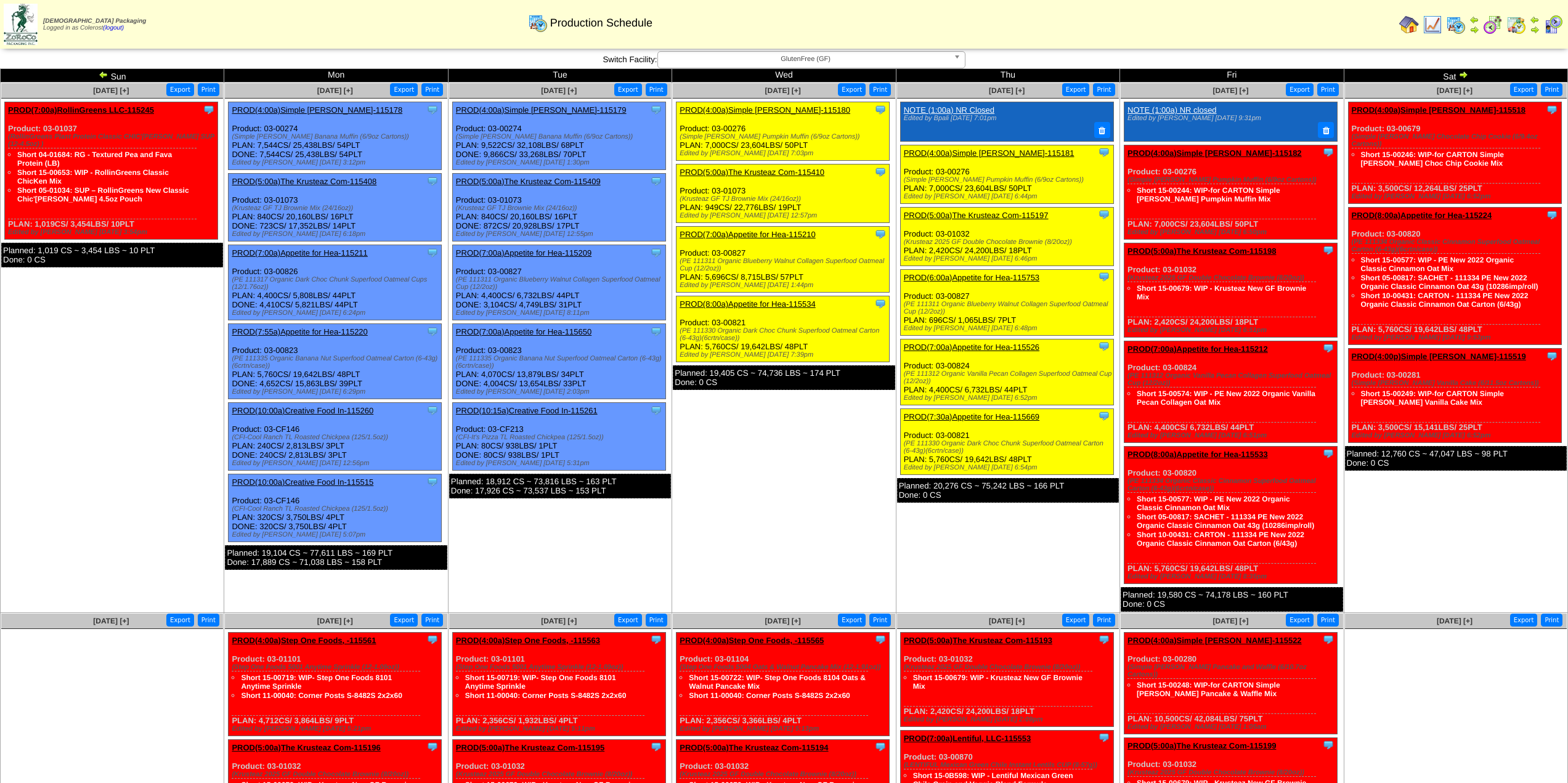
drag, startPoint x: 149, startPoint y: 583, endPoint x: 145, endPoint y: 578, distance: 6.4
click at [149, 583] on td "Aug 17 [+] Print Export Clone Item PROD(7:00a)RollinGreens LLC-115245 RollinGre…" at bounding box center [112, 348] width 224 height 531
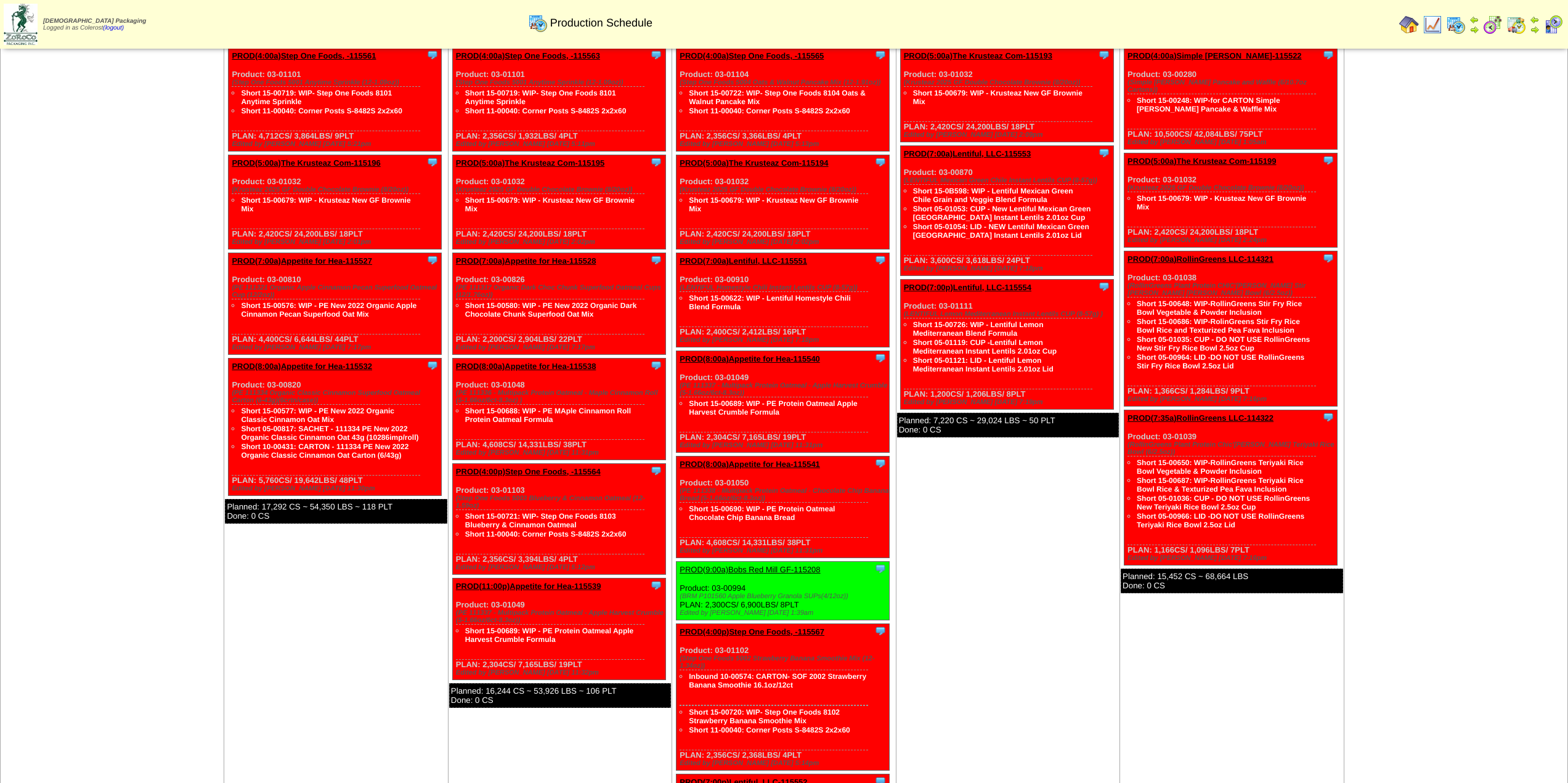
scroll to position [677, 0]
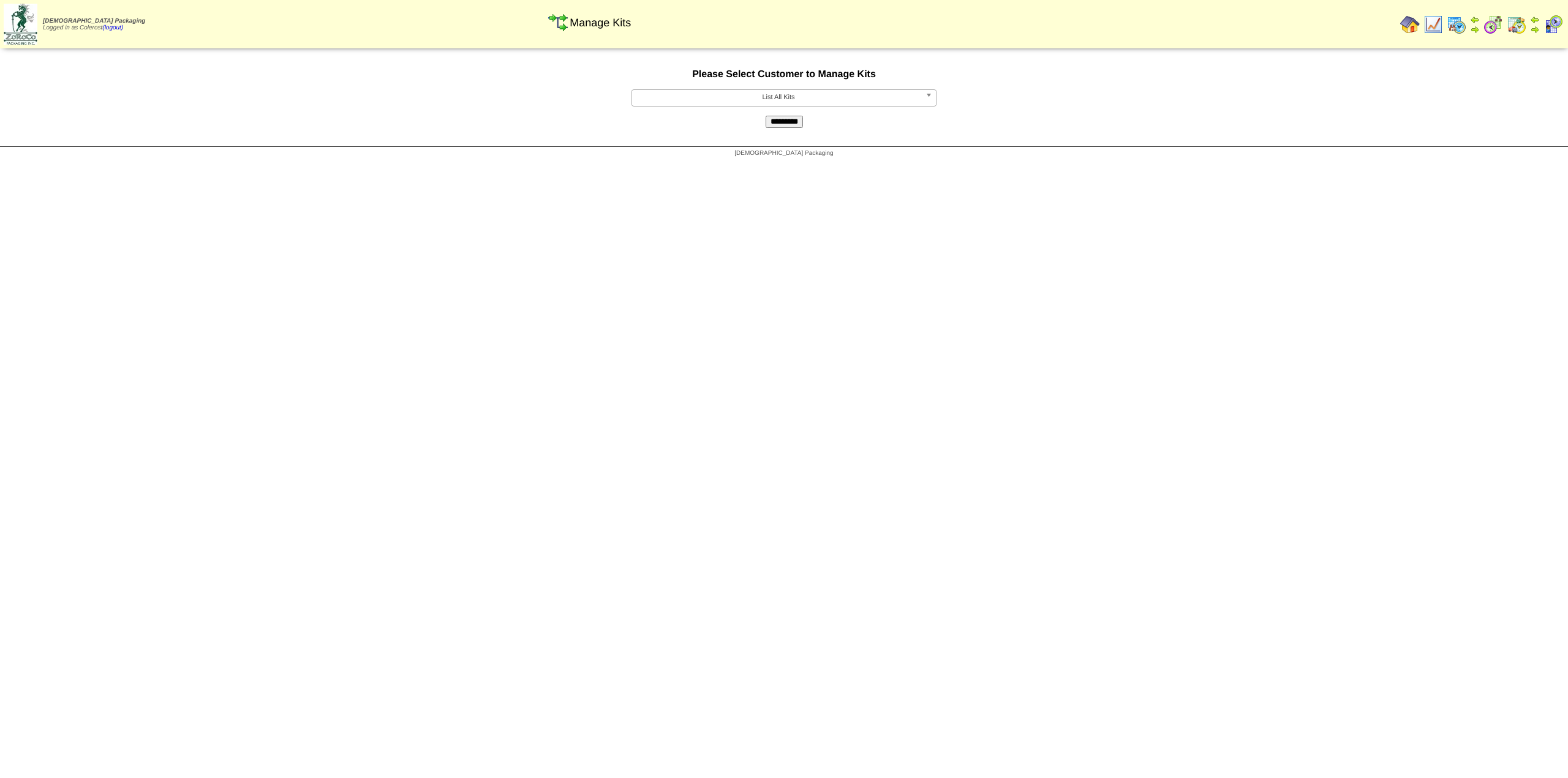
click at [803, 92] on span "List All Kits" at bounding box center [778, 97] width 284 height 15
click at [766, 167] on li "APPFOR - Appetite for Healthy Living" at bounding box center [784, 168] width 300 height 13
click at [780, 126] on input "*********" at bounding box center [784, 121] width 37 height 12
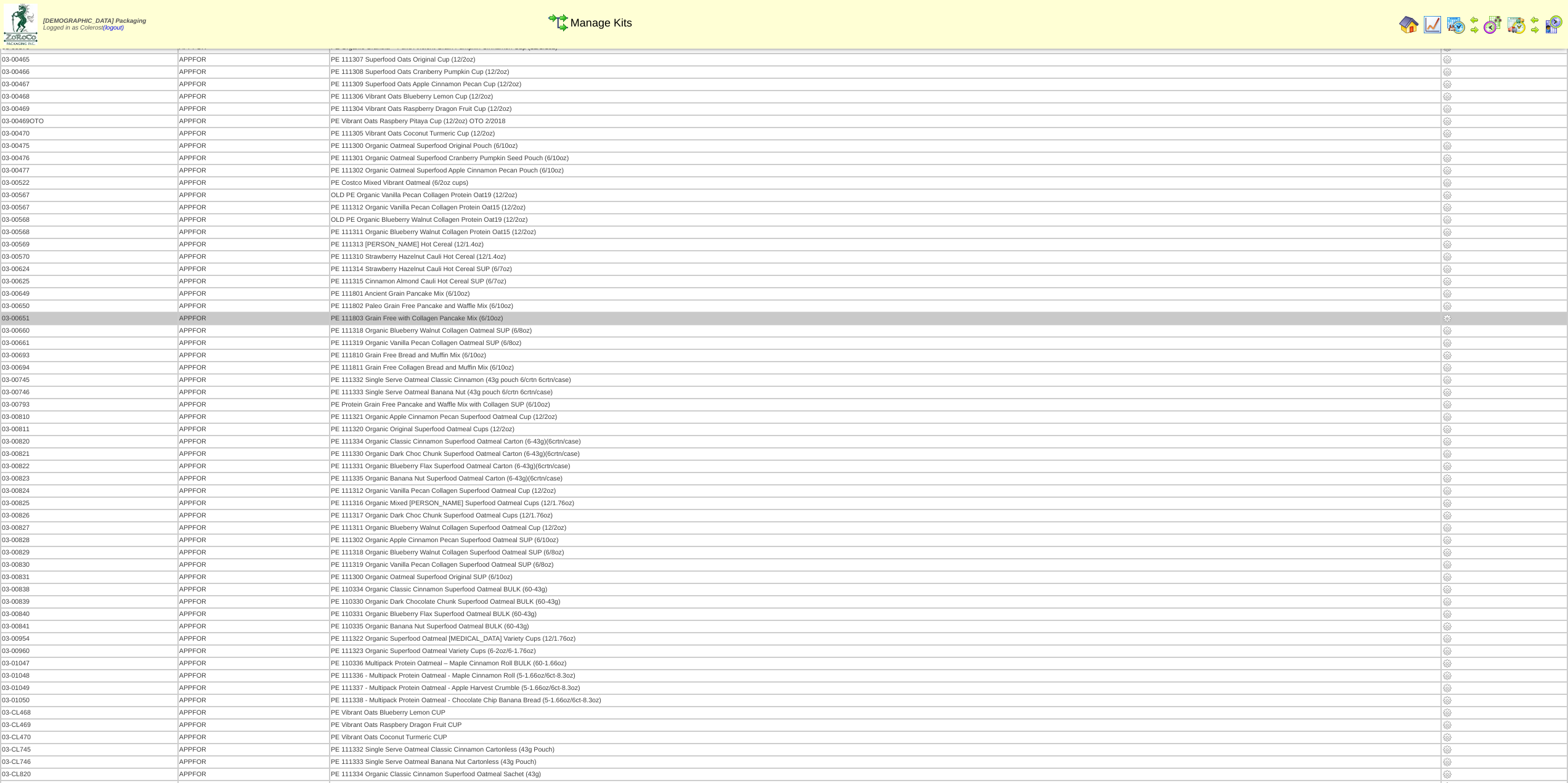
scroll to position [78, 0]
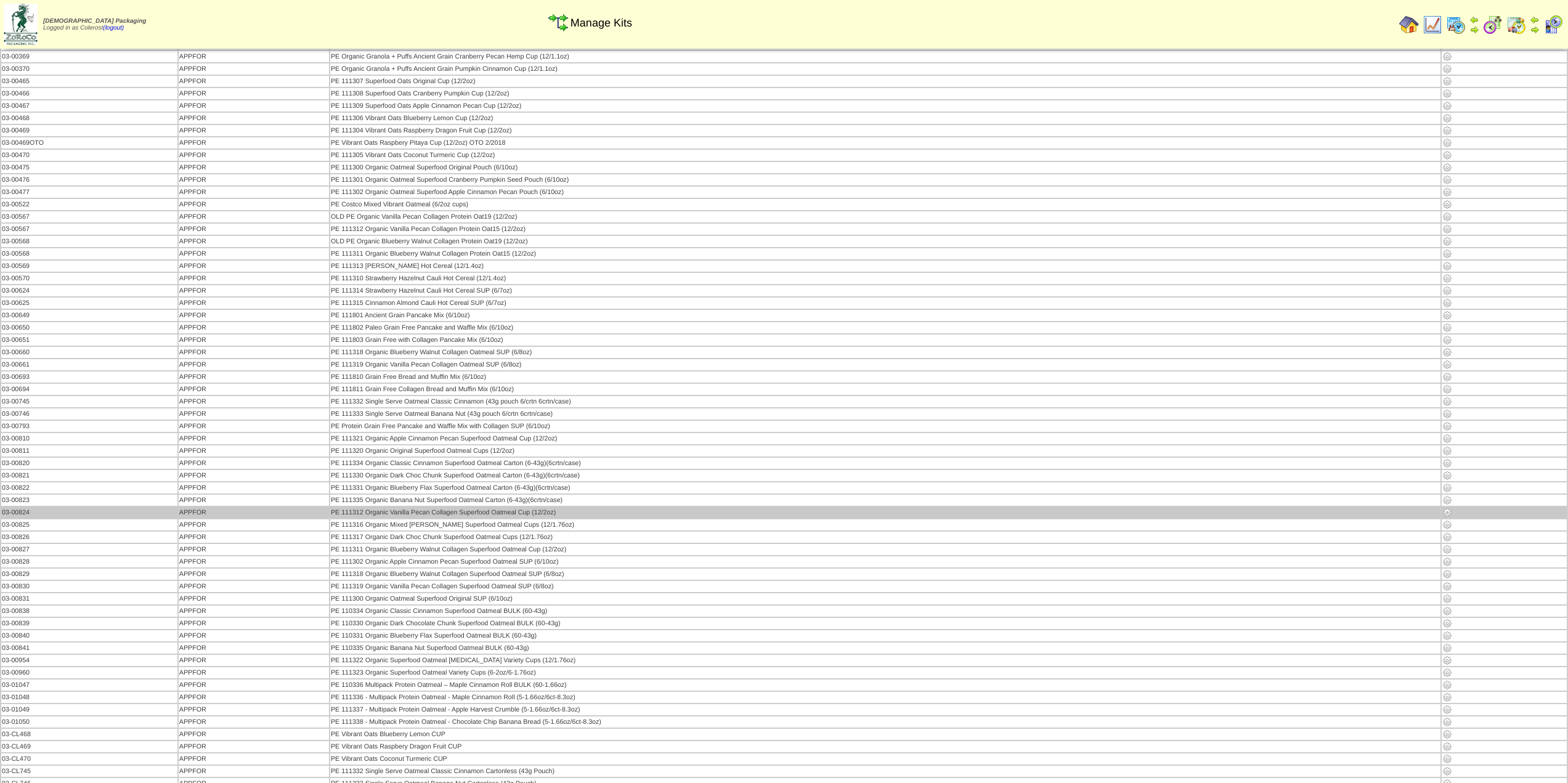
click at [1446, 512] on img at bounding box center [1447, 512] width 10 height 10
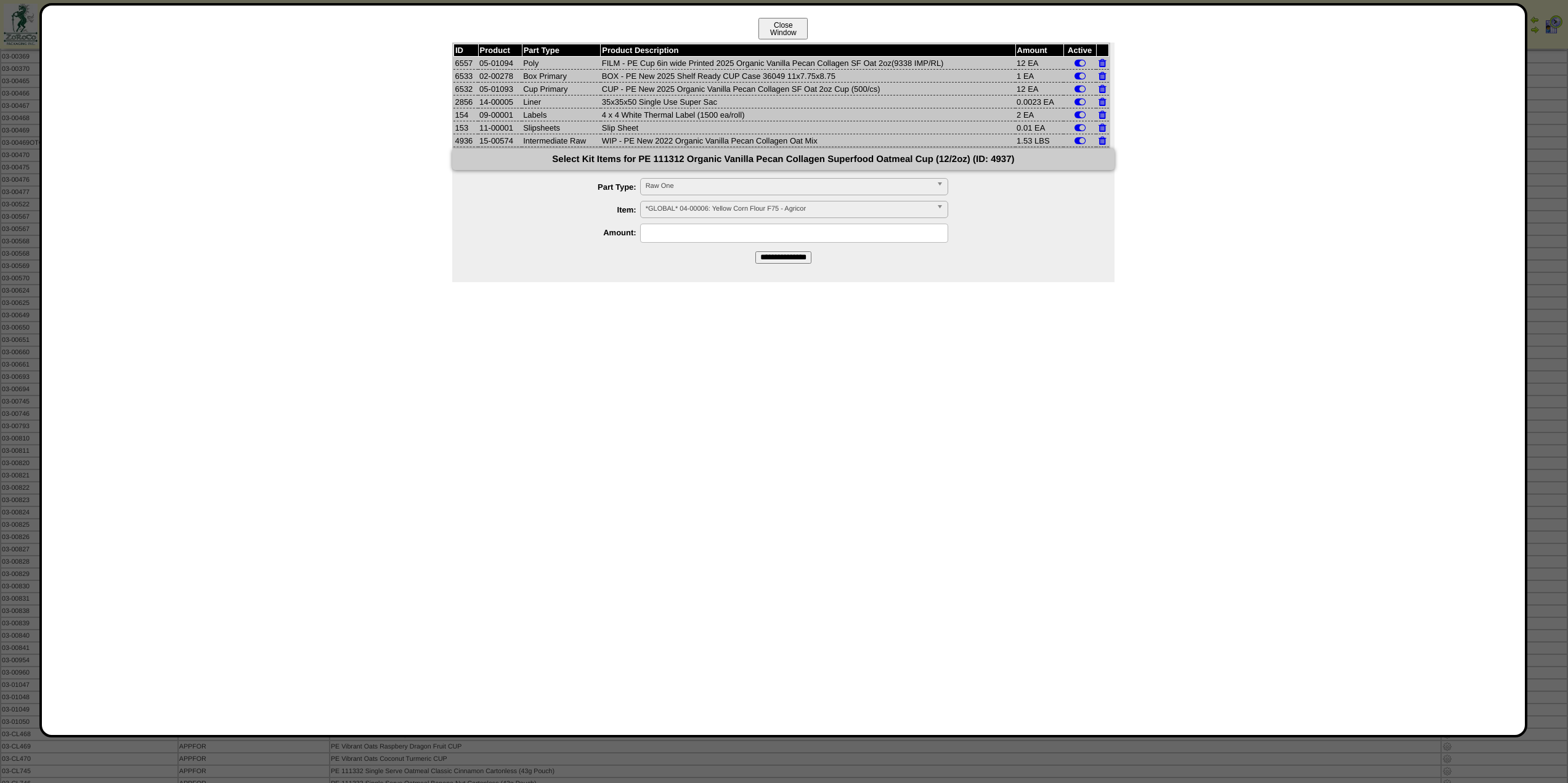
click at [783, 25] on button "Close Window" at bounding box center [782, 29] width 49 height 22
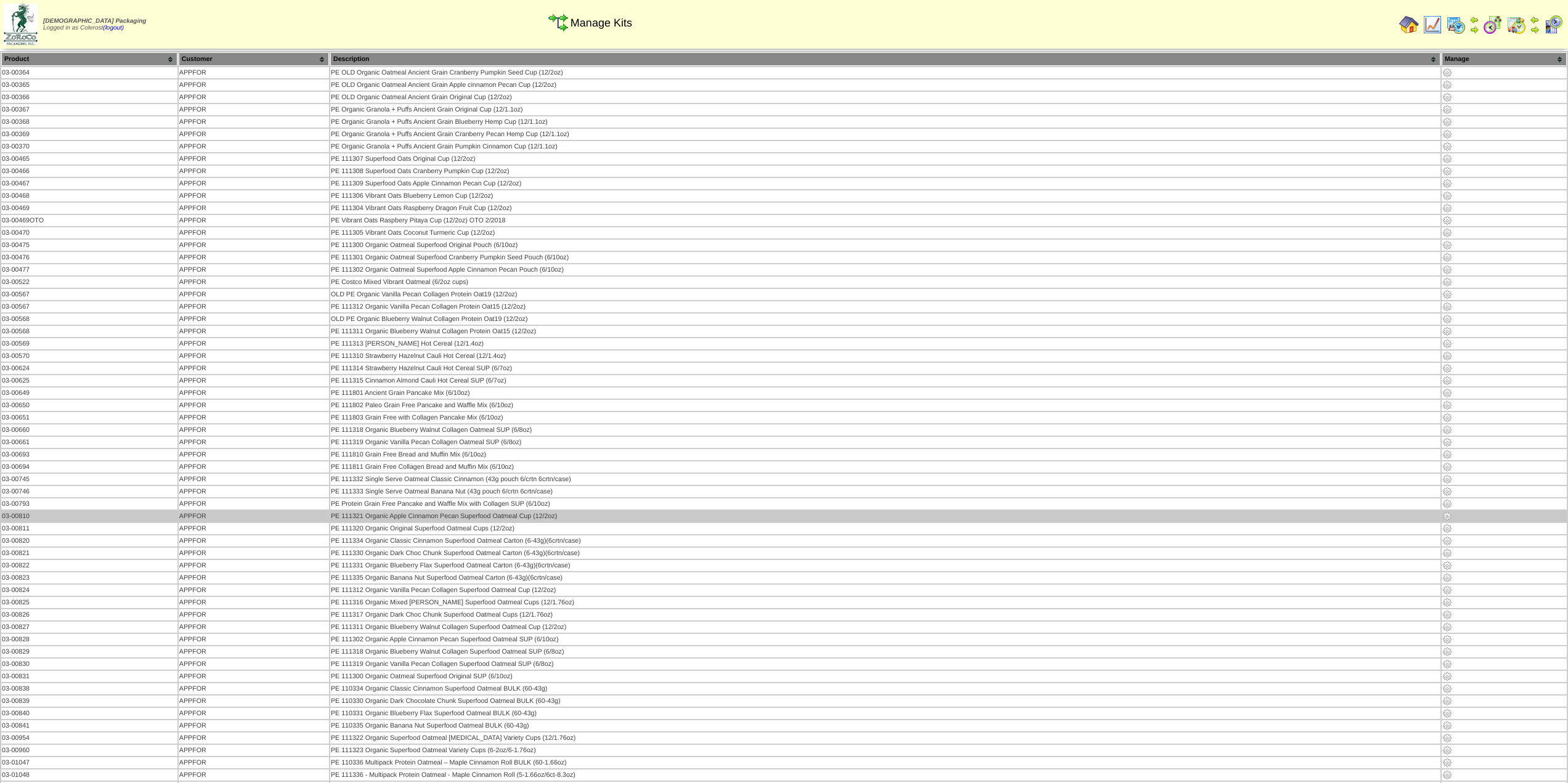
click at [1446, 515] on img at bounding box center [1447, 515] width 10 height 10
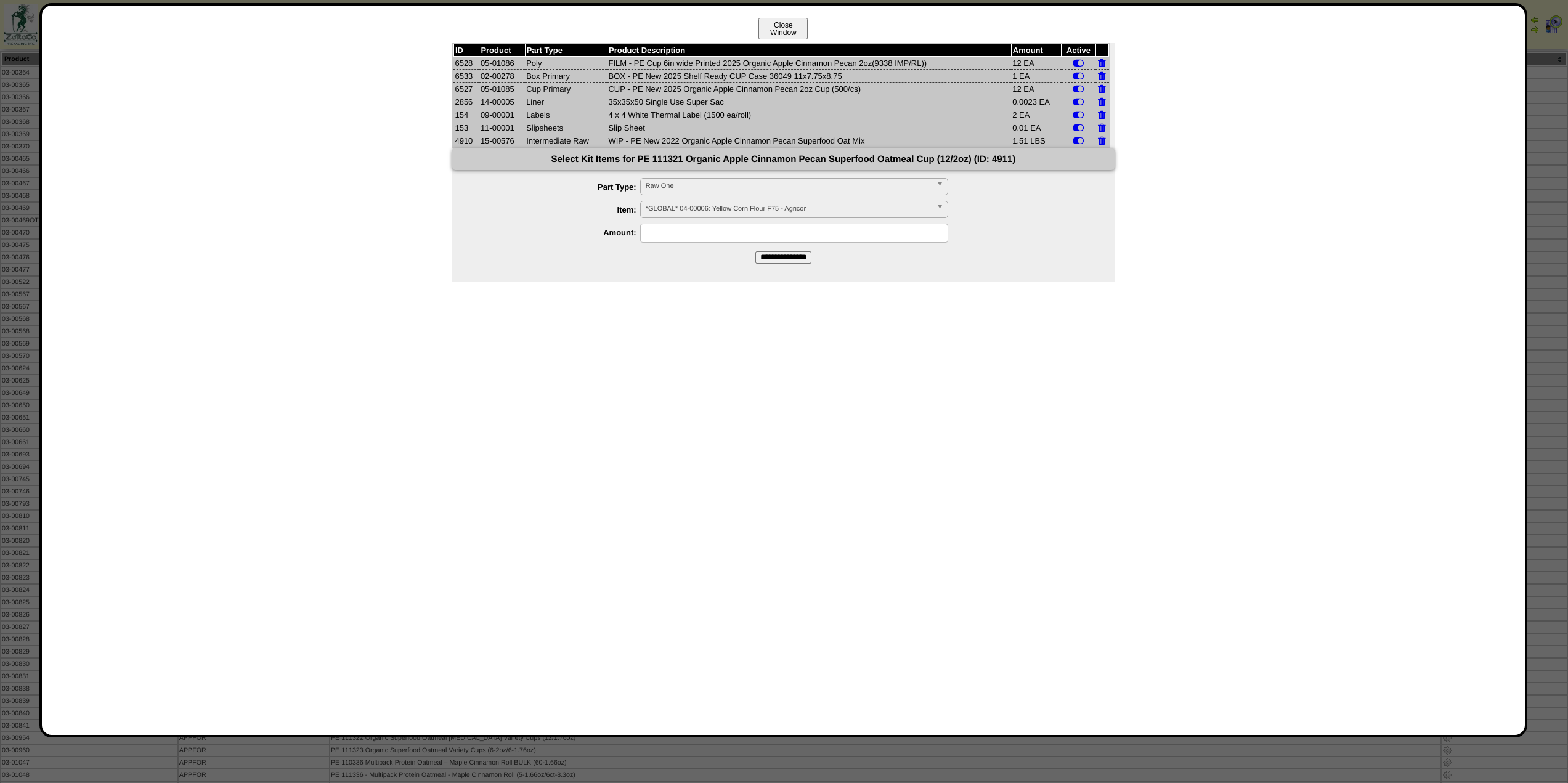
click at [786, 29] on button "Close Window" at bounding box center [782, 29] width 49 height 22
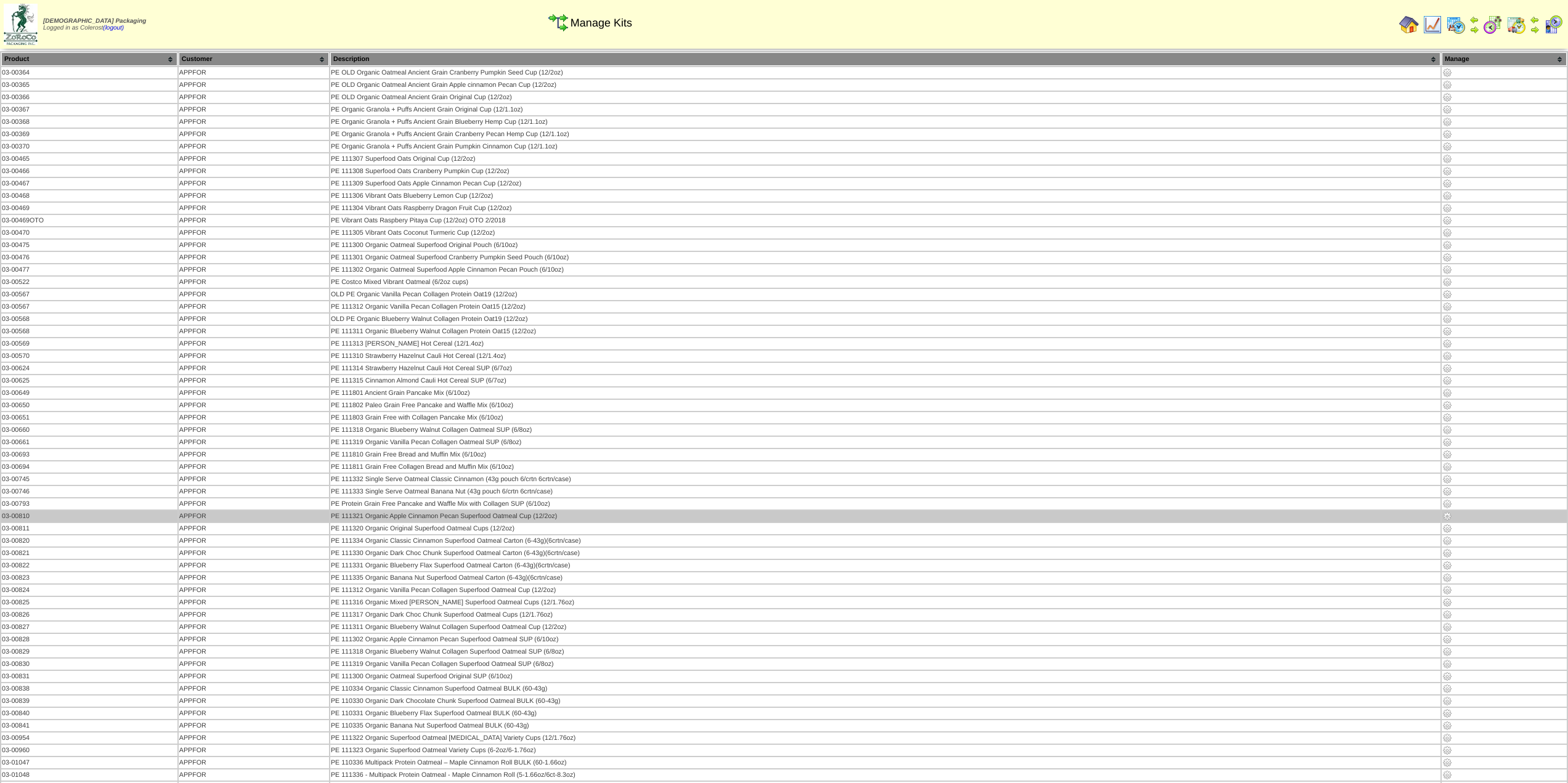
click at [1446, 518] on img at bounding box center [1447, 515] width 10 height 10
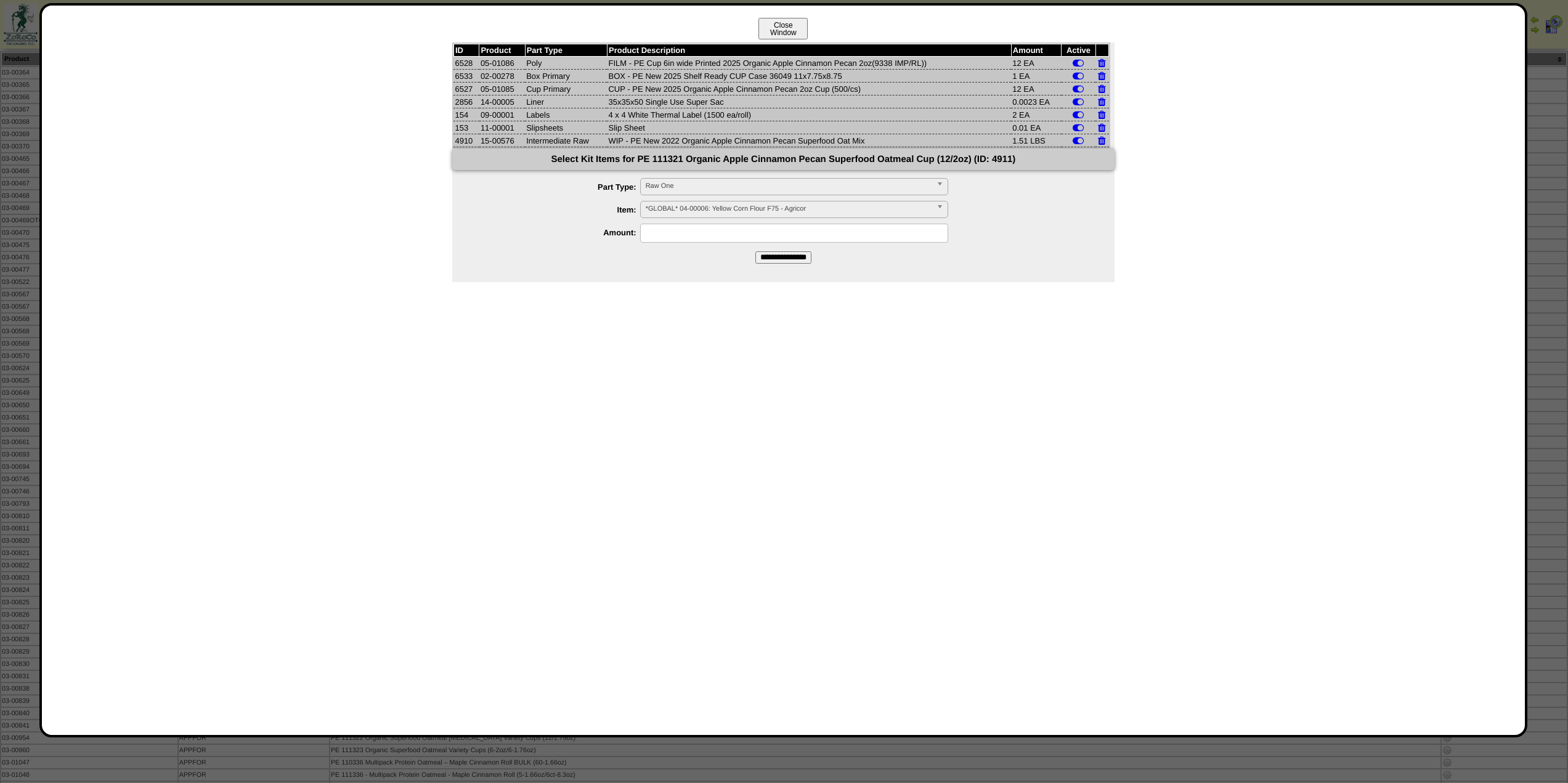
click at [778, 26] on button "Close Window" at bounding box center [782, 29] width 49 height 22
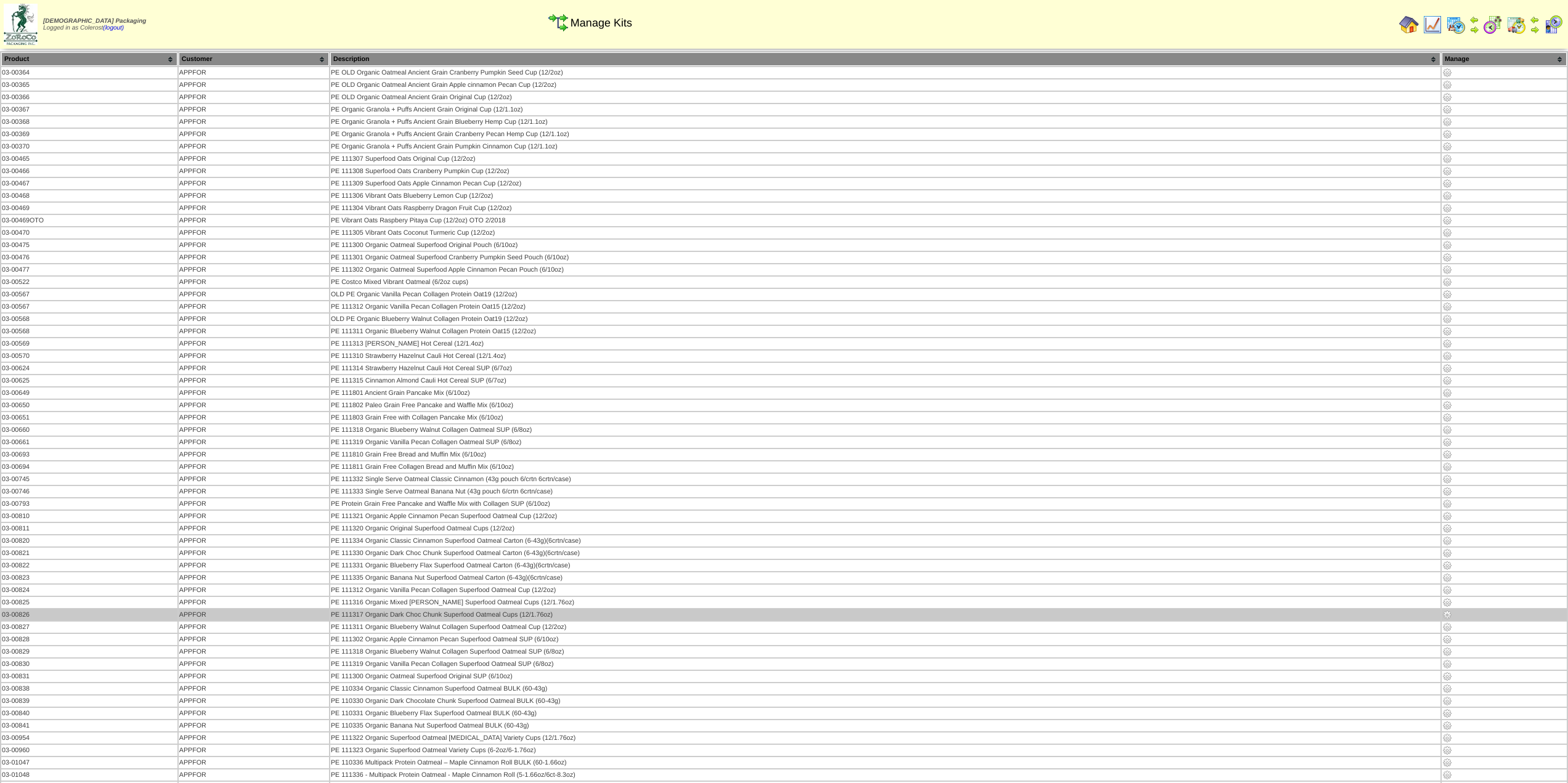
click at [1447, 614] on img at bounding box center [1447, 614] width 10 height 10
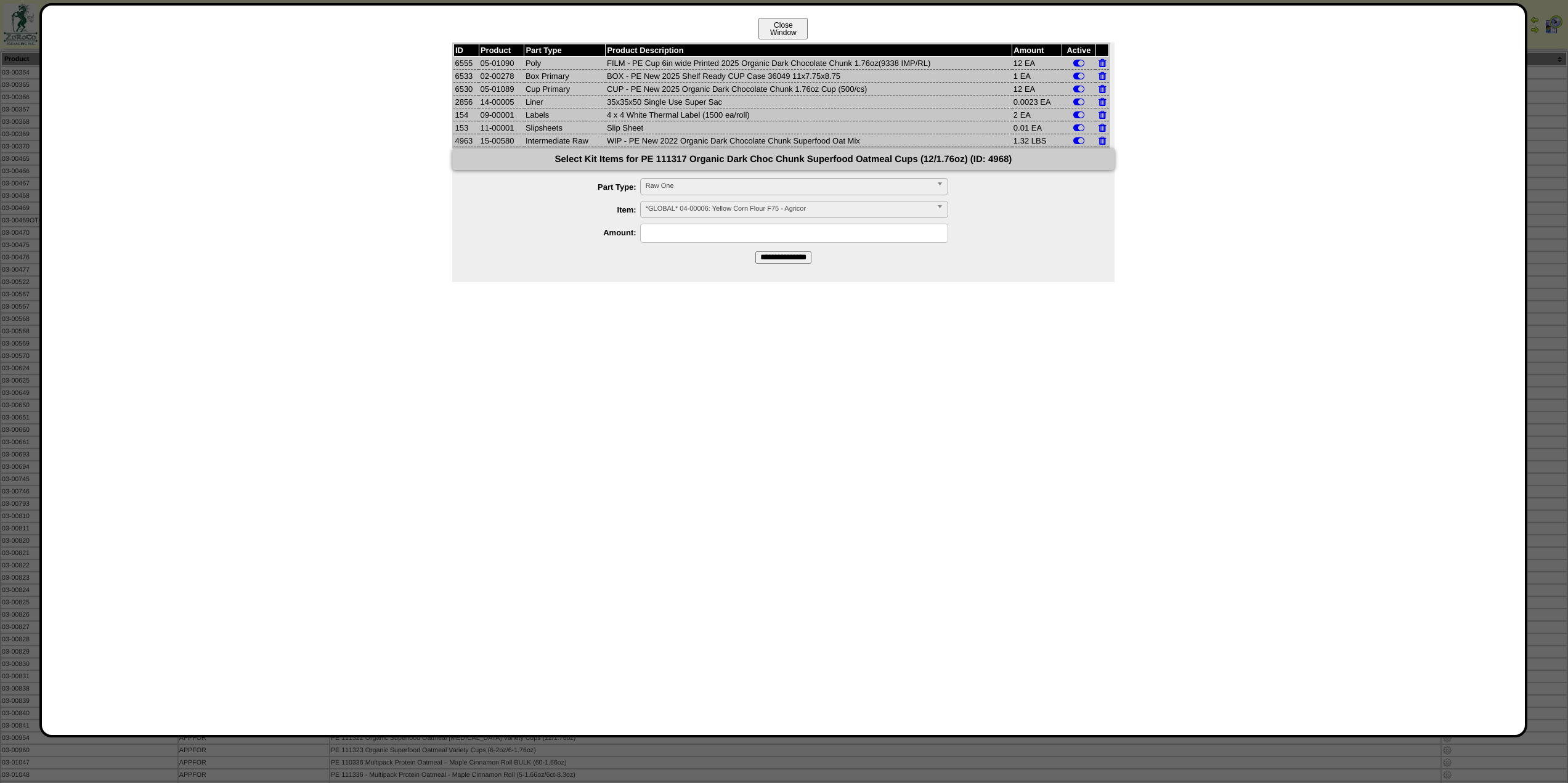
click at [798, 26] on button "Close Window" at bounding box center [782, 29] width 49 height 22
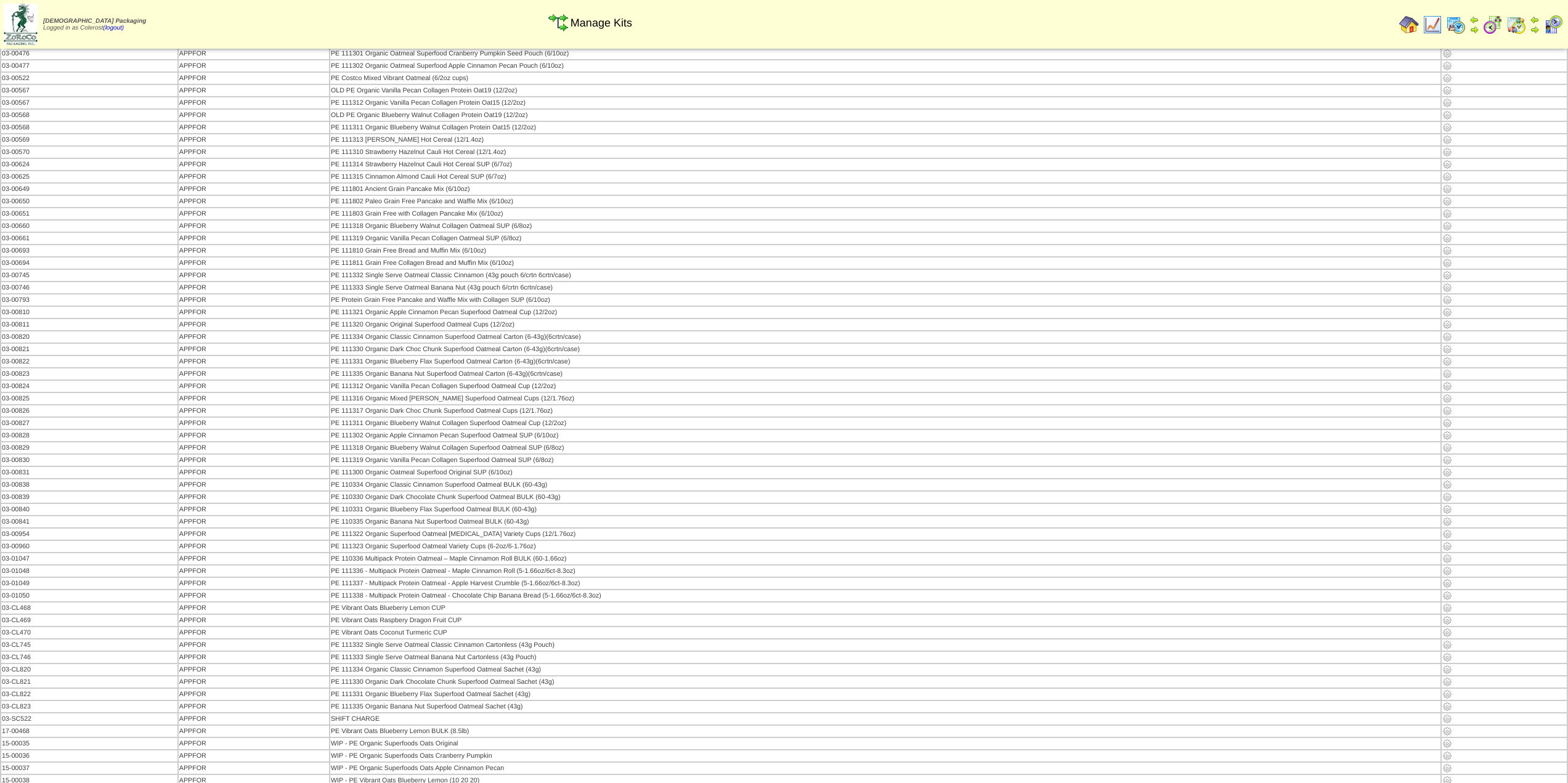
scroll to position [246, 0]
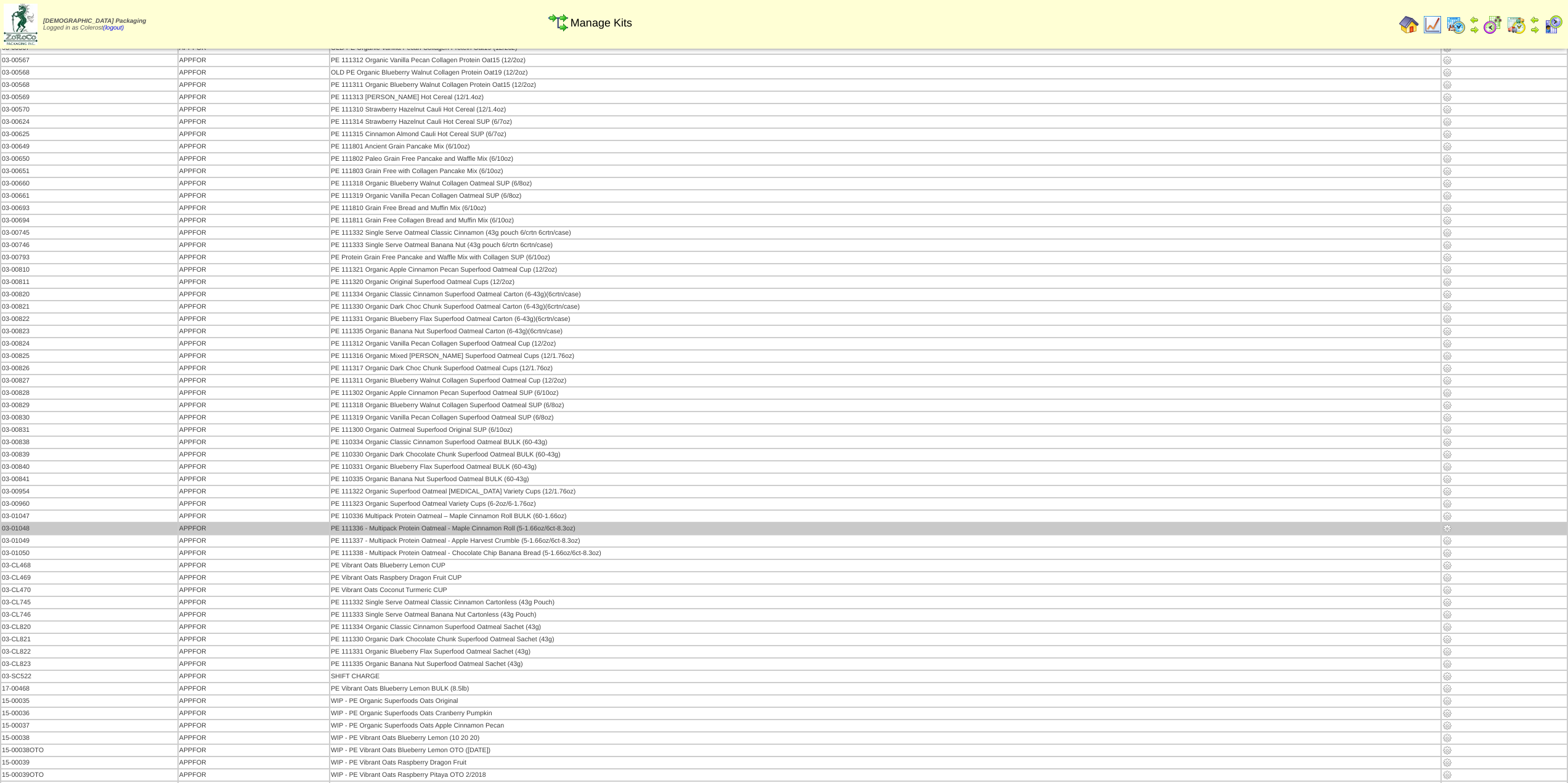
click at [1447, 528] on img at bounding box center [1447, 528] width 10 height 10
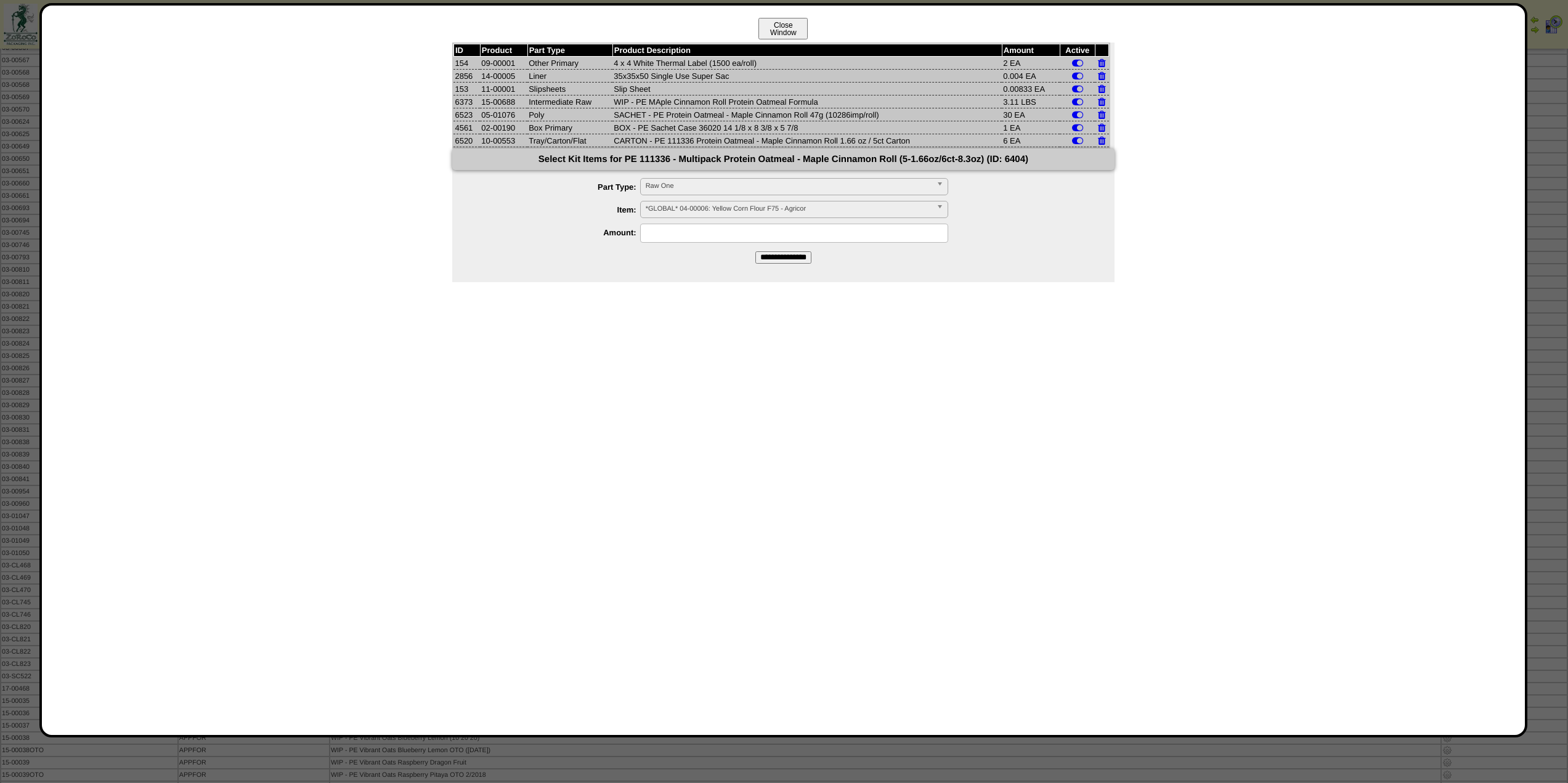
click at [777, 27] on button "Close Window" at bounding box center [782, 29] width 49 height 22
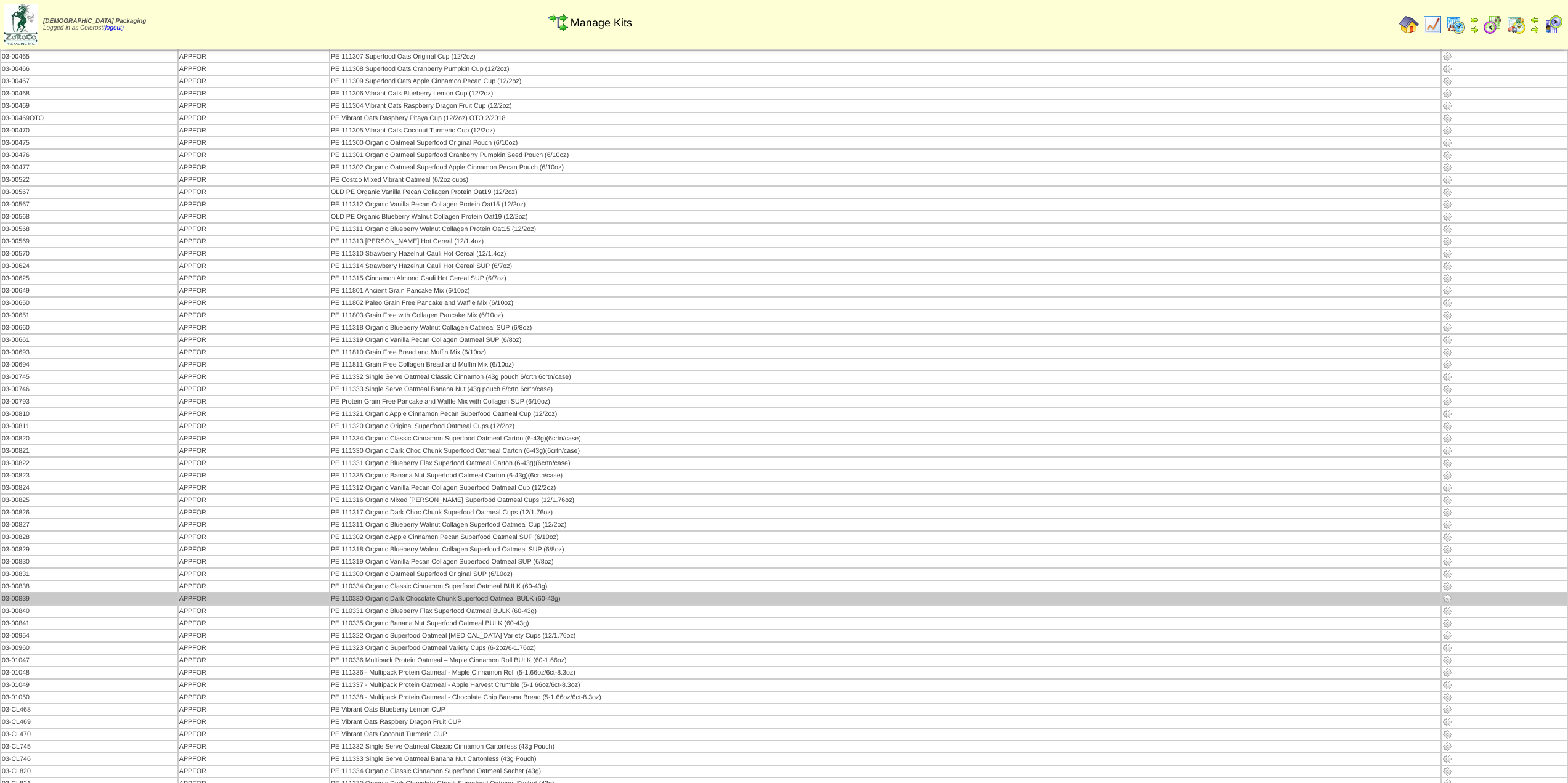
scroll to position [123, 0]
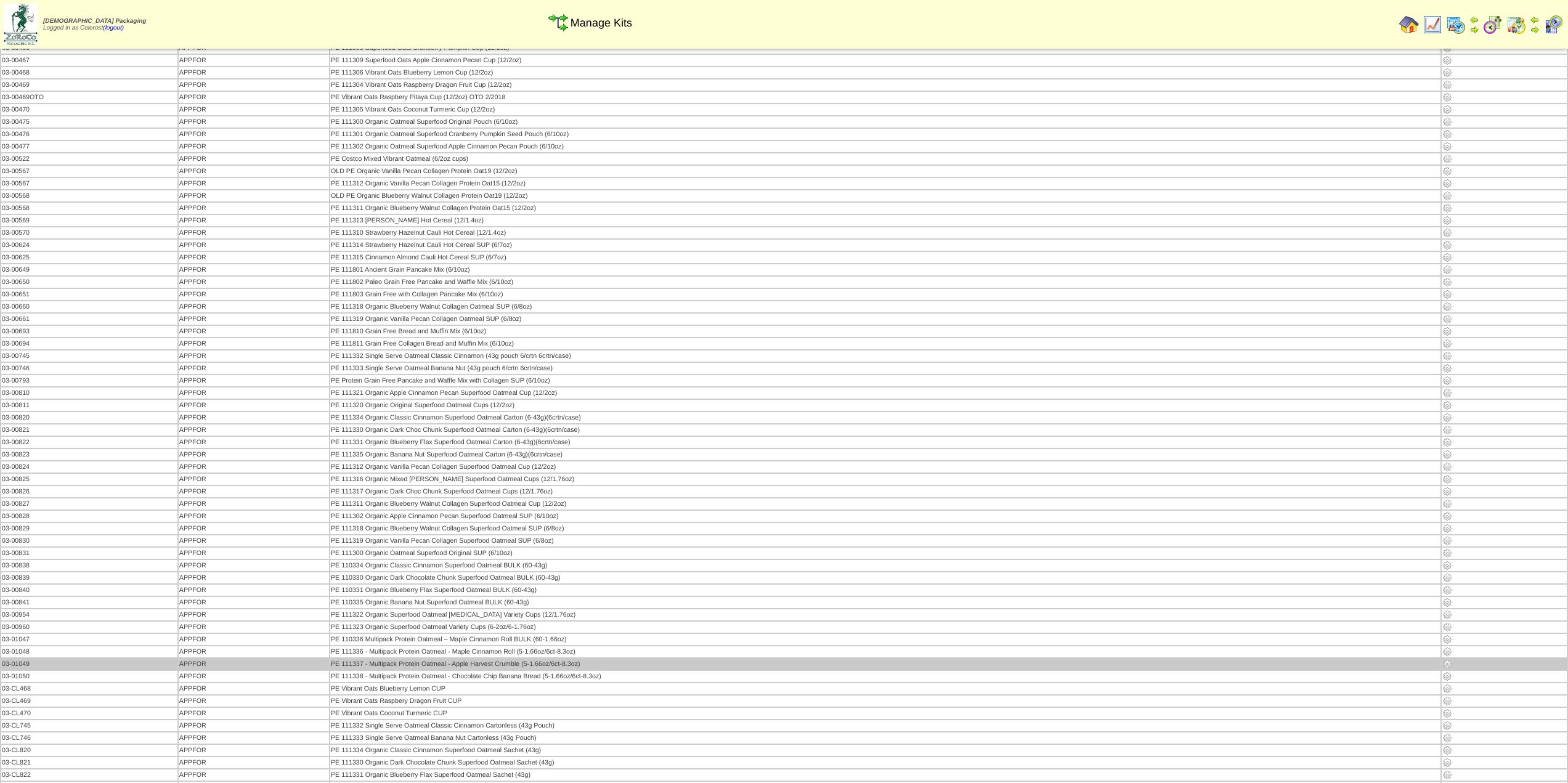
click at [1447, 664] on img at bounding box center [1447, 664] width 10 height 10
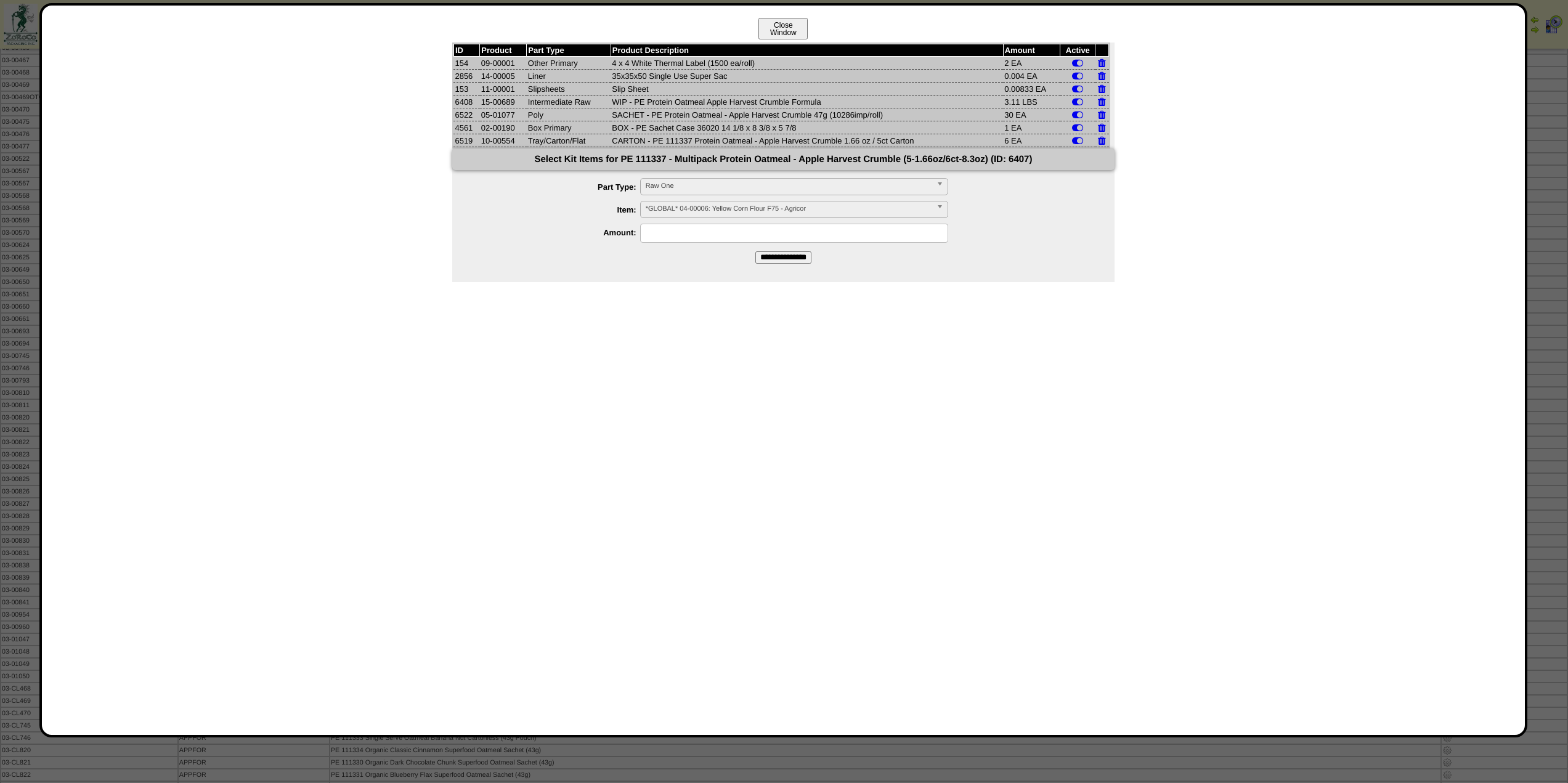
click at [764, 26] on button "Close Window" at bounding box center [782, 29] width 49 height 22
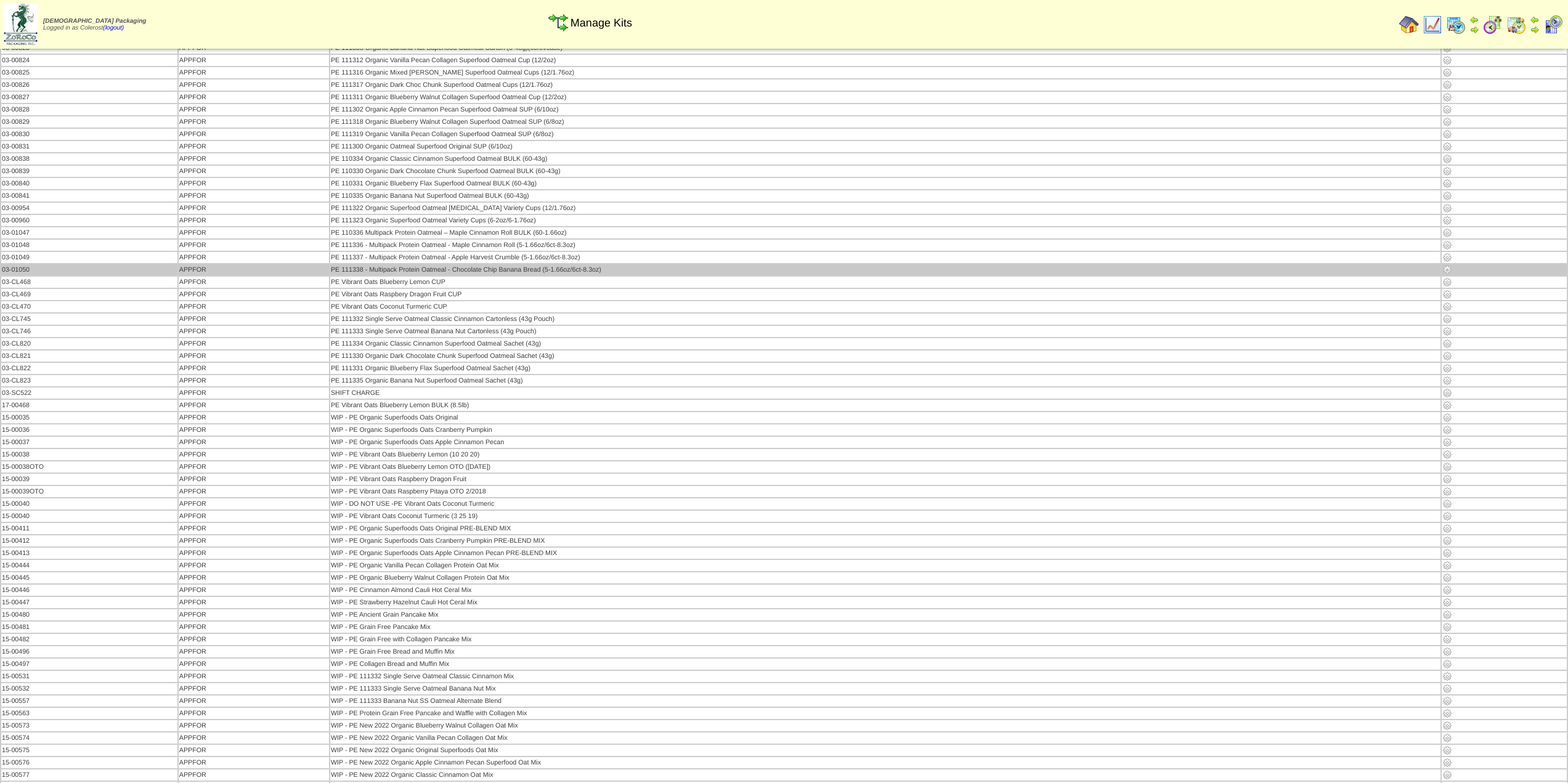
scroll to position [509, 0]
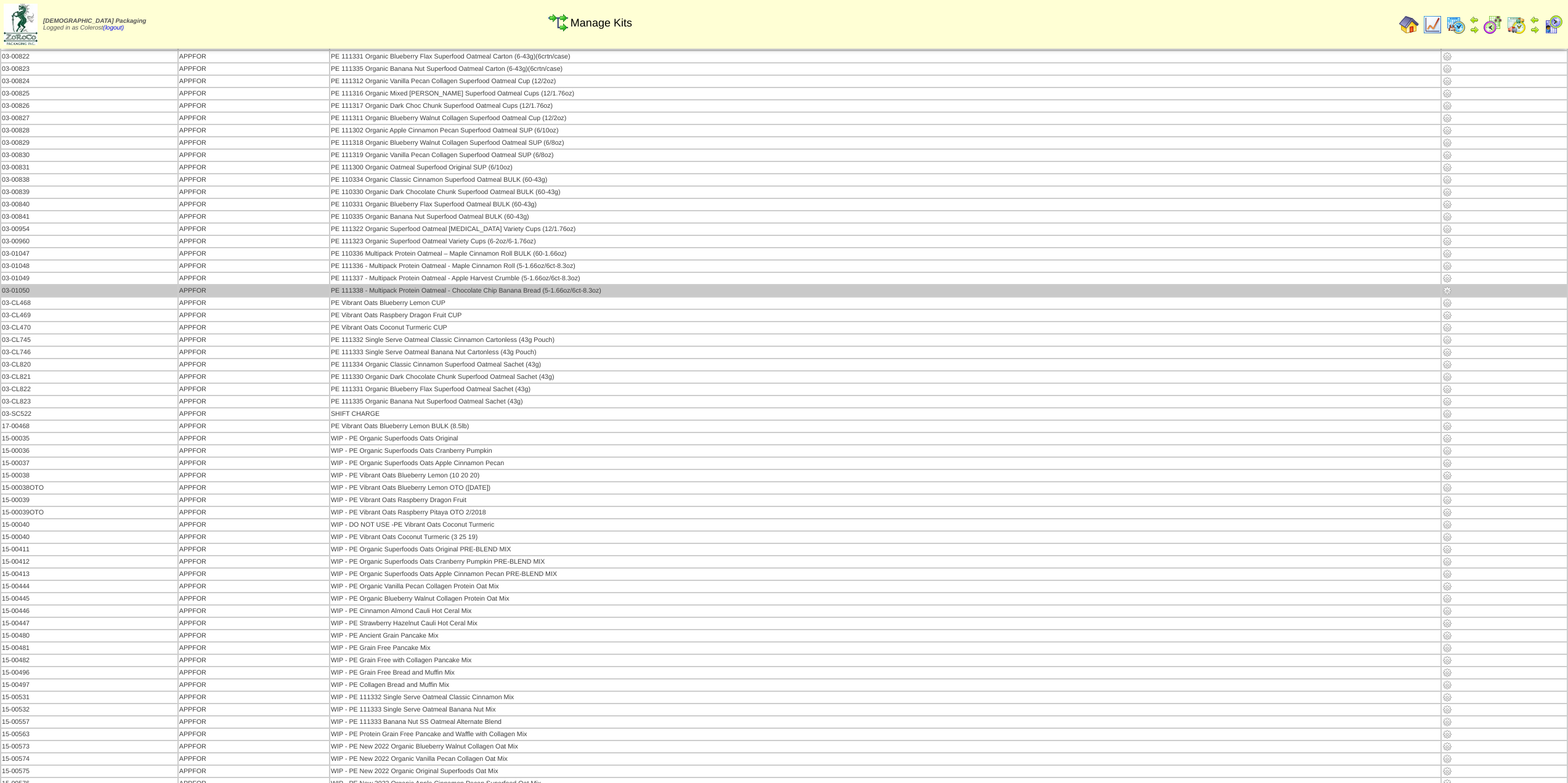
click at [1446, 289] on img at bounding box center [1447, 290] width 10 height 10
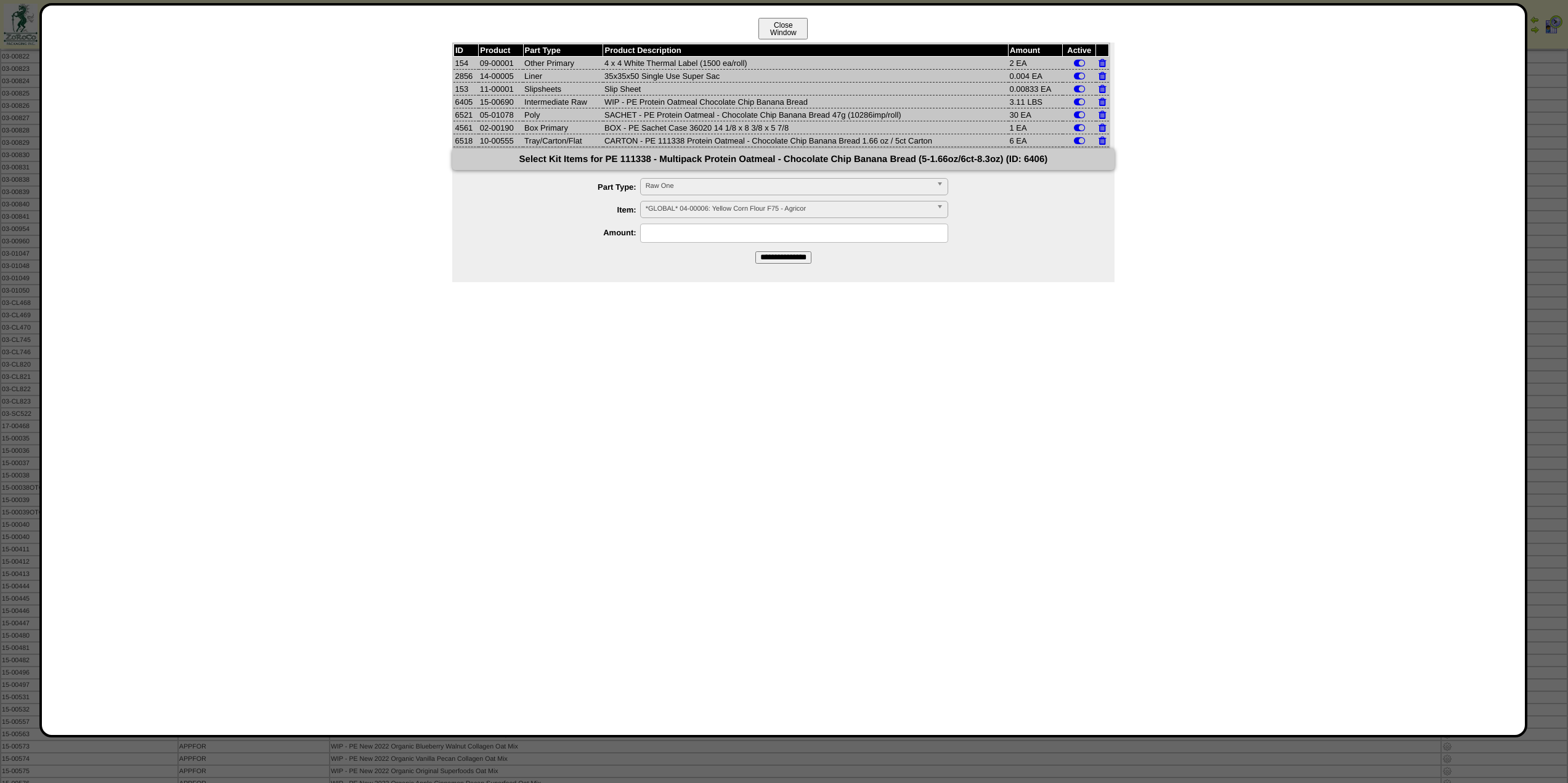
click at [796, 29] on button "Close Window" at bounding box center [782, 29] width 49 height 22
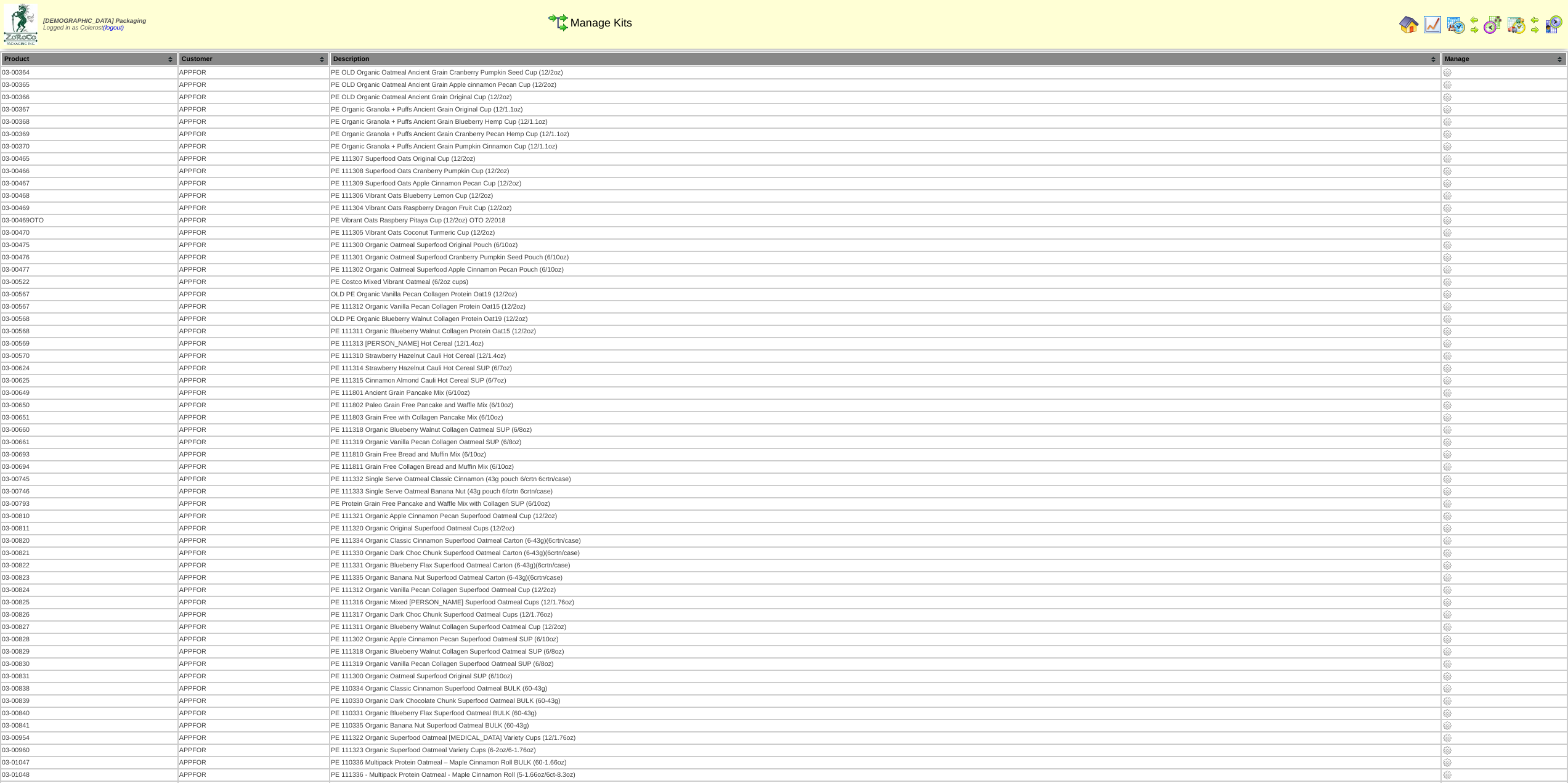
click at [1404, 26] on img at bounding box center [1409, 25] width 20 height 20
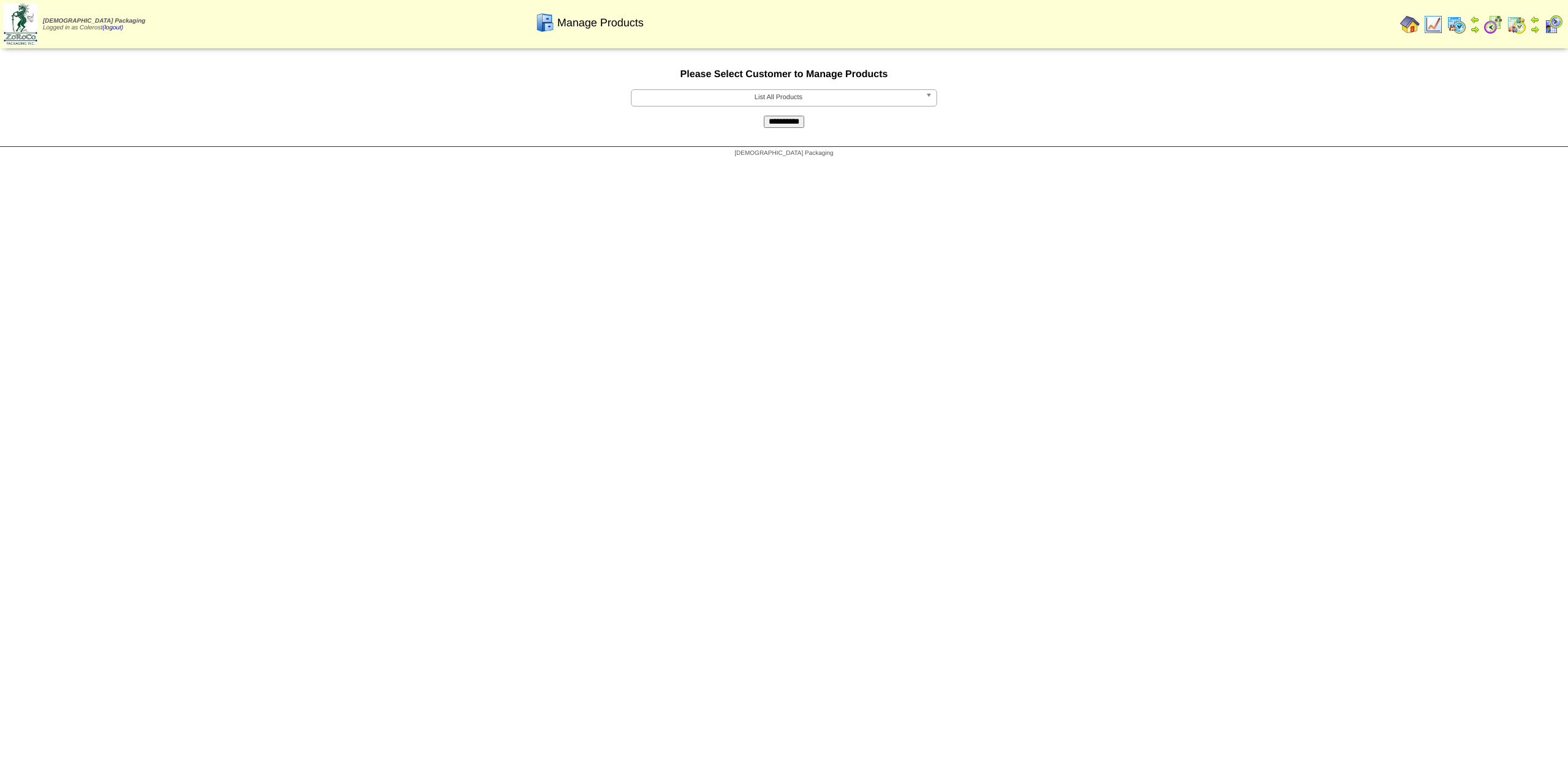
click at [804, 102] on span "List All Products" at bounding box center [778, 97] width 284 height 15
click at [766, 166] on li "APPFOR - Appetite for Healthy Living" at bounding box center [784, 168] width 300 height 13
click at [790, 122] on input "**********" at bounding box center [784, 121] width 40 height 12
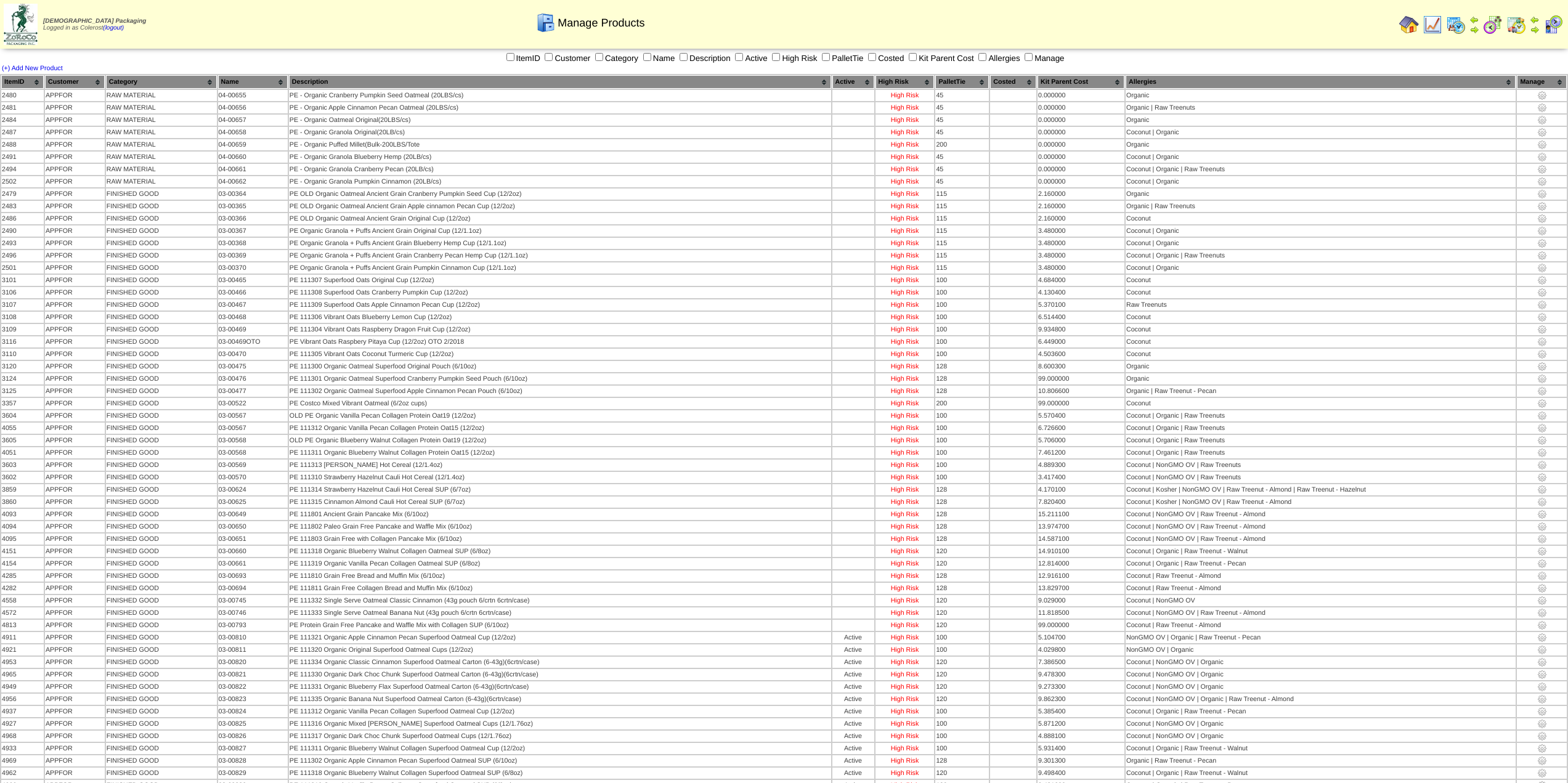
click at [145, 81] on th "Category" at bounding box center [161, 82] width 111 height 14
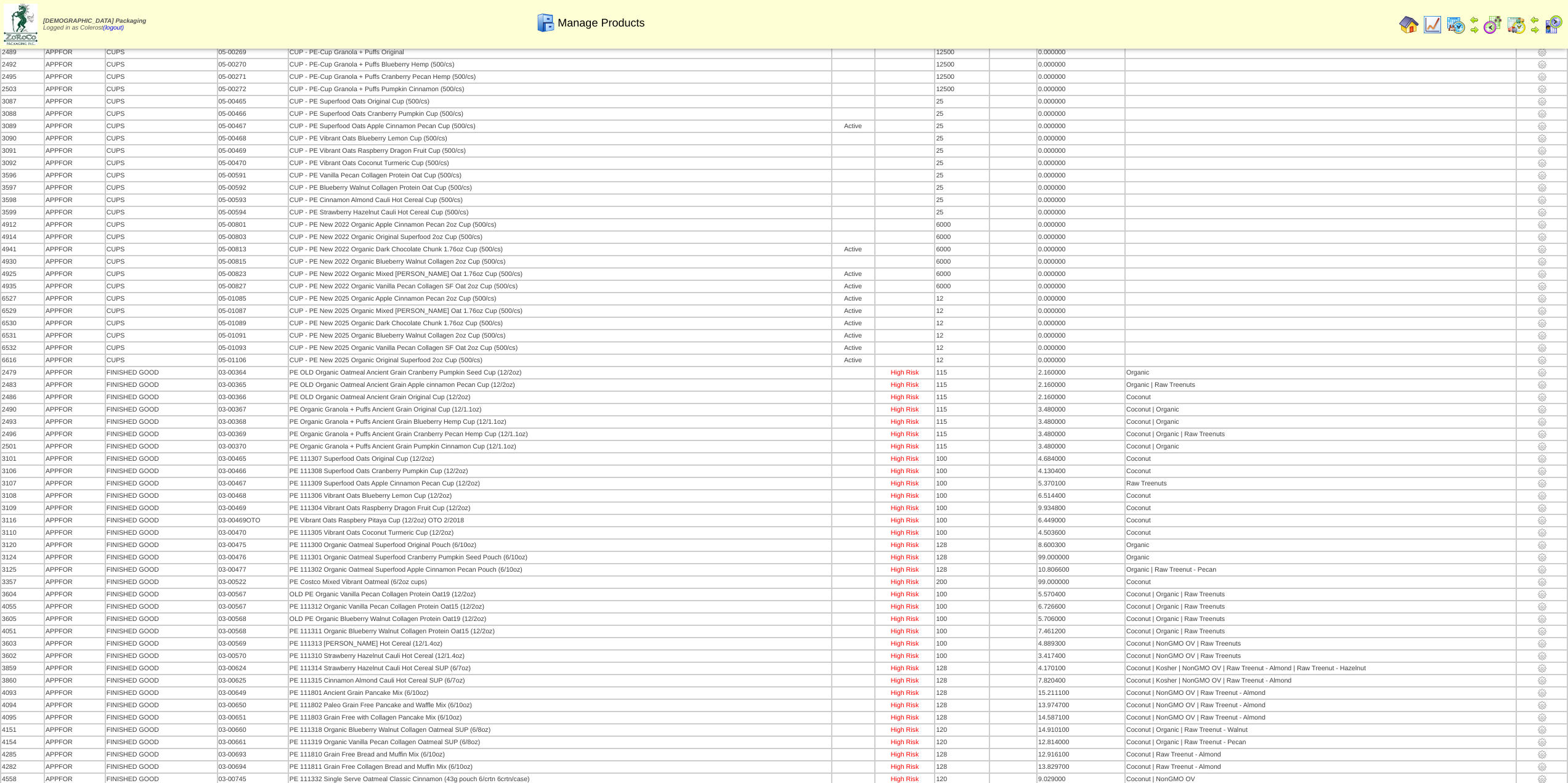
scroll to position [113, 0]
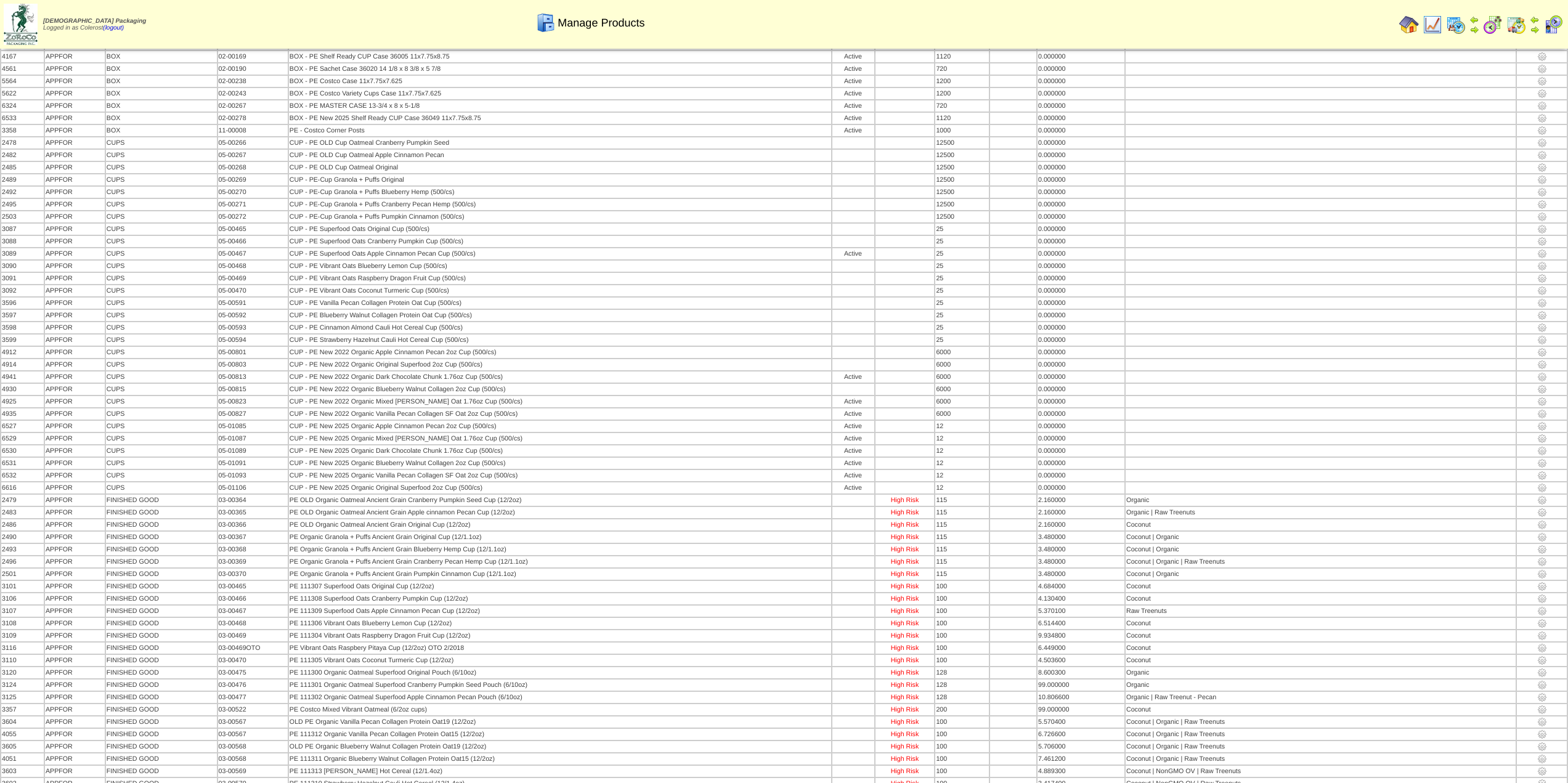
click at [1407, 23] on img at bounding box center [1409, 25] width 20 height 20
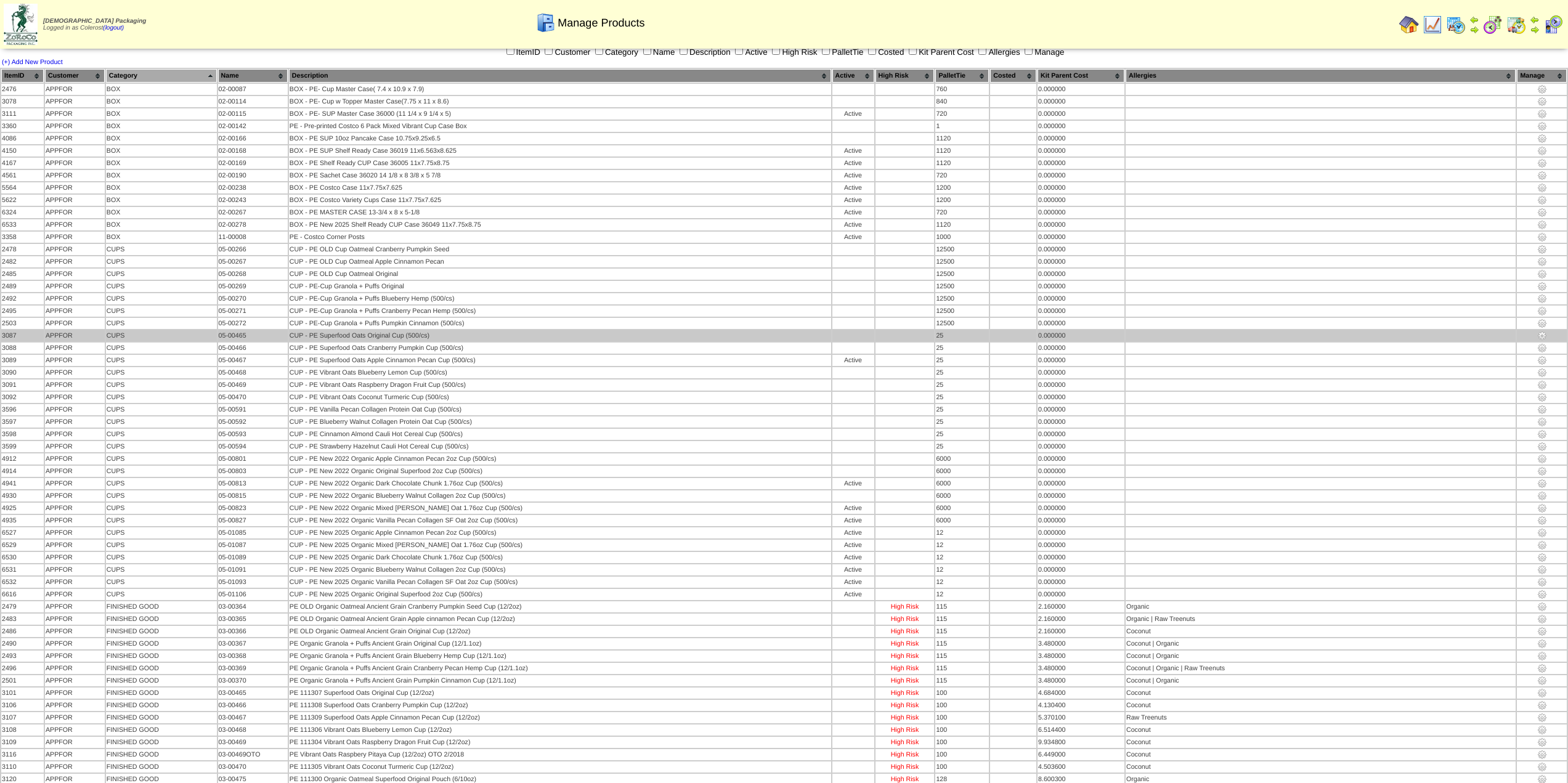
scroll to position [0, 0]
